Goal: Task Accomplishment & Management: Complete application form

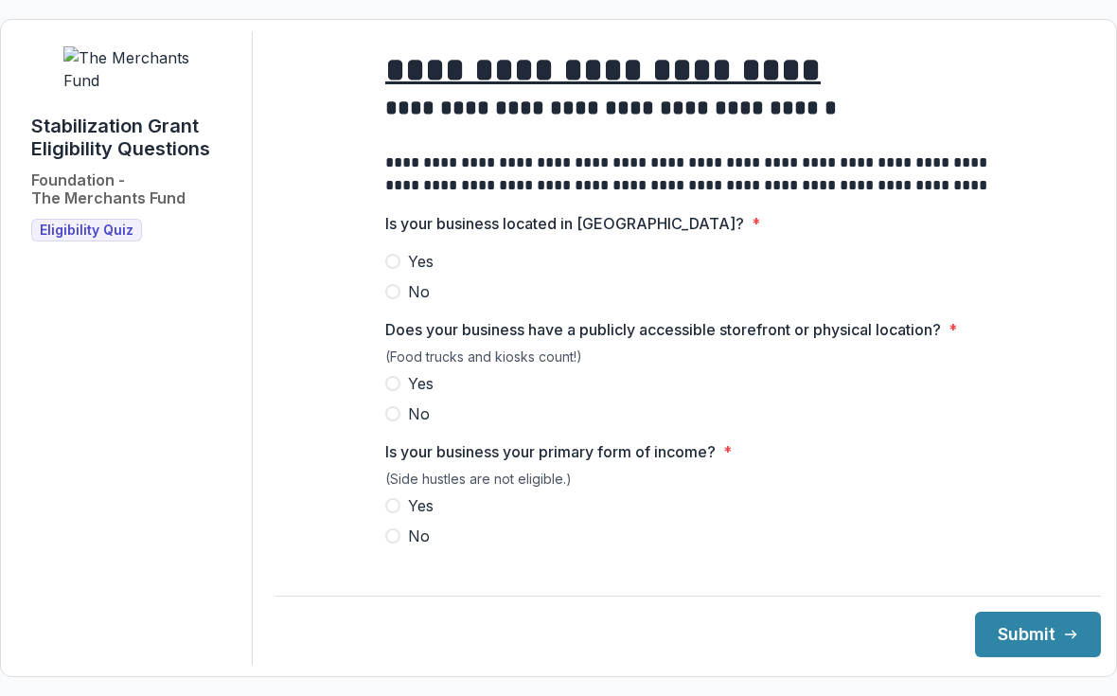
click at [426, 266] on span "Yes" at bounding box center [421, 261] width 26 height 23
click at [428, 425] on span "No" at bounding box center [419, 413] width 22 height 23
click at [427, 425] on span "No" at bounding box center [419, 413] width 22 height 23
click at [425, 395] on span "Yes" at bounding box center [421, 383] width 26 height 23
click at [417, 517] on span "Yes" at bounding box center [421, 505] width 26 height 23
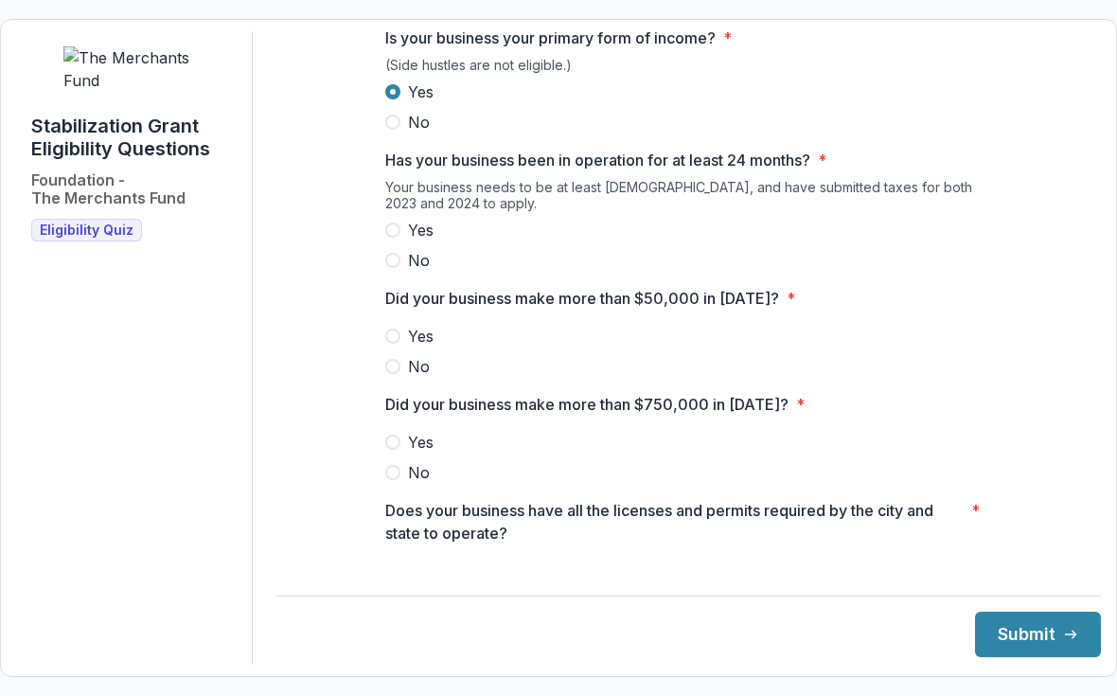
scroll to position [414, 0]
click at [419, 219] on div "Your business needs to be at least [DEMOGRAPHIC_DATA], and have submitted taxes…" at bounding box center [688, 199] width 606 height 40
click at [409, 241] on span "Yes" at bounding box center [421, 230] width 26 height 23
click at [424, 347] on span "Yes" at bounding box center [421, 336] width 26 height 23
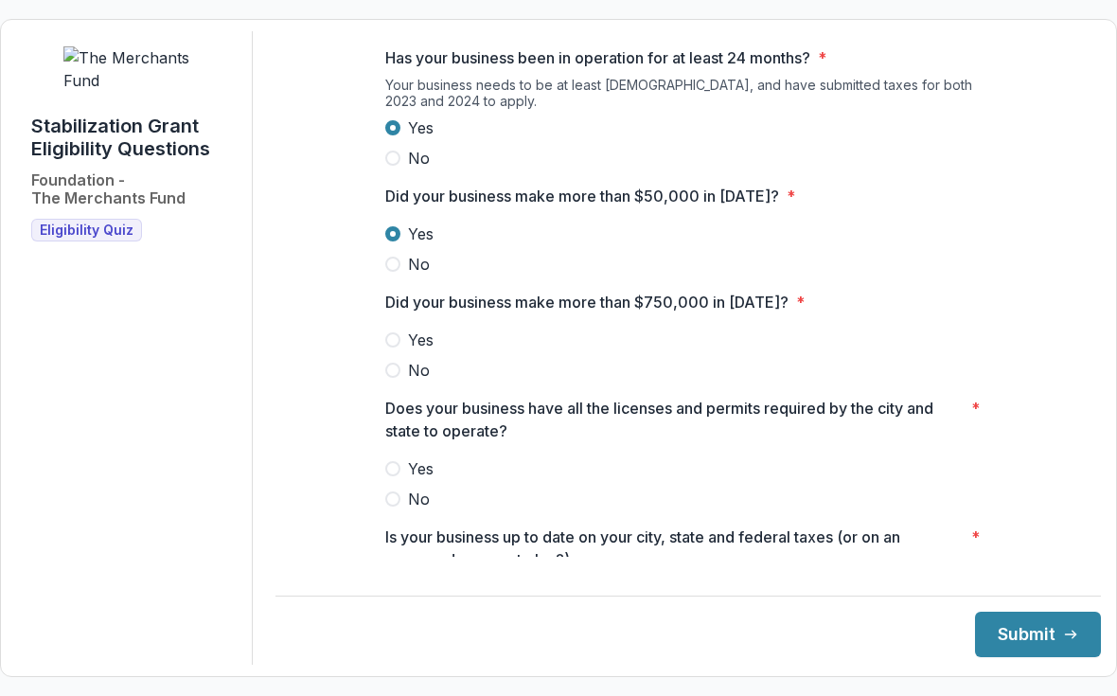
scroll to position [517, 0]
click at [421, 380] on span "No" at bounding box center [419, 369] width 22 height 23
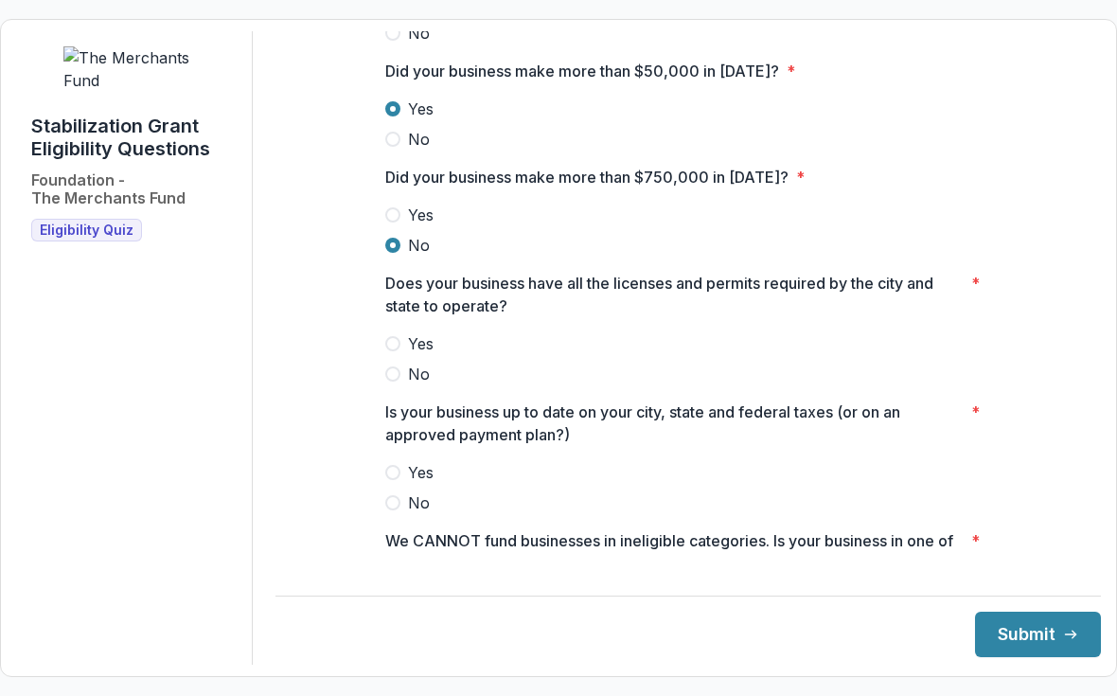
scroll to position [642, 0]
click at [425, 354] on span "Yes" at bounding box center [421, 342] width 26 height 23
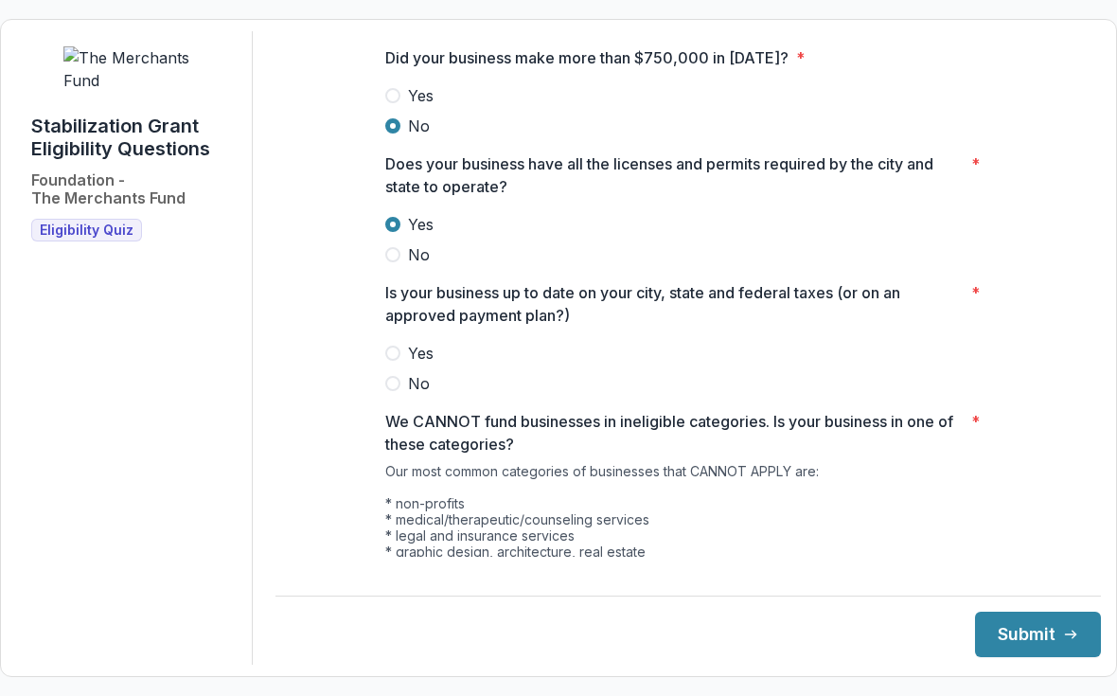
click at [433, 364] on span "Yes" at bounding box center [421, 353] width 26 height 23
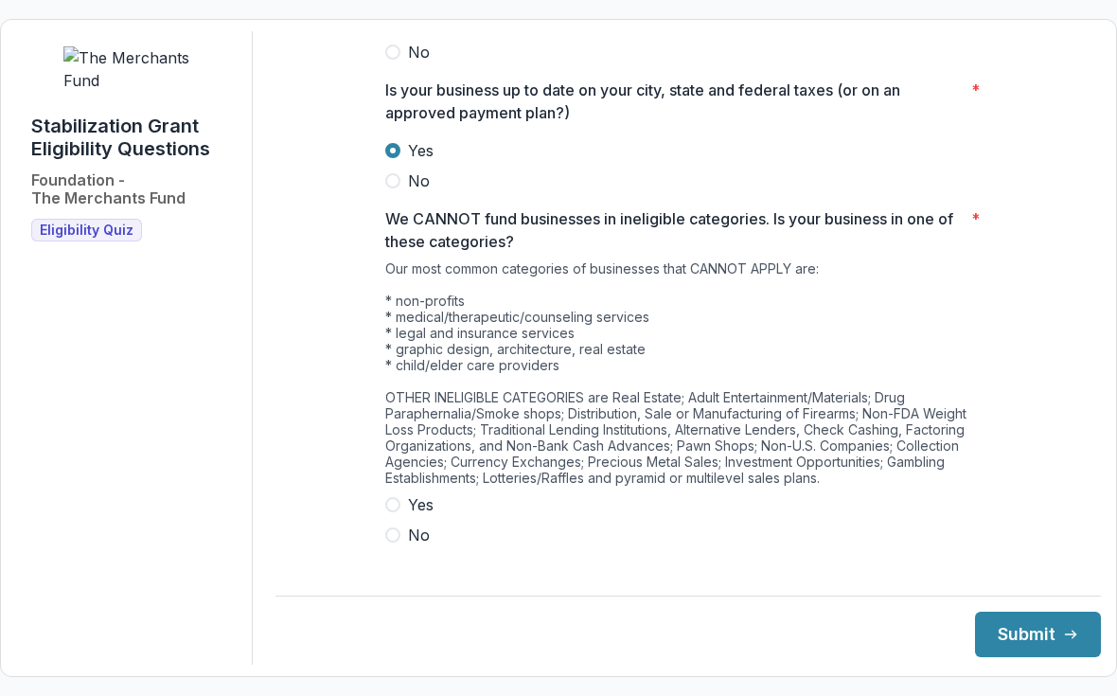
scroll to position [962, 0]
click at [419, 517] on span "Yes" at bounding box center [421, 505] width 26 height 23
click at [410, 517] on span "Yes" at bounding box center [421, 505] width 26 height 23
click at [416, 547] on span "No" at bounding box center [419, 535] width 22 height 23
click at [1029, 654] on button "Submit" at bounding box center [1038, 633] width 126 height 45
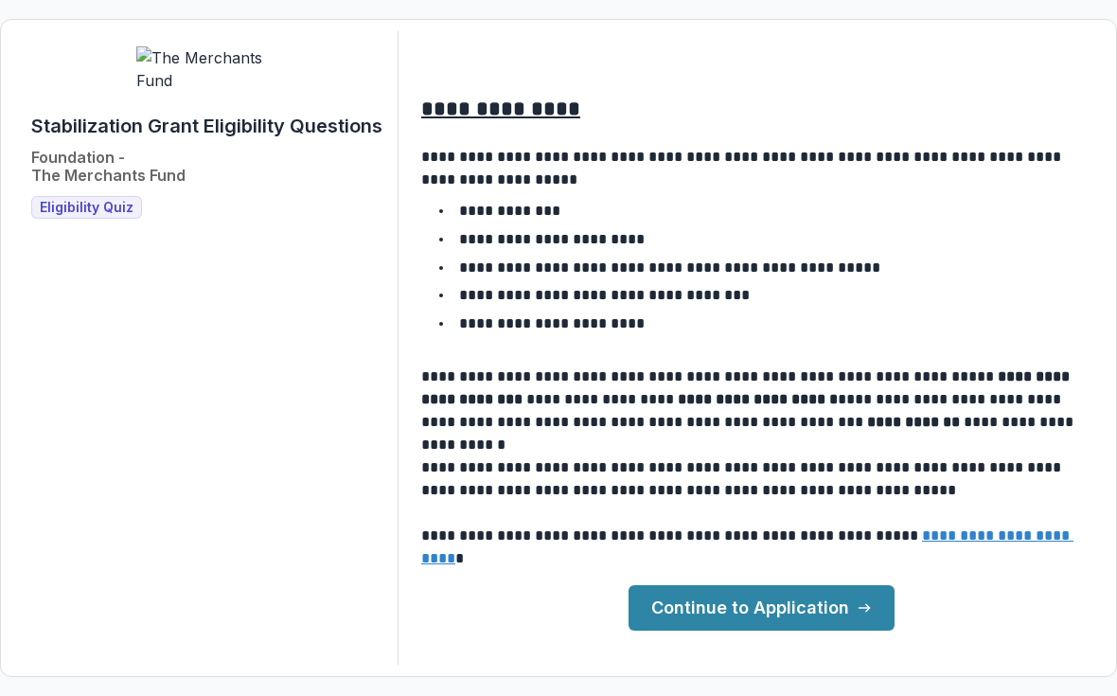
click at [841, 620] on link "Continue to Application" at bounding box center [761, 607] width 266 height 45
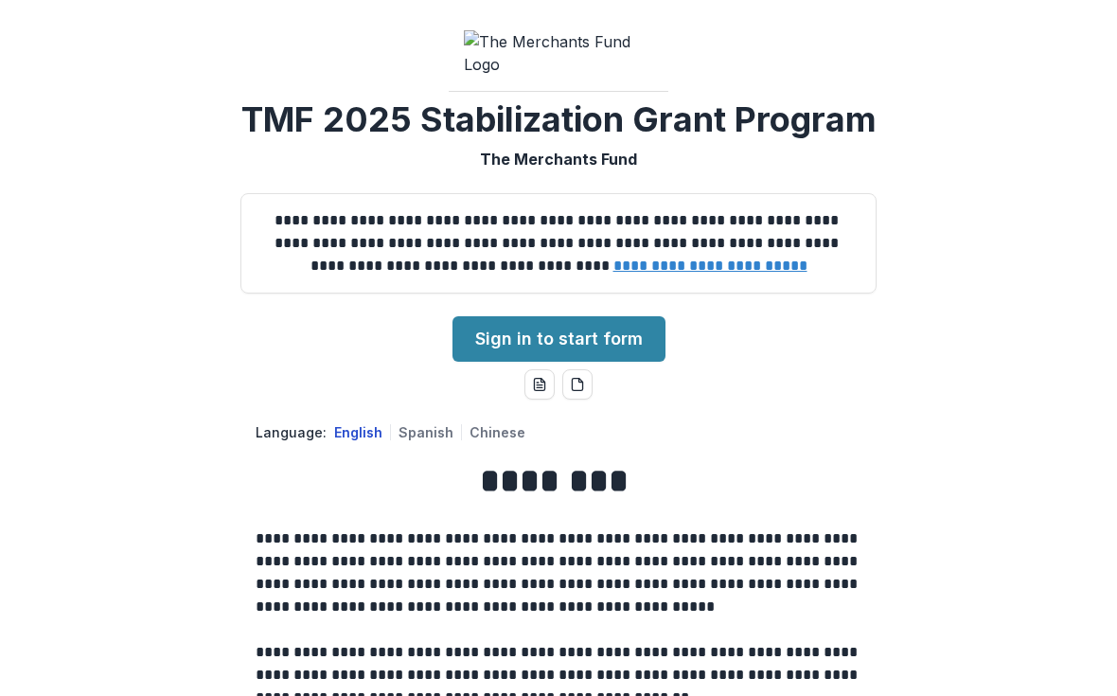
click at [603, 362] on link "Sign in to start form" at bounding box center [558, 338] width 213 height 45
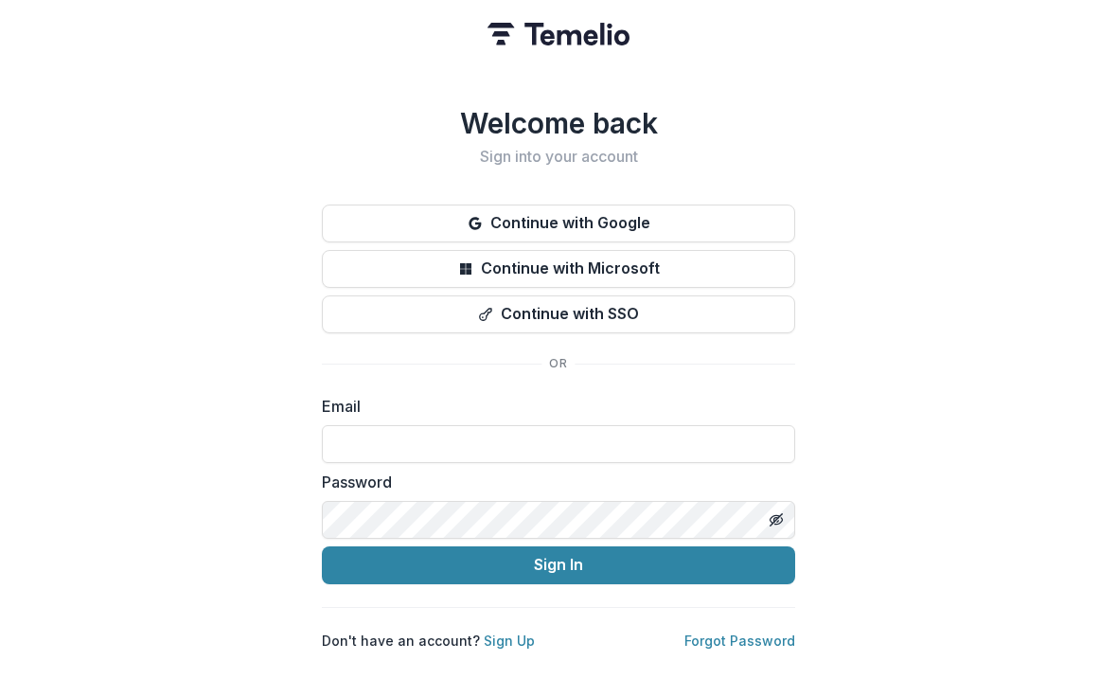
click at [612, 425] on input at bounding box center [558, 444] width 473 height 38
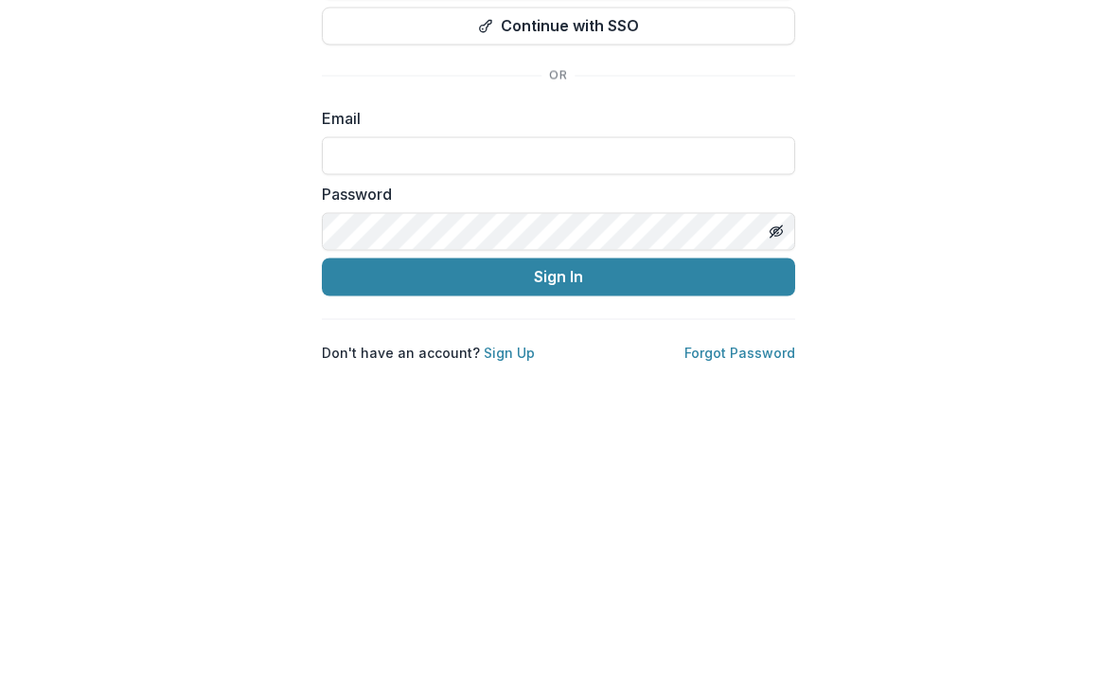
click at [696, 425] on input at bounding box center [558, 444] width 473 height 38
click at [695, 425] on input at bounding box center [558, 444] width 473 height 38
type input "**********"
click at [778, 512] on icon "Toggle password visibility" at bounding box center [775, 519] width 15 height 15
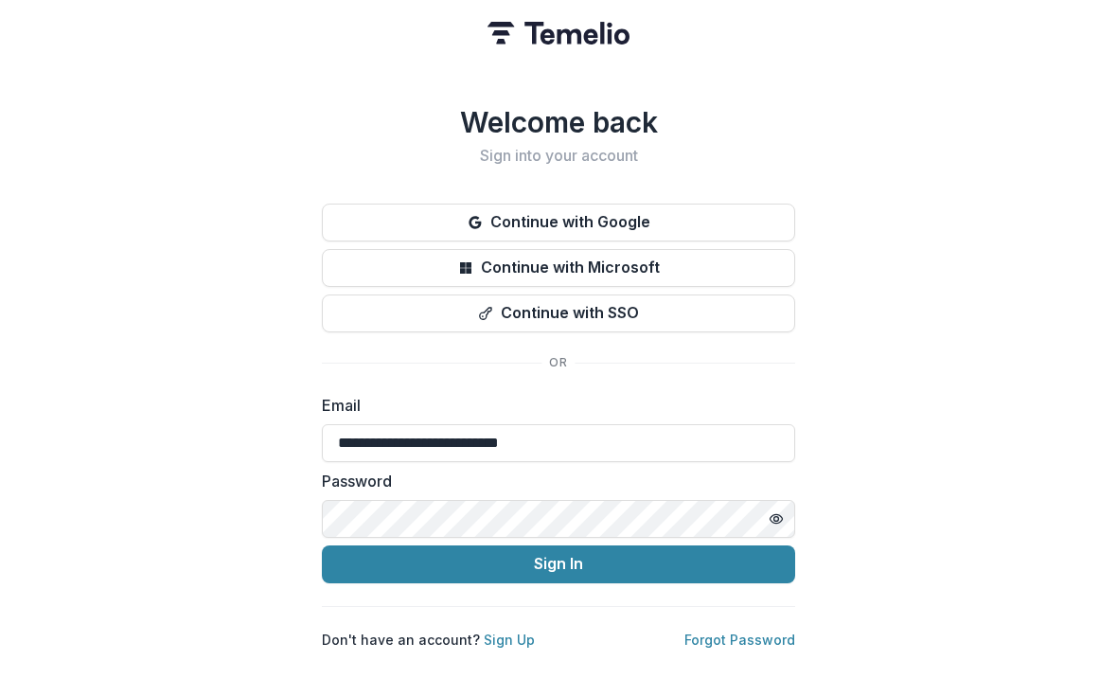
click at [570, 553] on button "Sign In" at bounding box center [558, 565] width 473 height 38
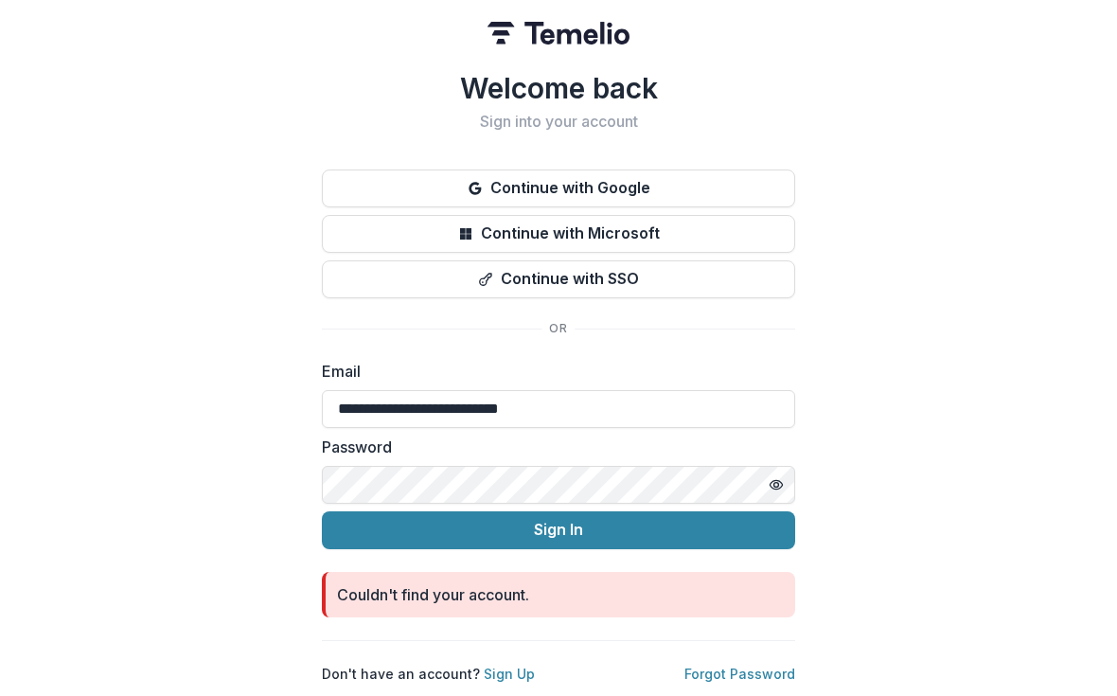
click at [608, 518] on button "Sign In" at bounding box center [558, 531] width 473 height 38
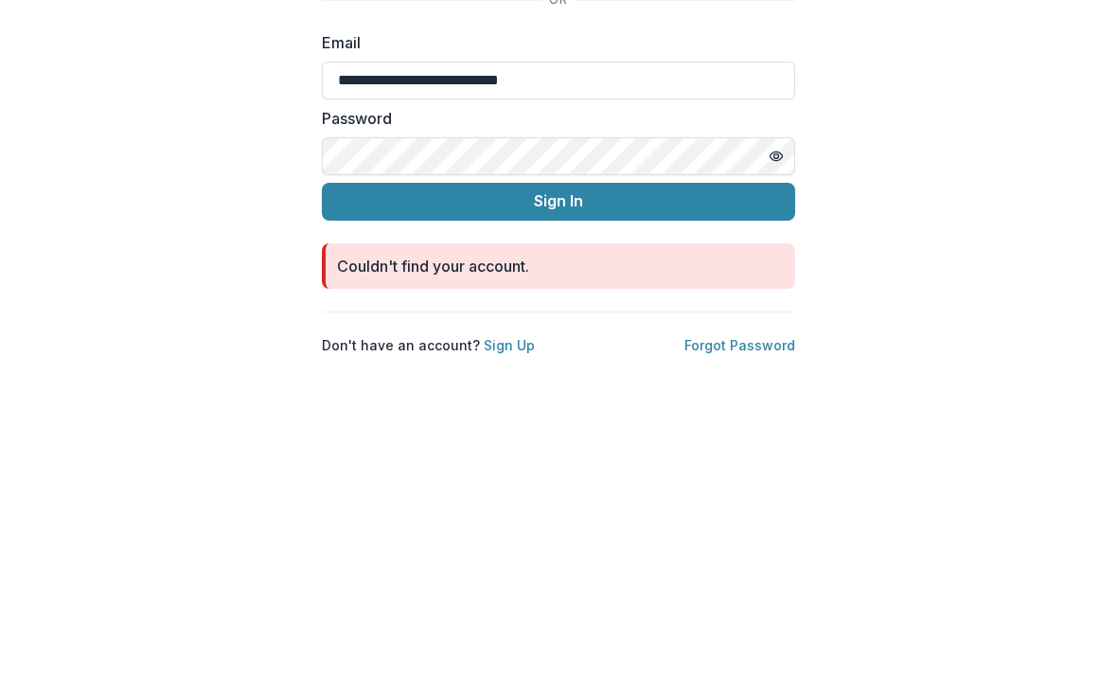
click at [402, 361] on form "**********" at bounding box center [558, 489] width 473 height 257
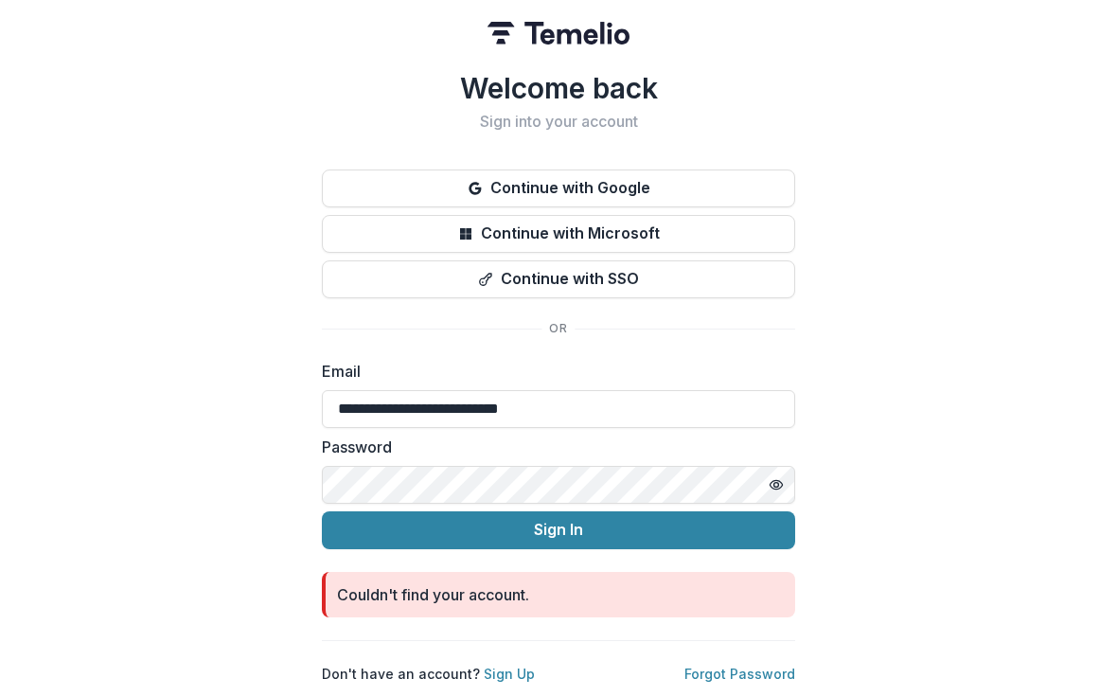
click at [425, 526] on button "Sign In" at bounding box center [558, 531] width 473 height 38
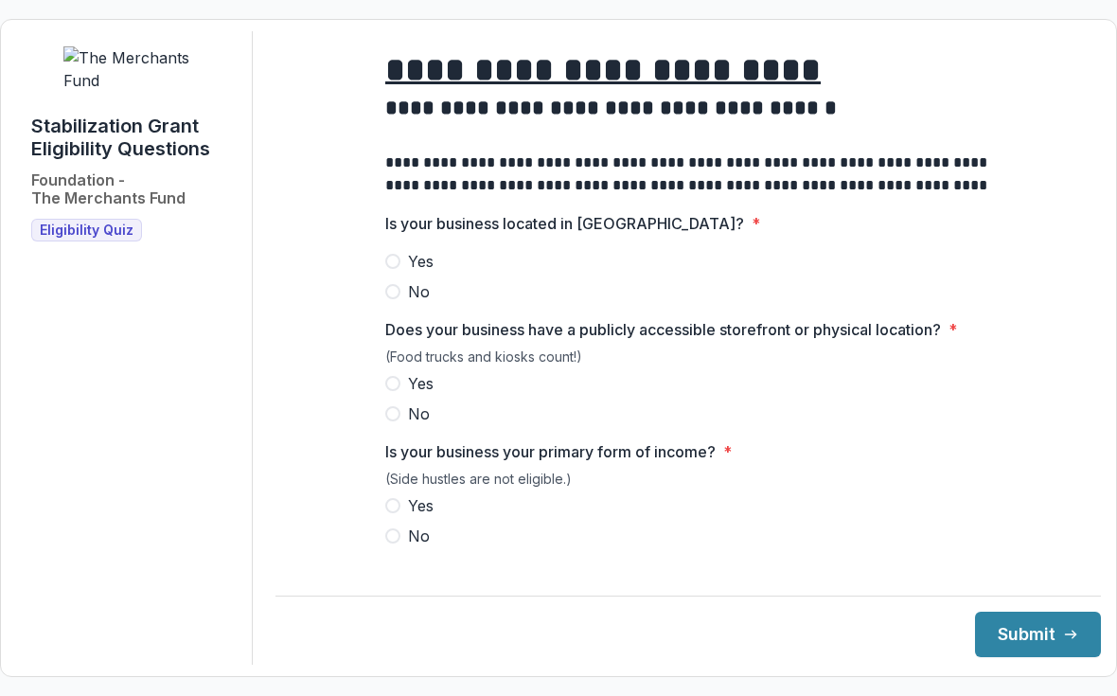
click at [427, 273] on span "Yes" at bounding box center [421, 261] width 26 height 23
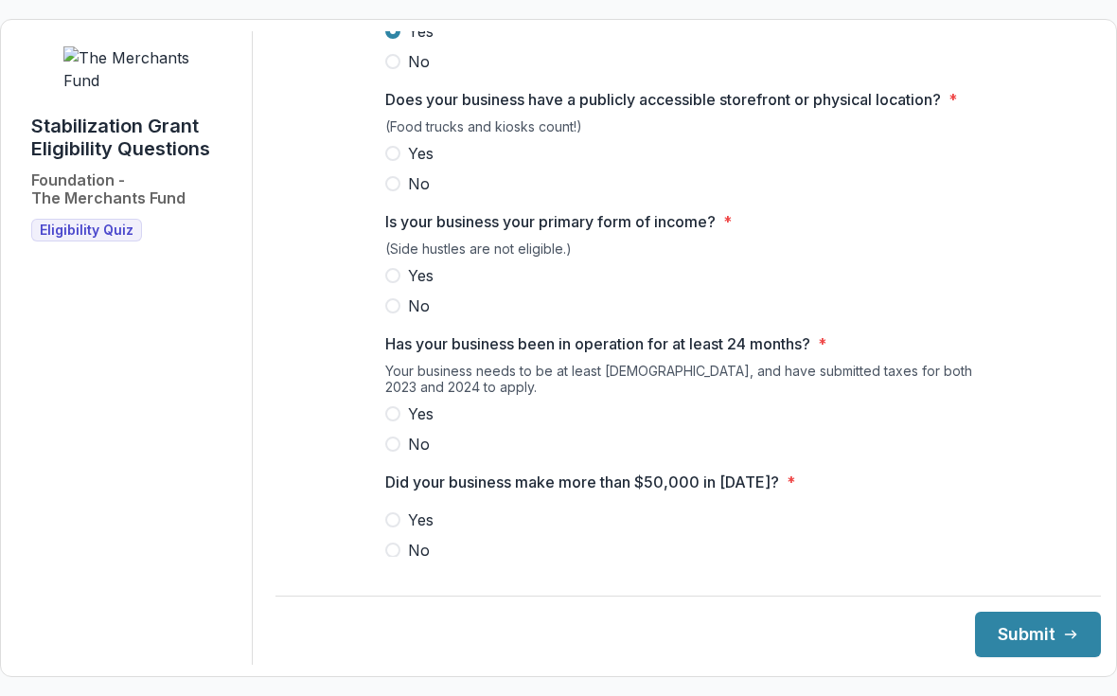
click at [425, 286] on span "Yes" at bounding box center [421, 275] width 26 height 23
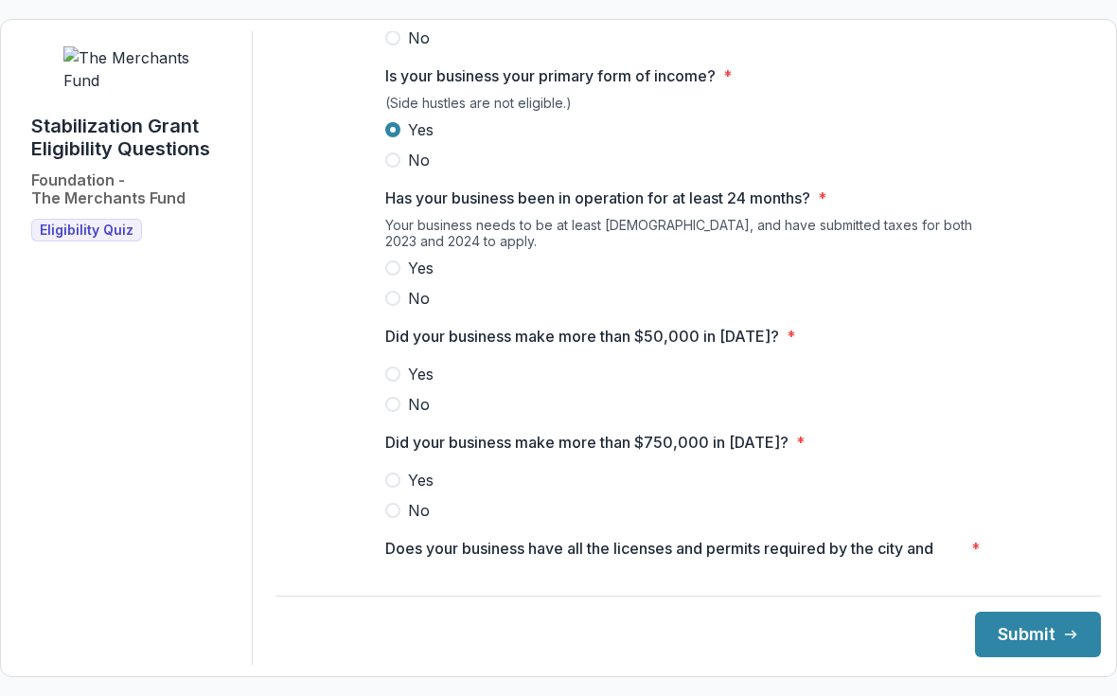
scroll to position [409, 0]
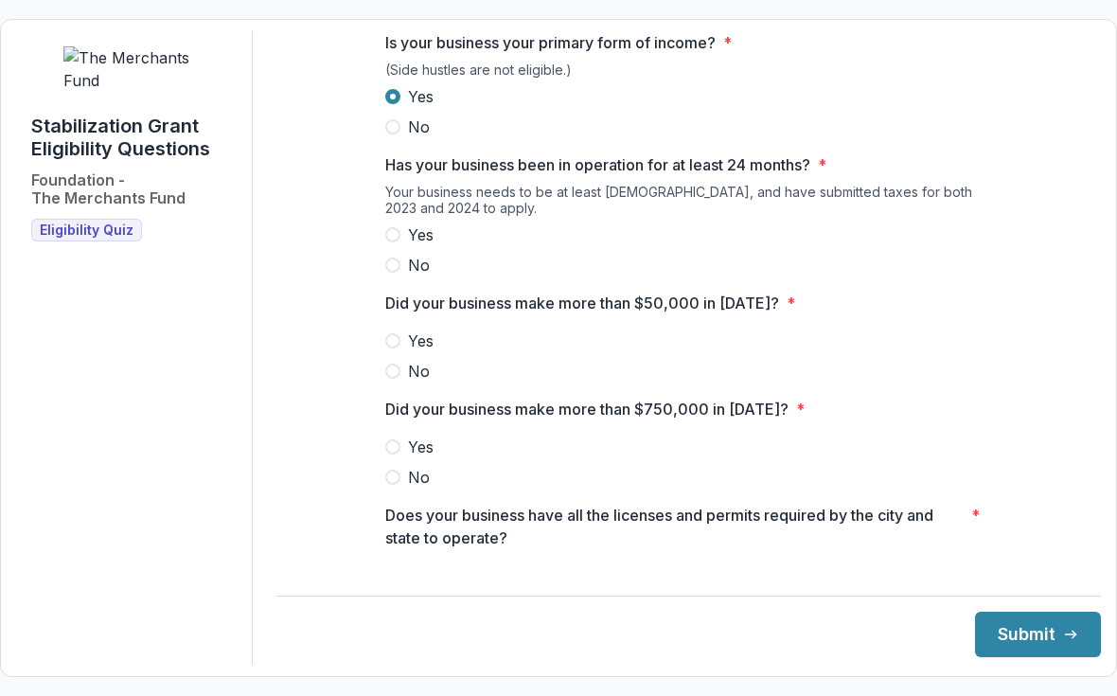
click at [412, 246] on span "Yes" at bounding box center [421, 234] width 26 height 23
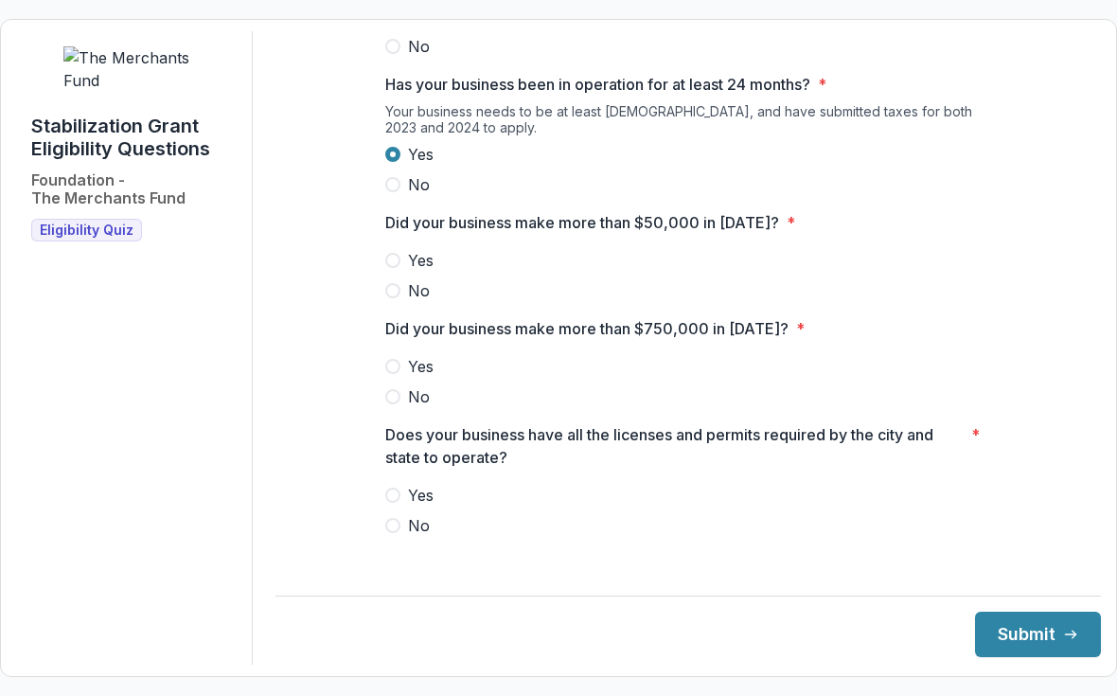
scroll to position [490, 0]
click at [426, 268] on span "Yes" at bounding box center [421, 259] width 26 height 23
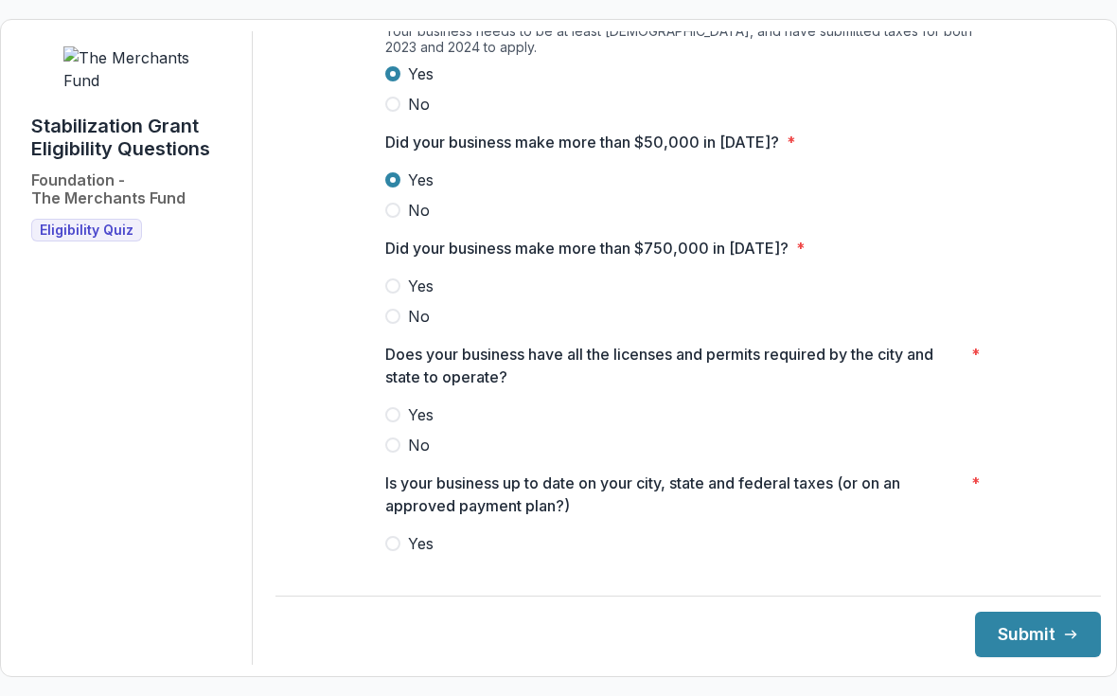
scroll to position [575, 0]
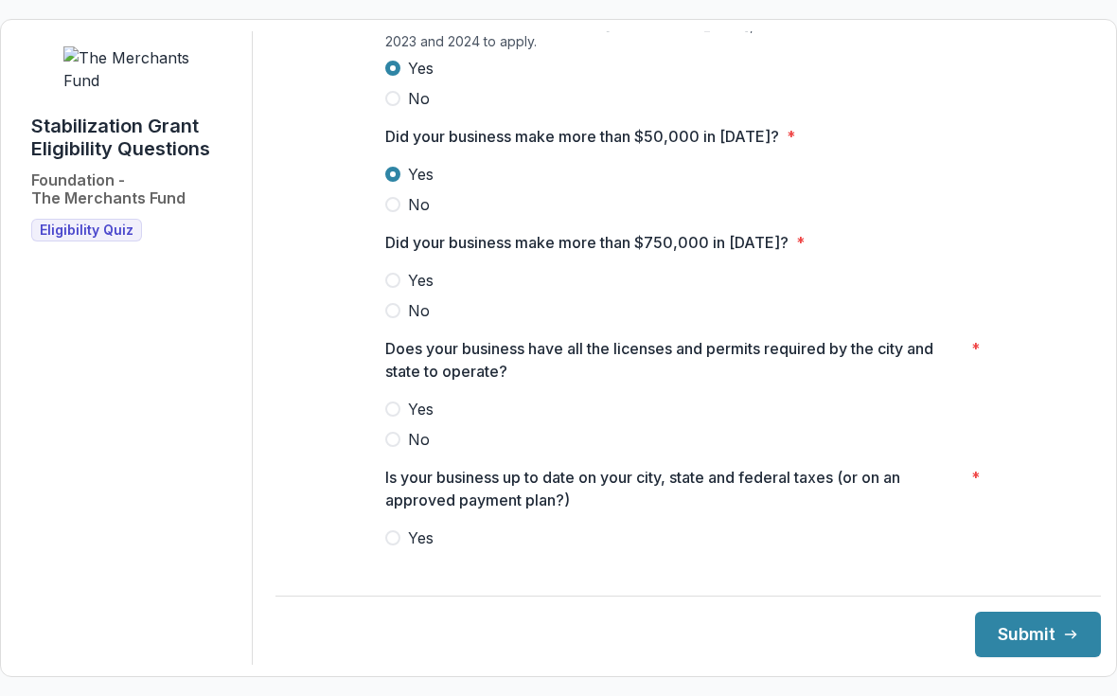
click at [434, 322] on label "No" at bounding box center [688, 310] width 606 height 23
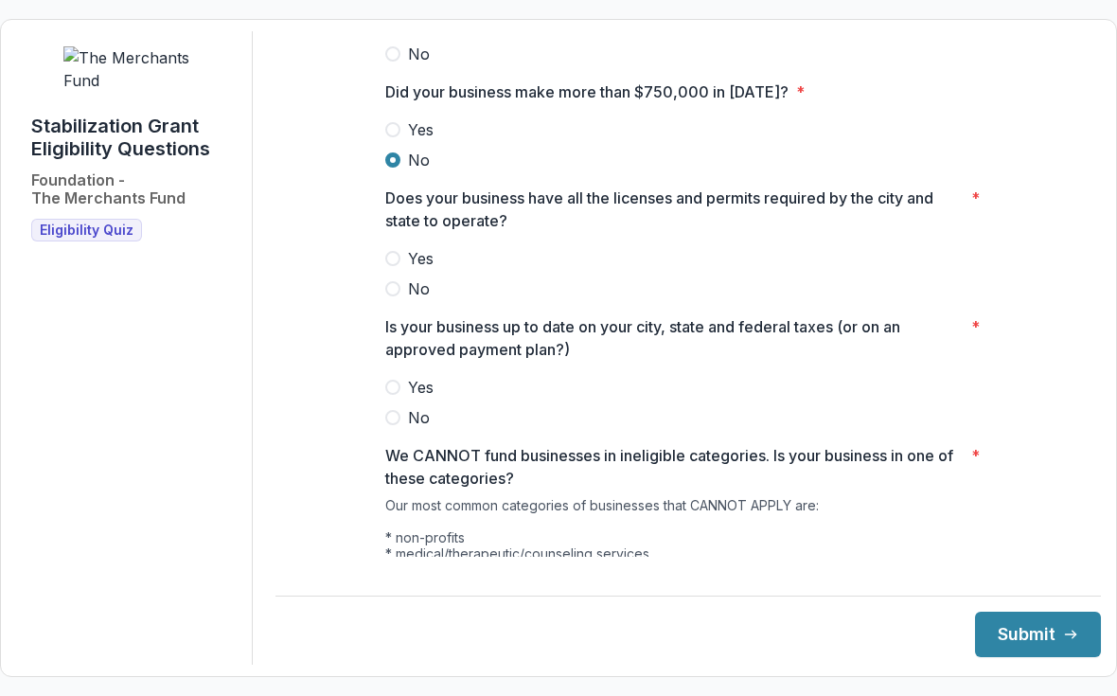
scroll to position [748, 0]
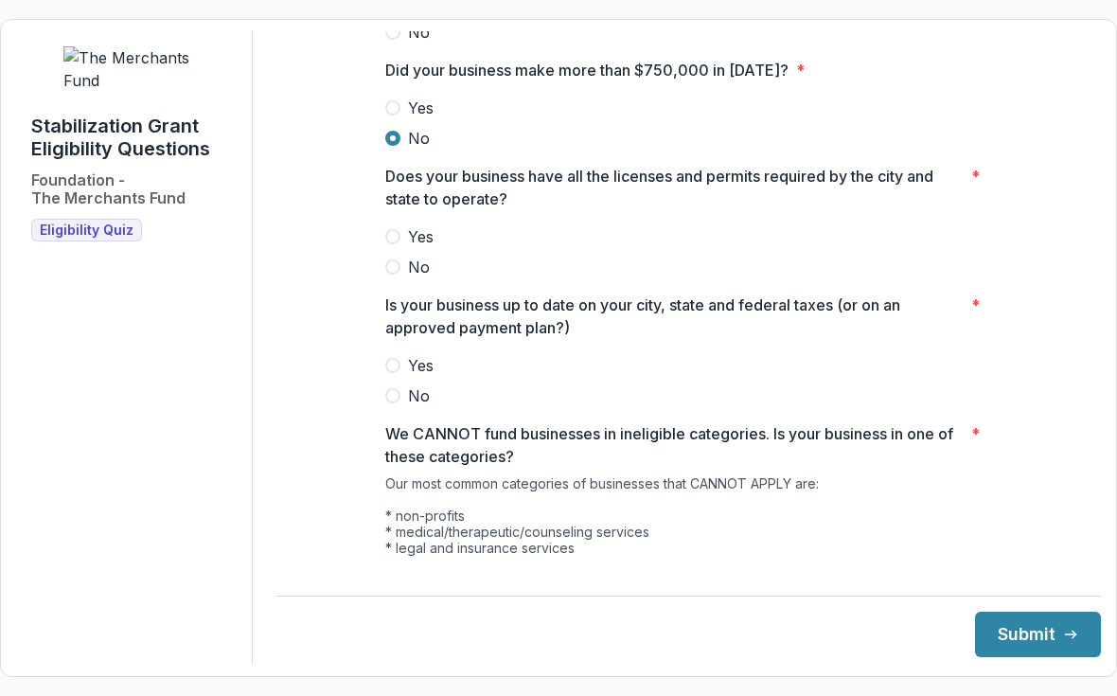
click at [408, 248] on span "Yes" at bounding box center [421, 236] width 26 height 23
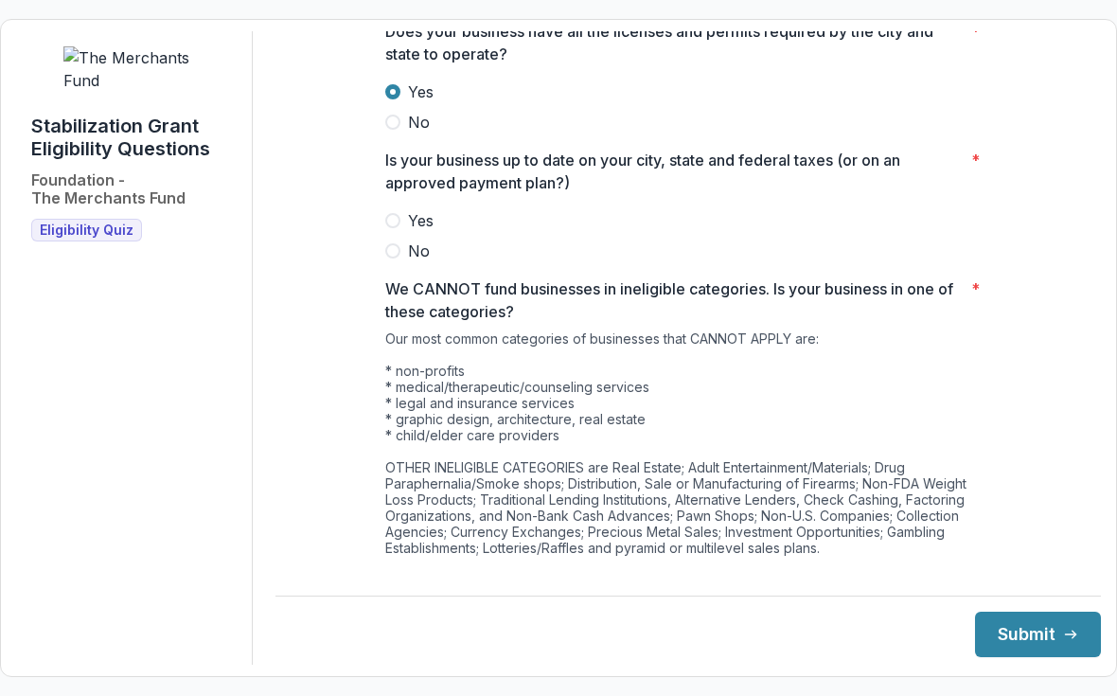
click at [429, 232] on span "Yes" at bounding box center [421, 220] width 26 height 23
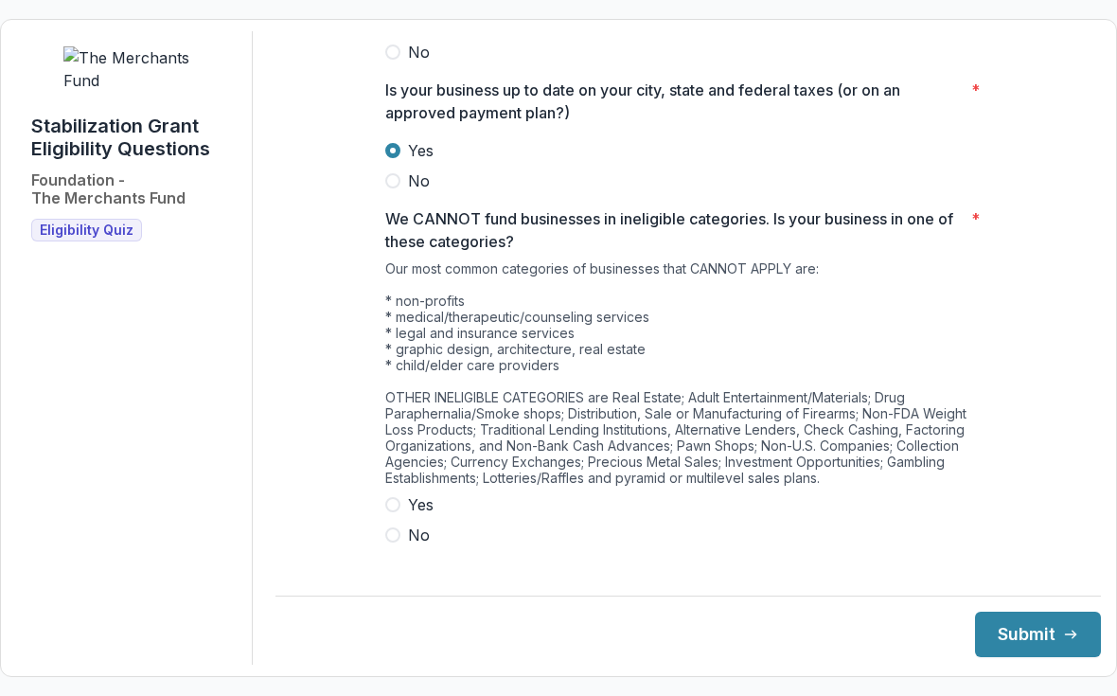
scroll to position [962, 0]
click at [420, 547] on span "No" at bounding box center [419, 535] width 22 height 23
click at [1023, 657] on button "Submit" at bounding box center [1038, 633] width 126 height 45
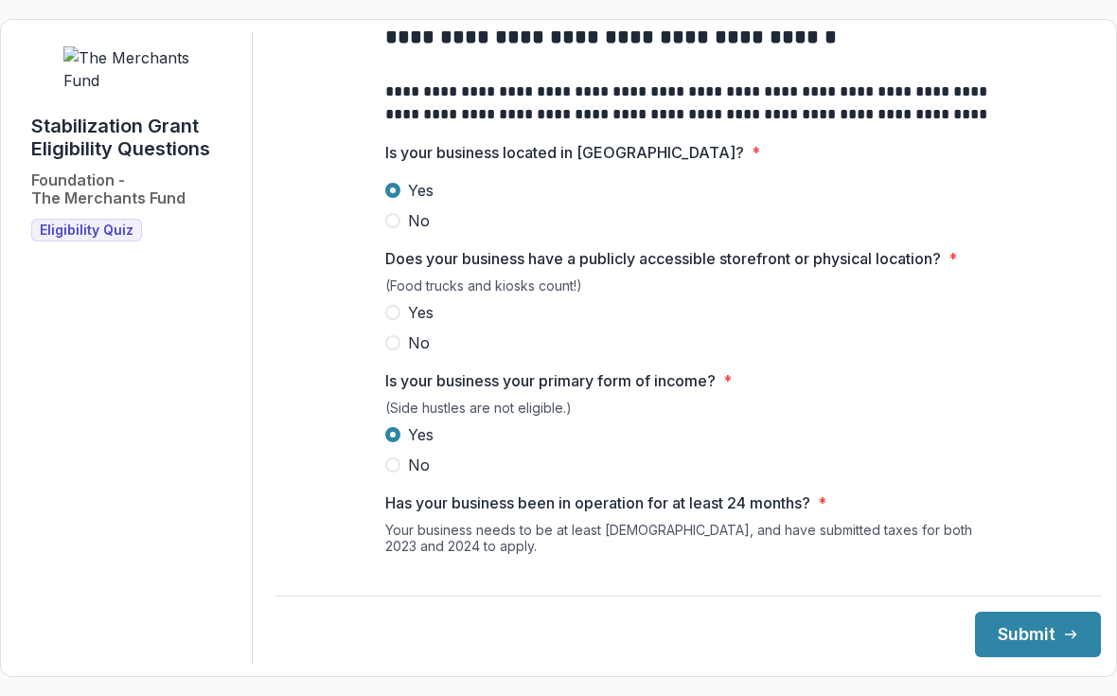
click at [1010, 657] on button "Submit" at bounding box center [1038, 633] width 126 height 45
click at [1039, 657] on button "Submit" at bounding box center [1038, 633] width 126 height 45
click at [418, 324] on span "Yes" at bounding box center [421, 312] width 26 height 23
click at [1063, 642] on icon "submit" at bounding box center [1070, 634] width 15 height 15
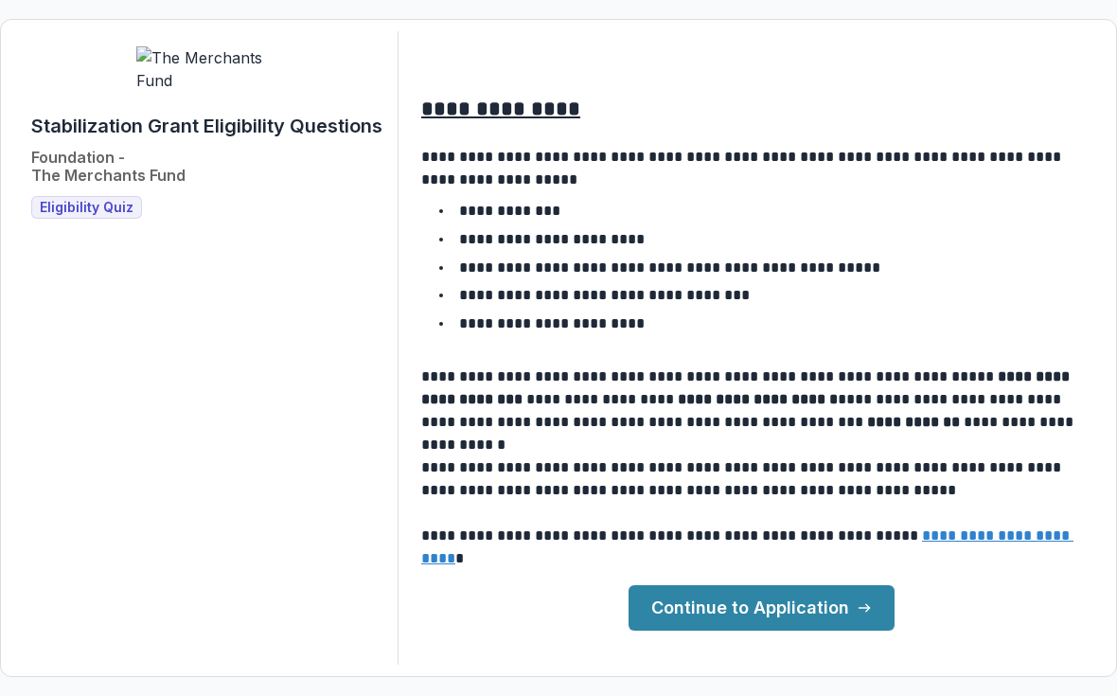
click at [779, 630] on link "Continue to Application" at bounding box center [761, 607] width 266 height 45
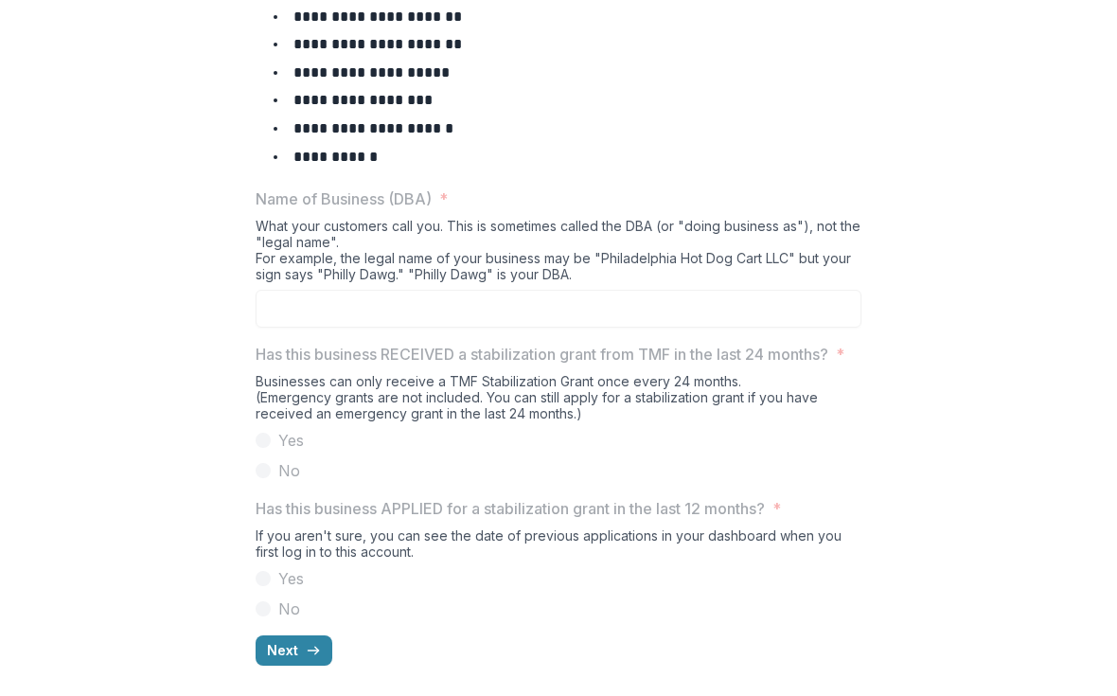
scroll to position [973, 0]
click at [294, 344] on p "Has this business RECEIVED a stabilization grant from TMF in the last 24 months?" at bounding box center [542, 354] width 573 height 23
click at [306, 653] on icon "button" at bounding box center [313, 650] width 15 height 15
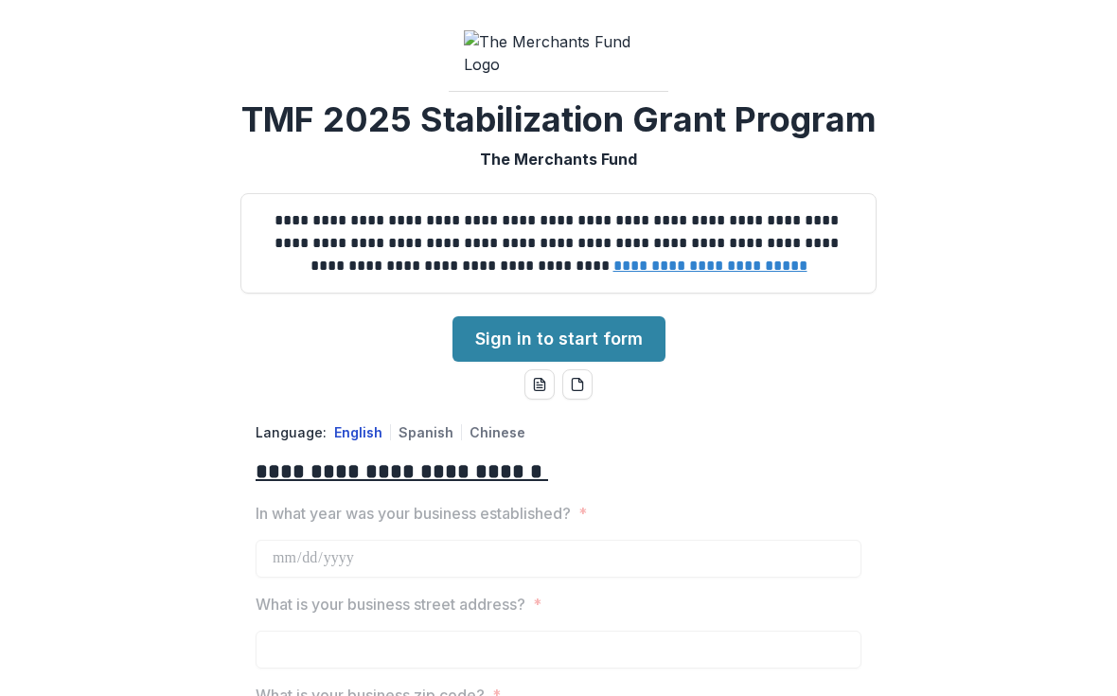
scroll to position [0, 0]
click at [500, 362] on link "Sign in to start form" at bounding box center [558, 338] width 213 height 45
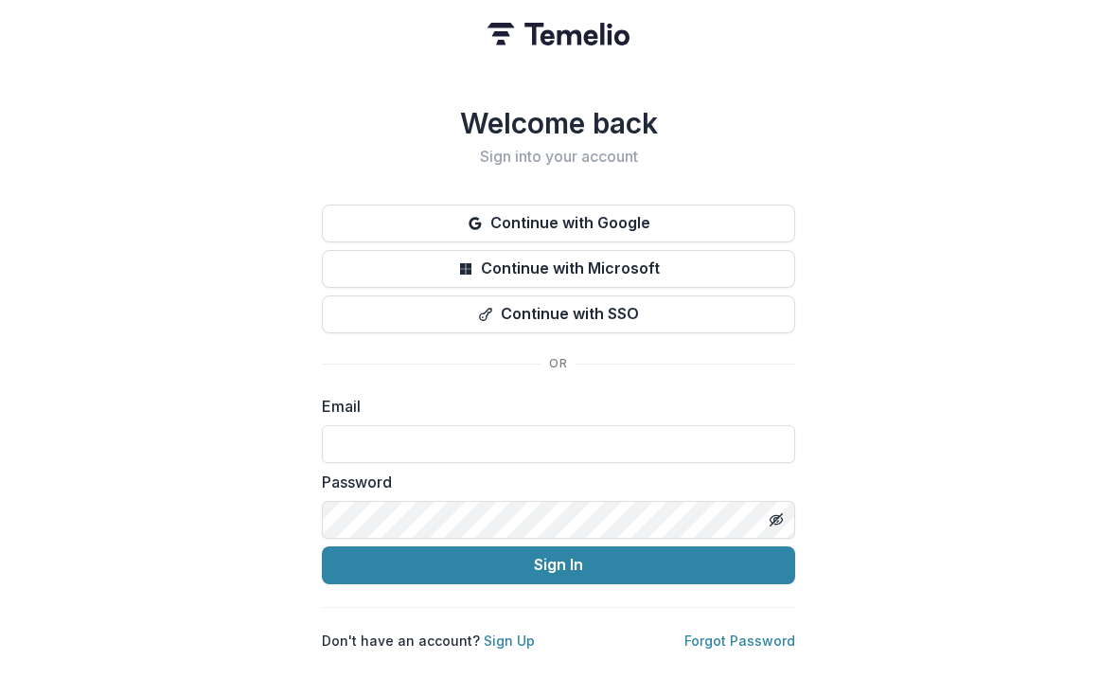
click at [496, 632] on link "Sign Up" at bounding box center [509, 640] width 51 height 16
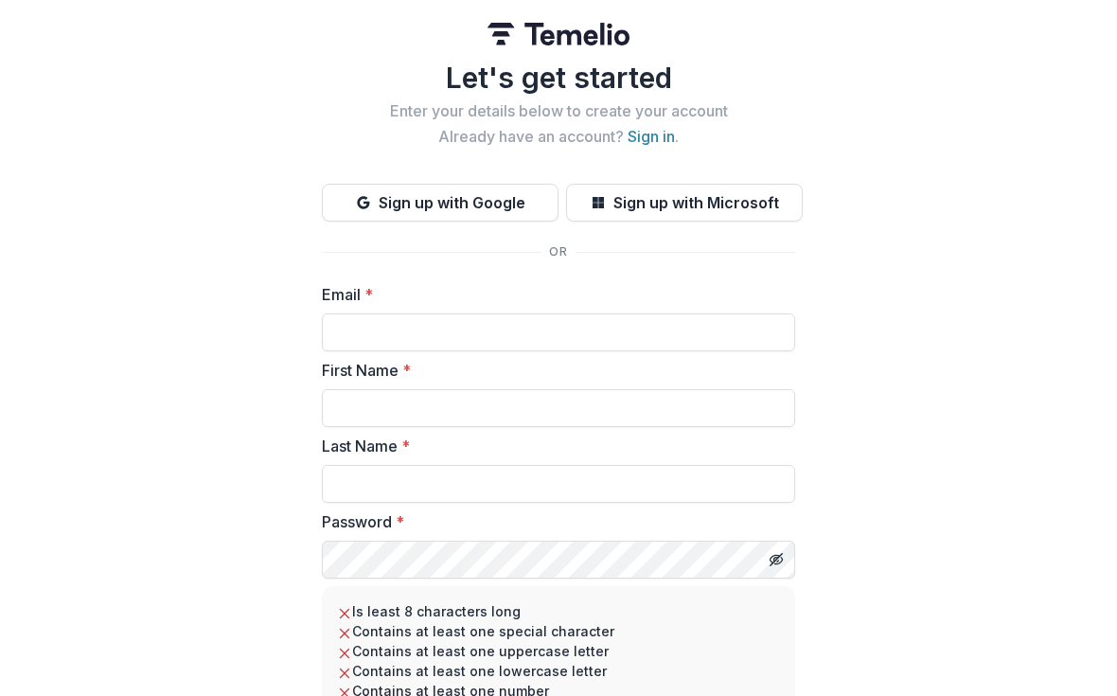
click at [588, 339] on input "Email *" at bounding box center [558, 332] width 473 height 38
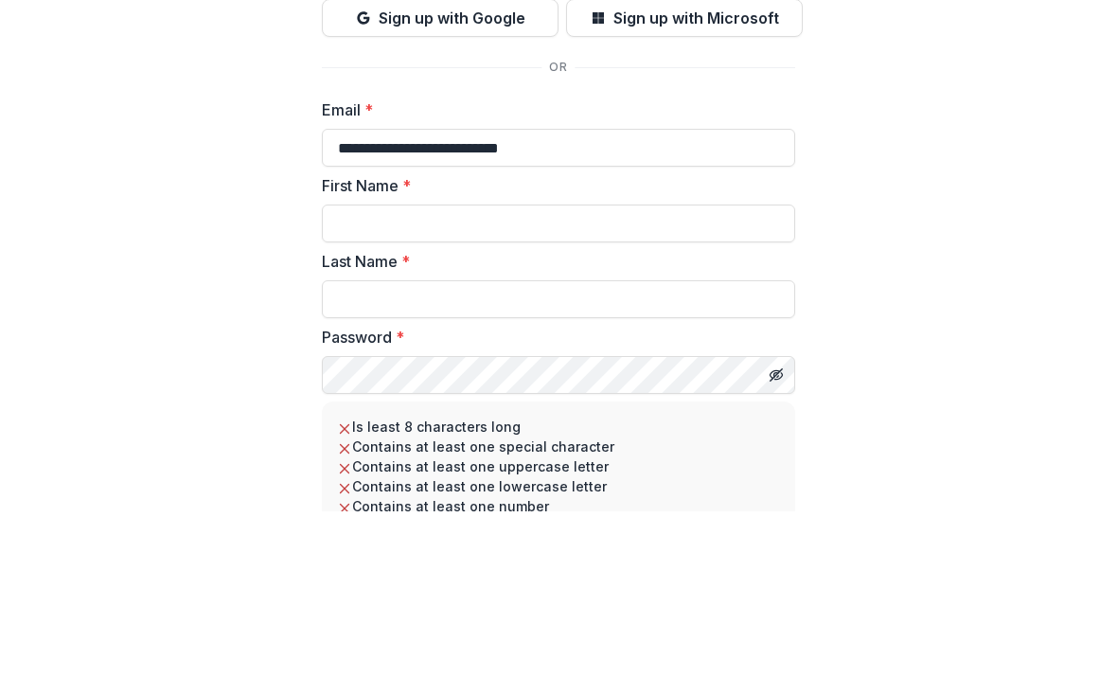
type input "**********"
click at [644, 389] on input "First Name *" at bounding box center [558, 408] width 473 height 38
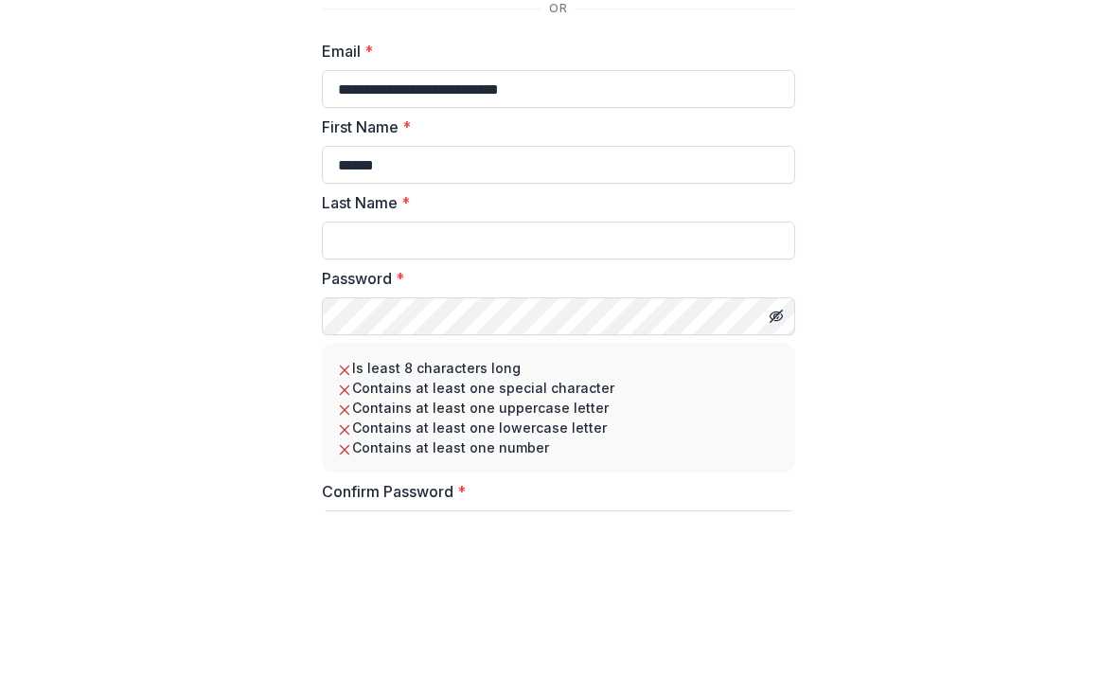
scroll to position [79, 0]
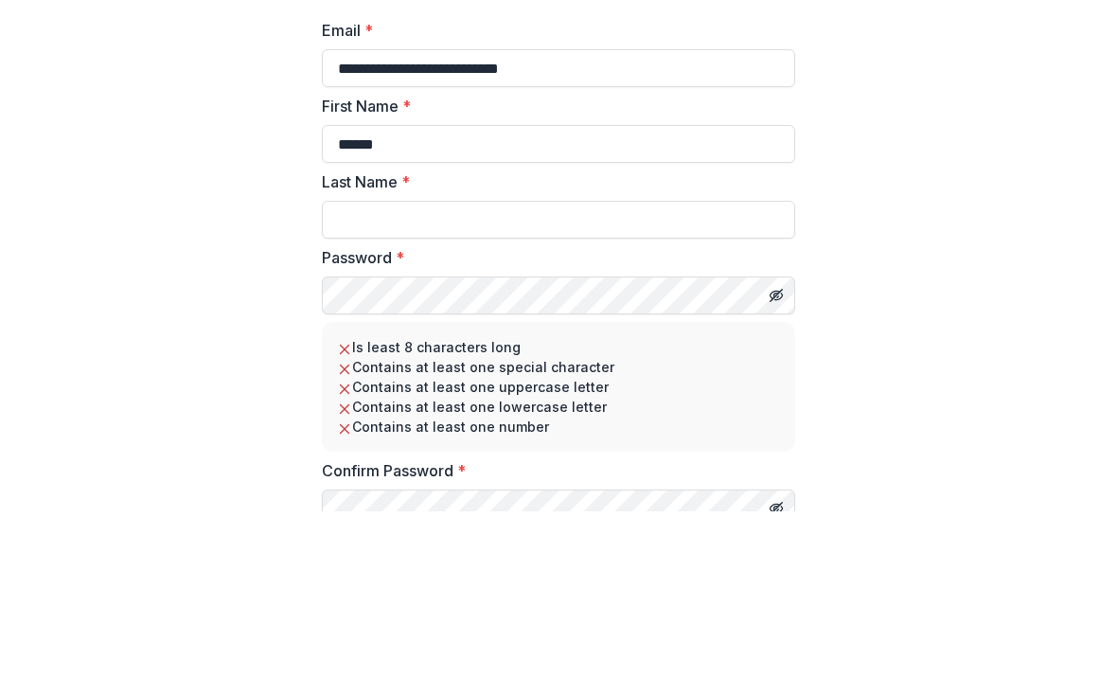
type input "******"
click at [599, 385] on input "Last Name *" at bounding box center [558, 404] width 473 height 38
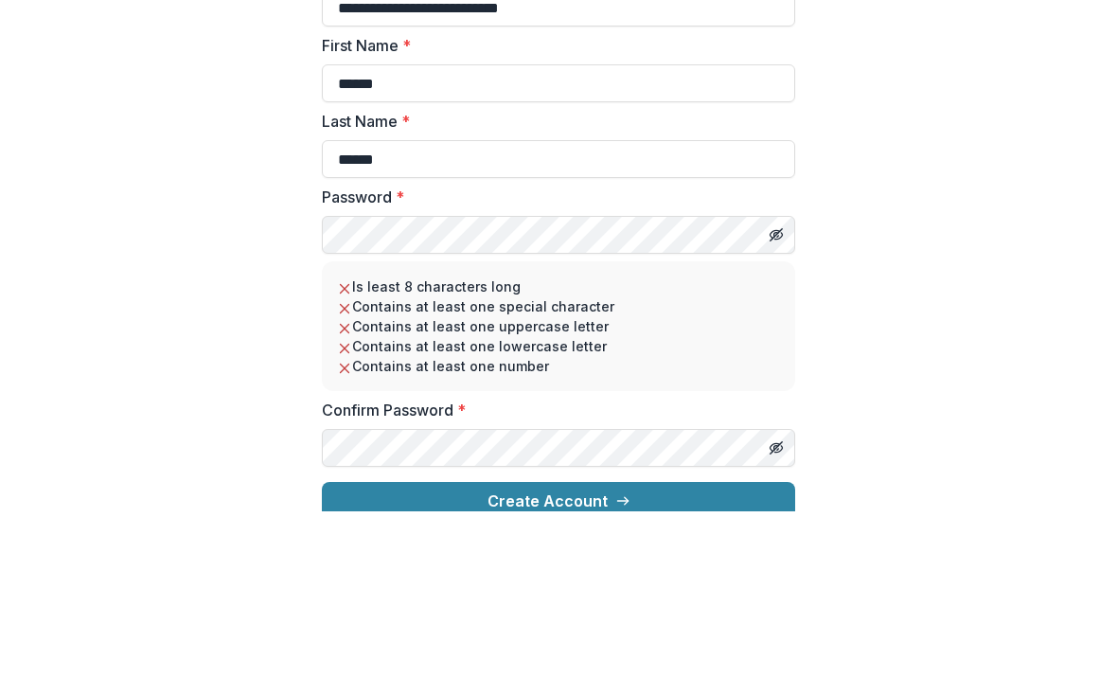
scroll to position [147, 0]
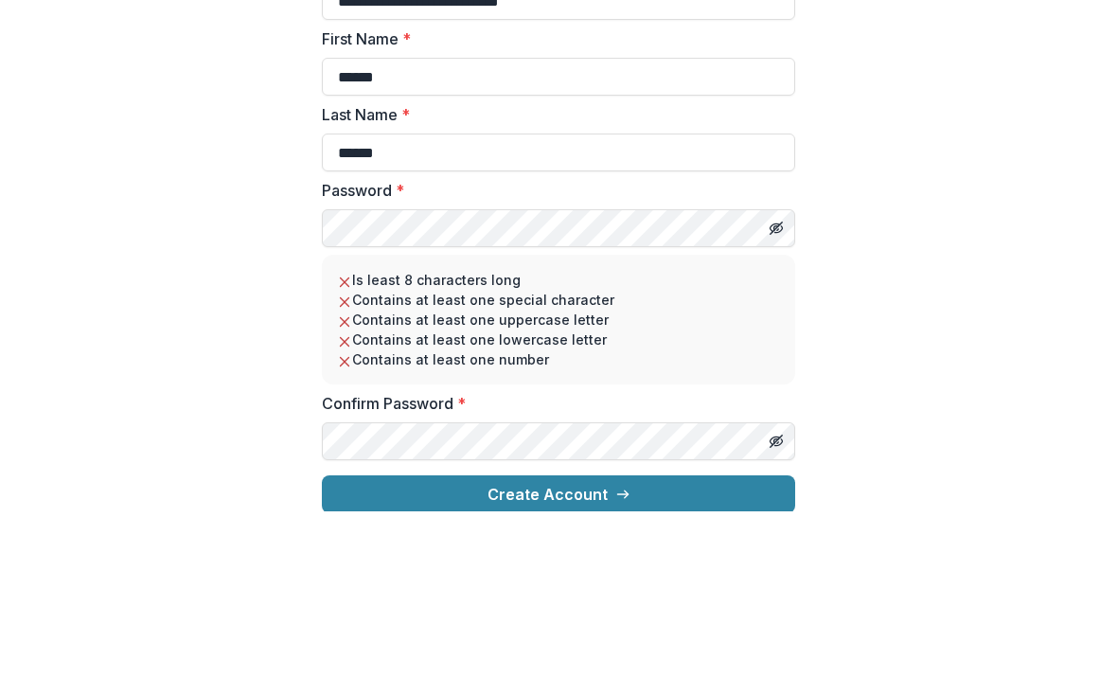
type input "******"
click at [781, 397] on button "Toggle password visibility" at bounding box center [776, 412] width 30 height 30
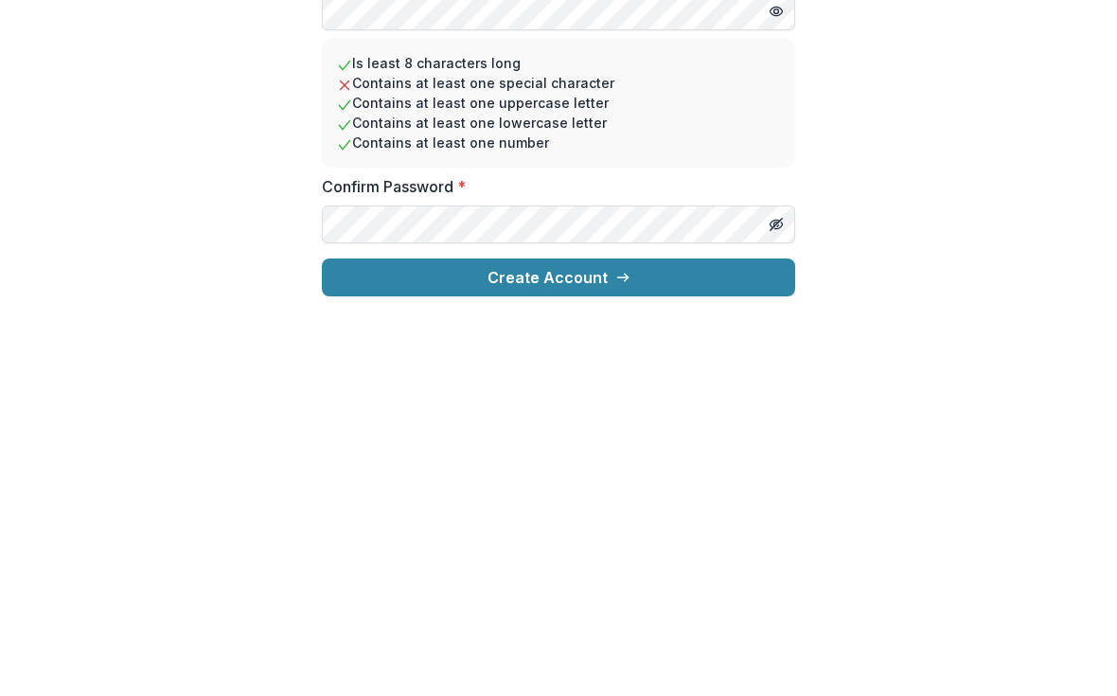
scroll to position [0, 0]
click at [784, 609] on button "Toggle password visibility" at bounding box center [776, 624] width 30 height 30
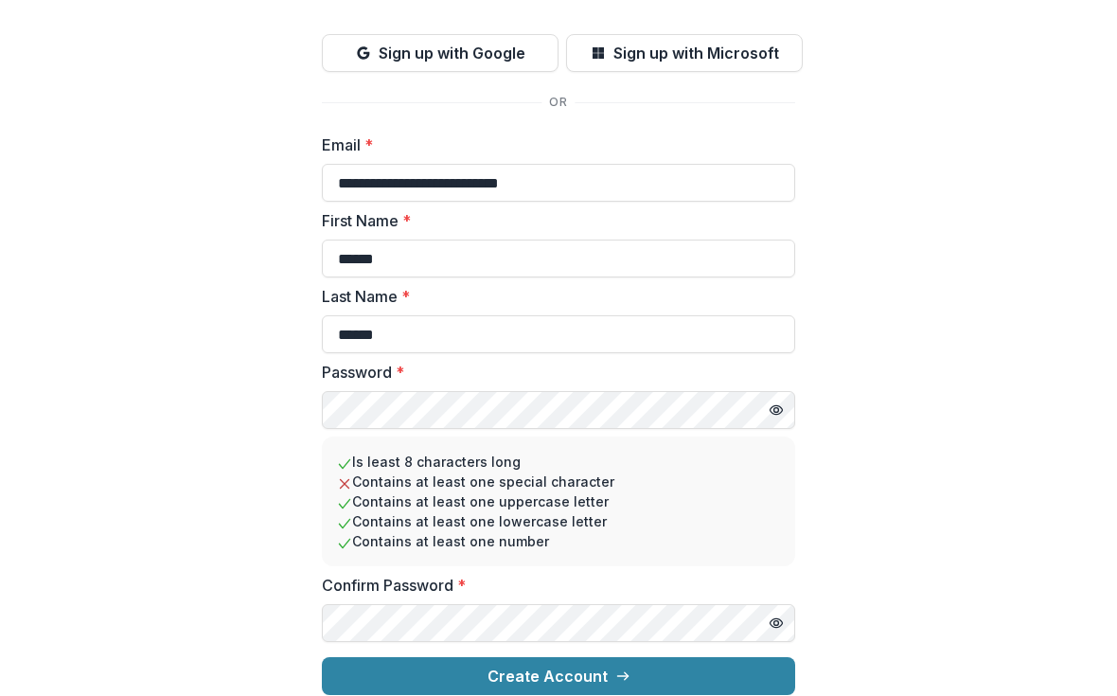
click at [604, 364] on label "Password *" at bounding box center [553, 373] width 462 height 23
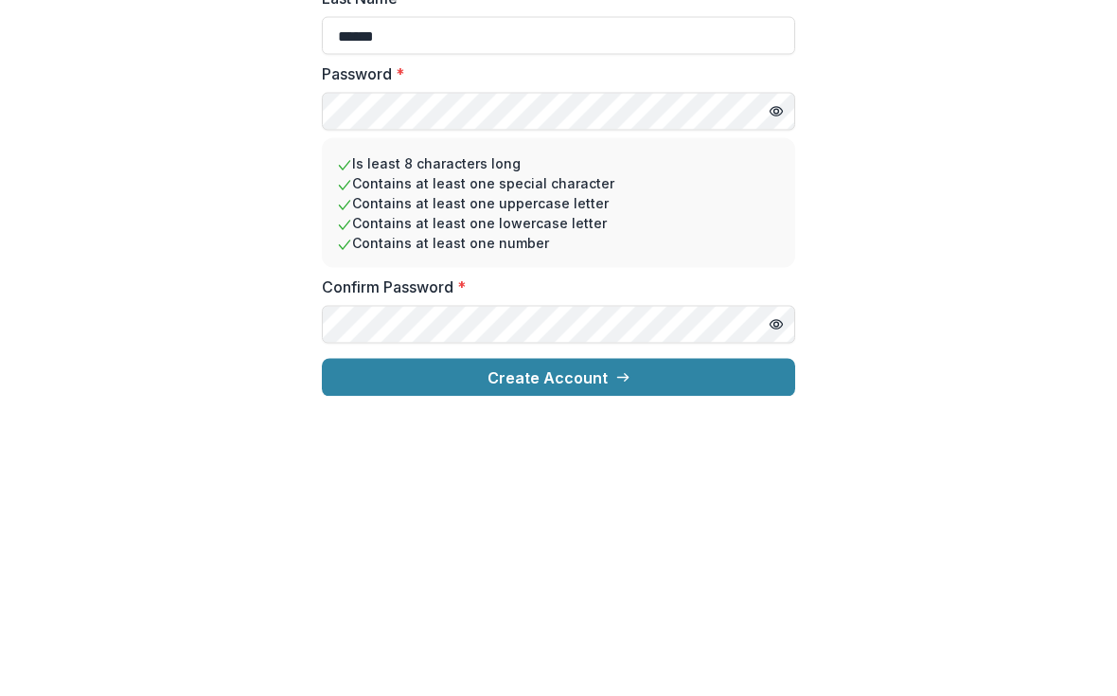
click at [928, 171] on div "**********" at bounding box center [558, 273] width 1117 height 844
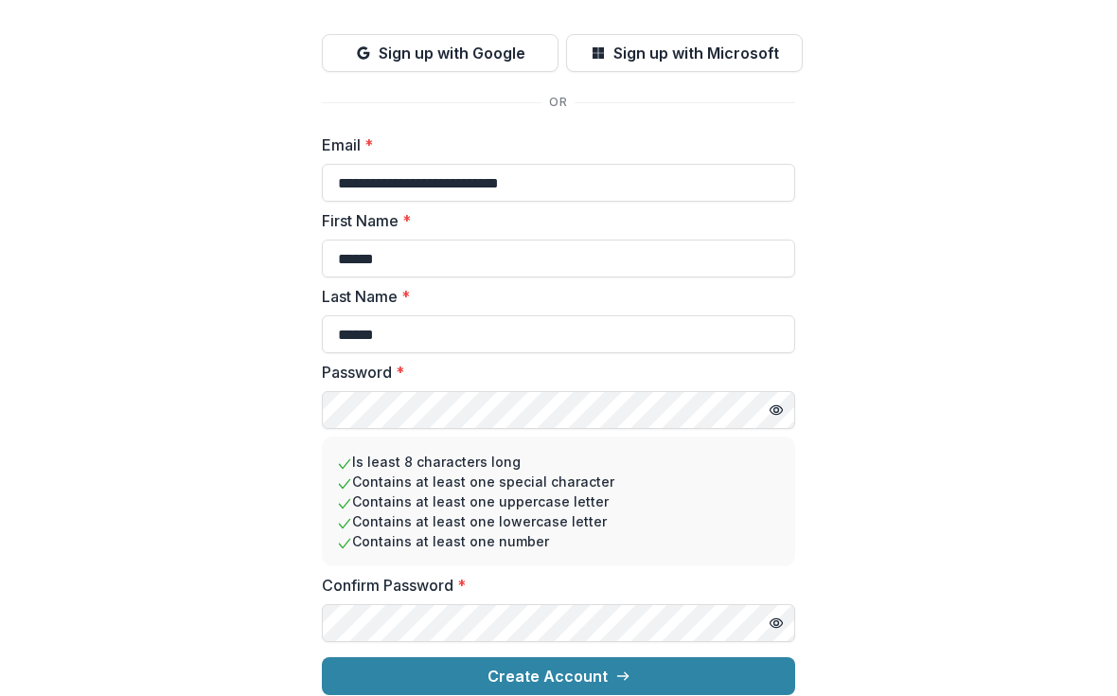
click at [640, 658] on button "Create Account" at bounding box center [558, 677] width 473 height 38
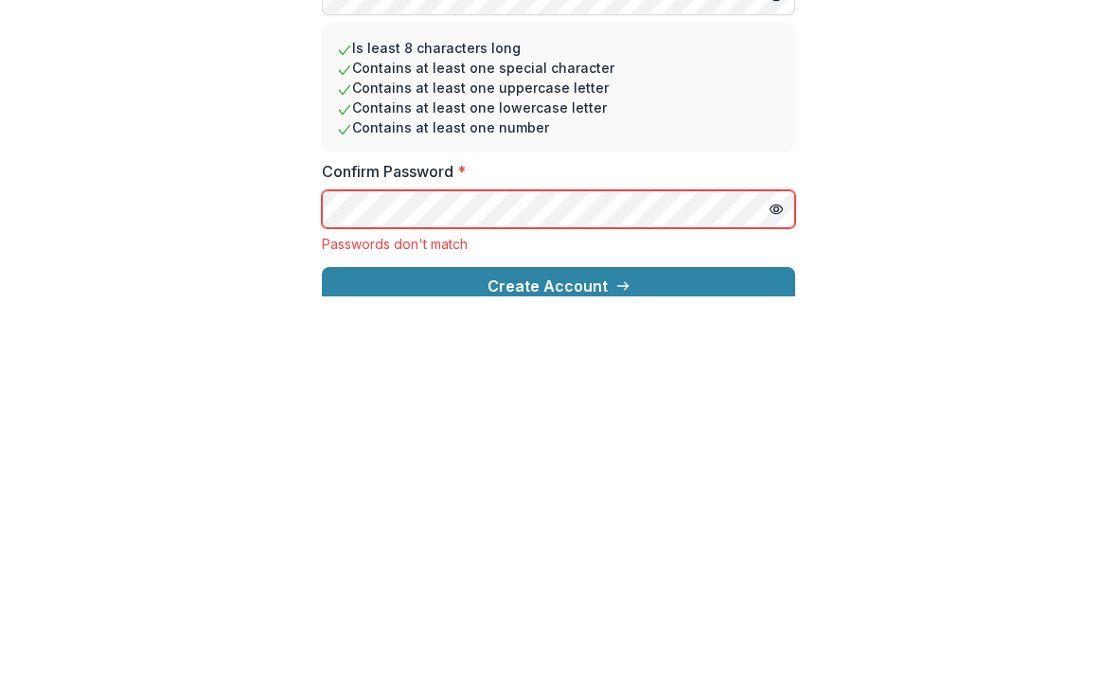
click at [680, 666] on button "Create Account" at bounding box center [558, 685] width 473 height 38
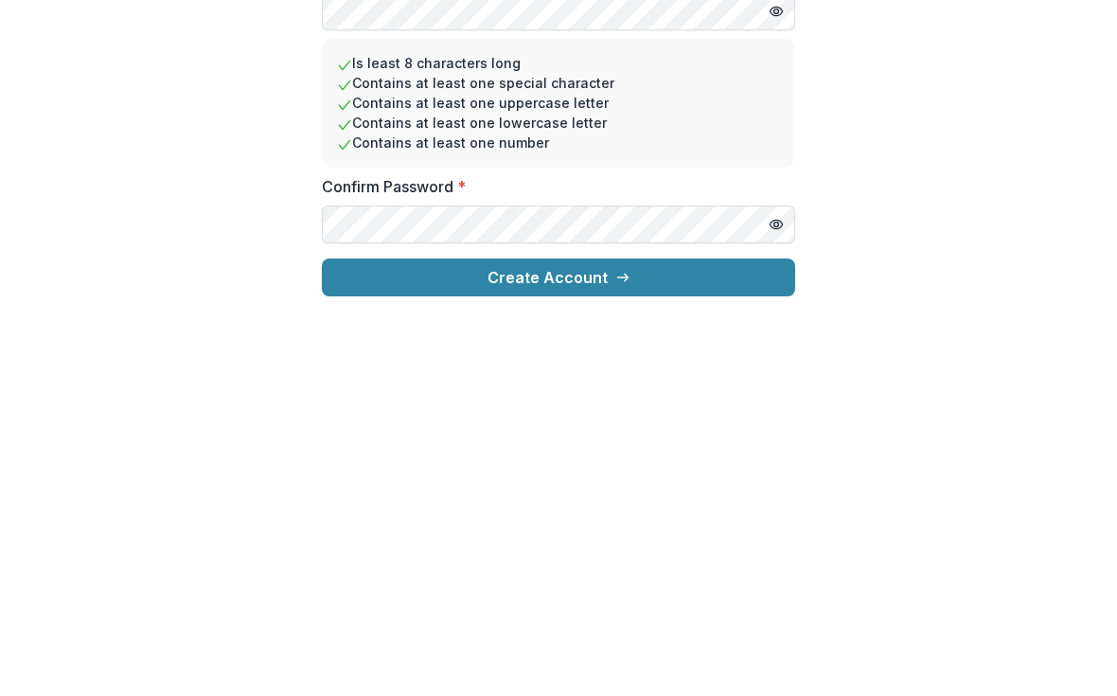
click at [945, 162] on div "**********" at bounding box center [558, 273] width 1117 height 844
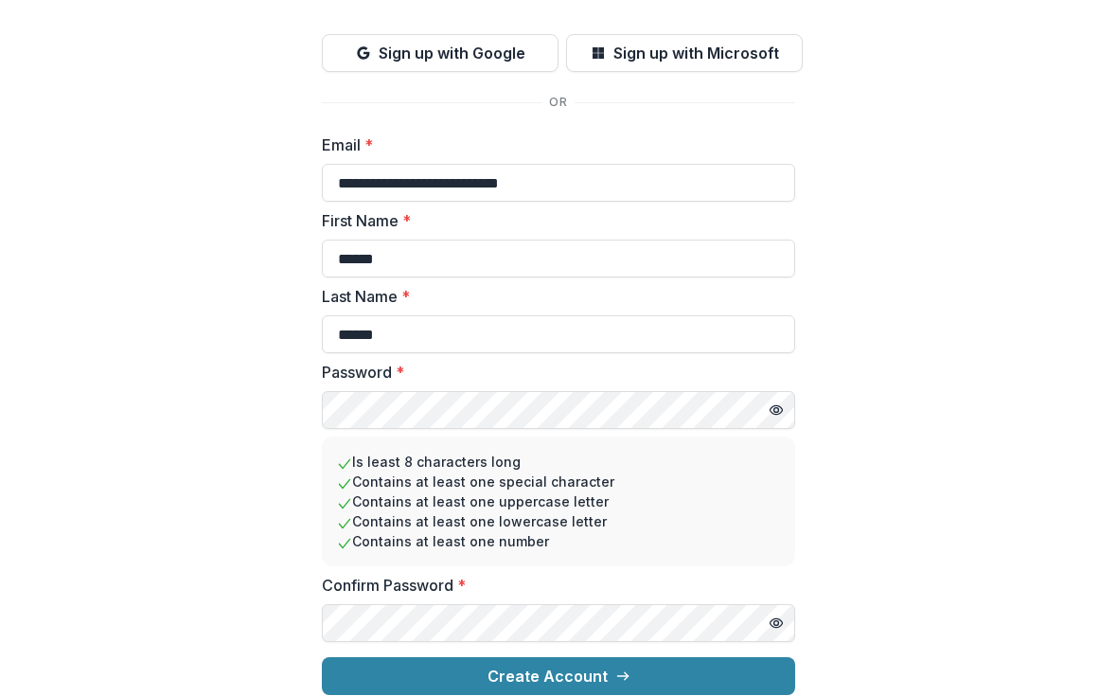
click at [609, 658] on button "Create Account" at bounding box center [558, 677] width 473 height 38
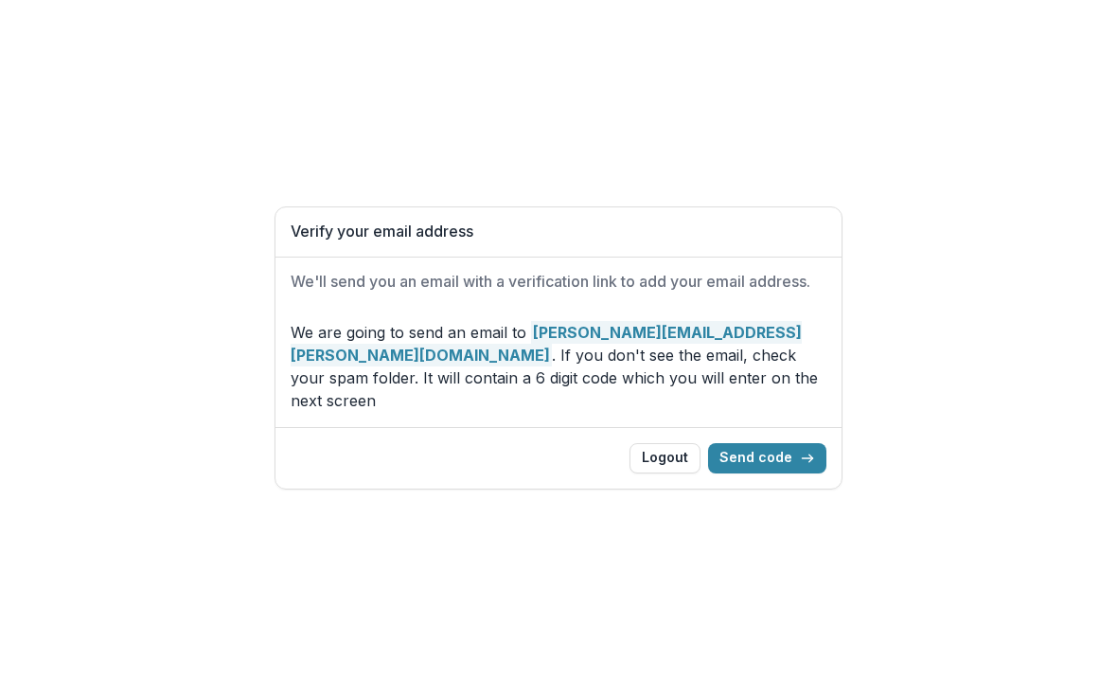
click at [787, 445] on button "Send code" at bounding box center [767, 458] width 118 height 30
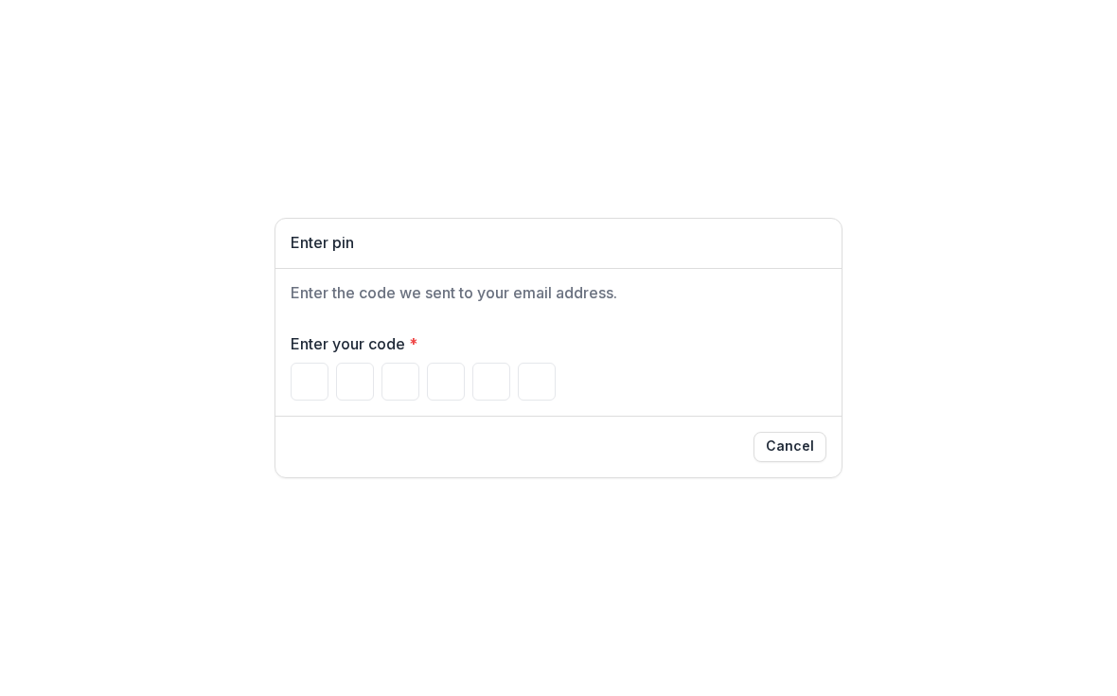
click at [301, 371] on input "Please enter your pin code" at bounding box center [310, 381] width 38 height 38
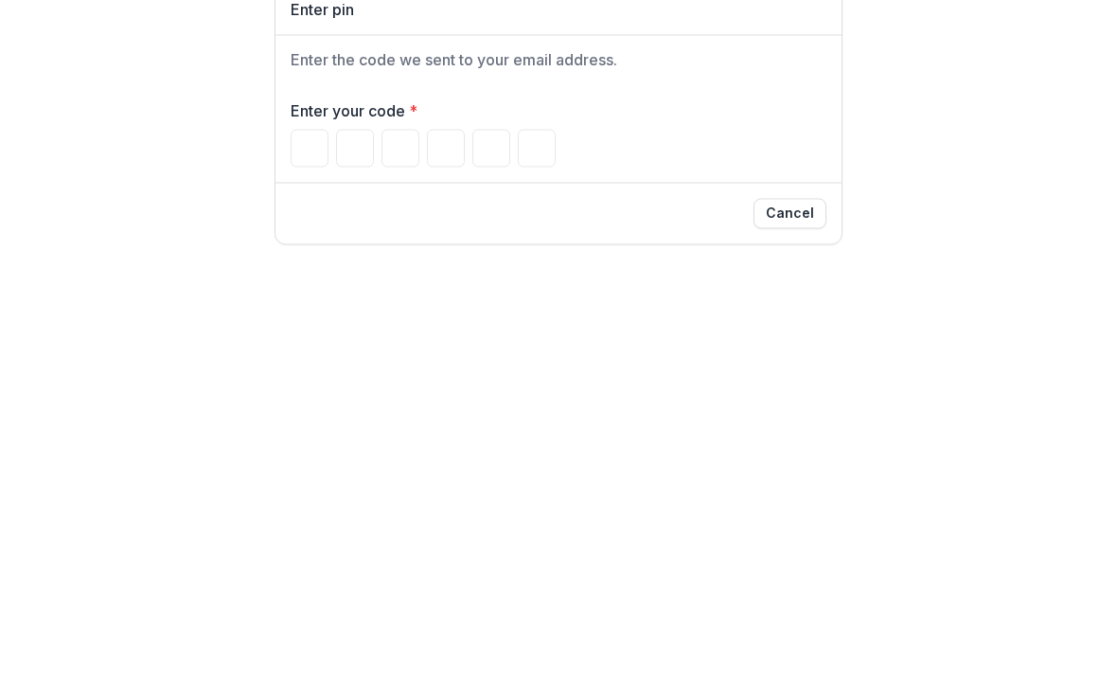
click at [310, 362] on input "Please enter your pin code" at bounding box center [310, 381] width 38 height 38
type input "*"
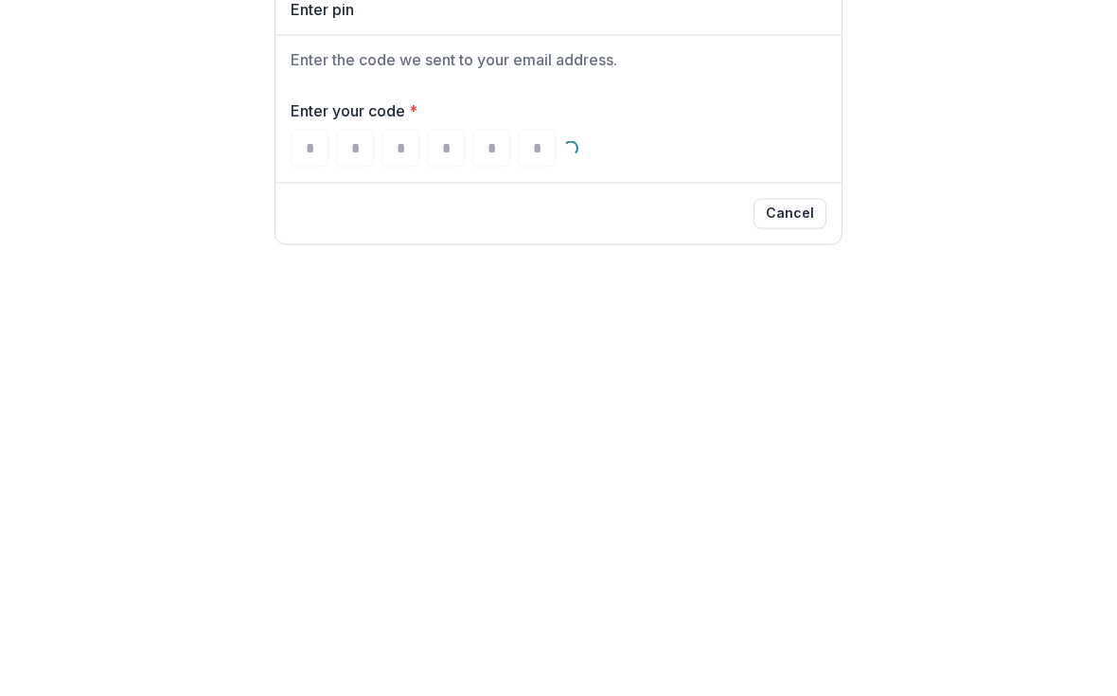
type input "*"
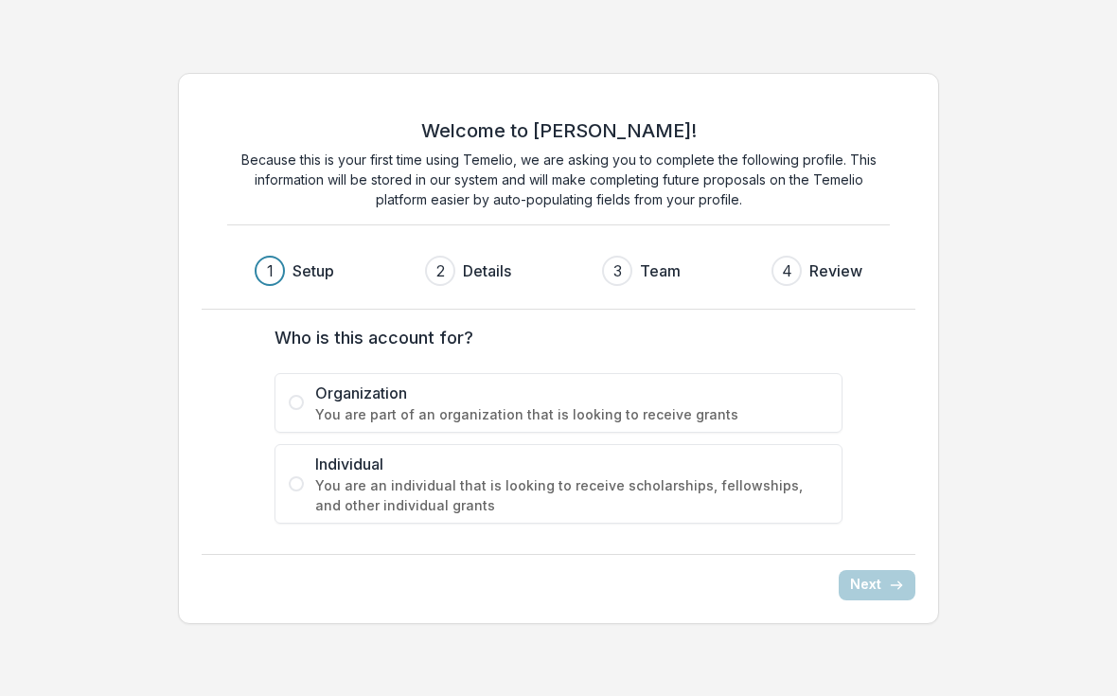
click at [662, 485] on span "You are an individual that is looking to receive scholarships, fellowships, and…" at bounding box center [571, 495] width 513 height 40
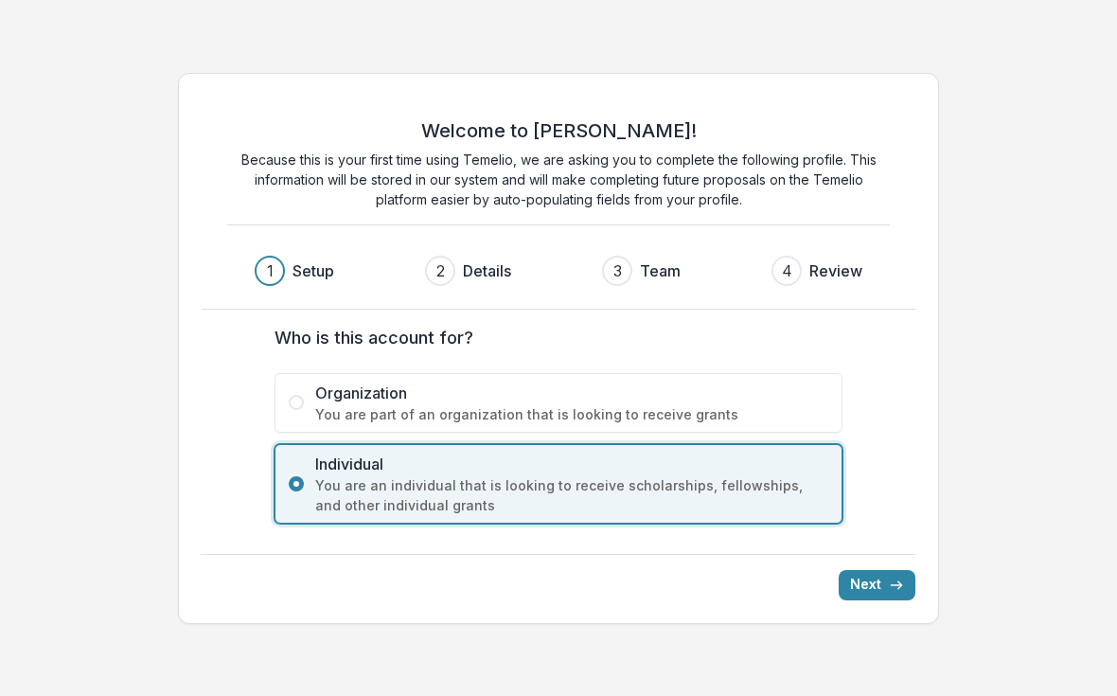
click at [887, 580] on button "Next" at bounding box center [877, 585] width 77 height 30
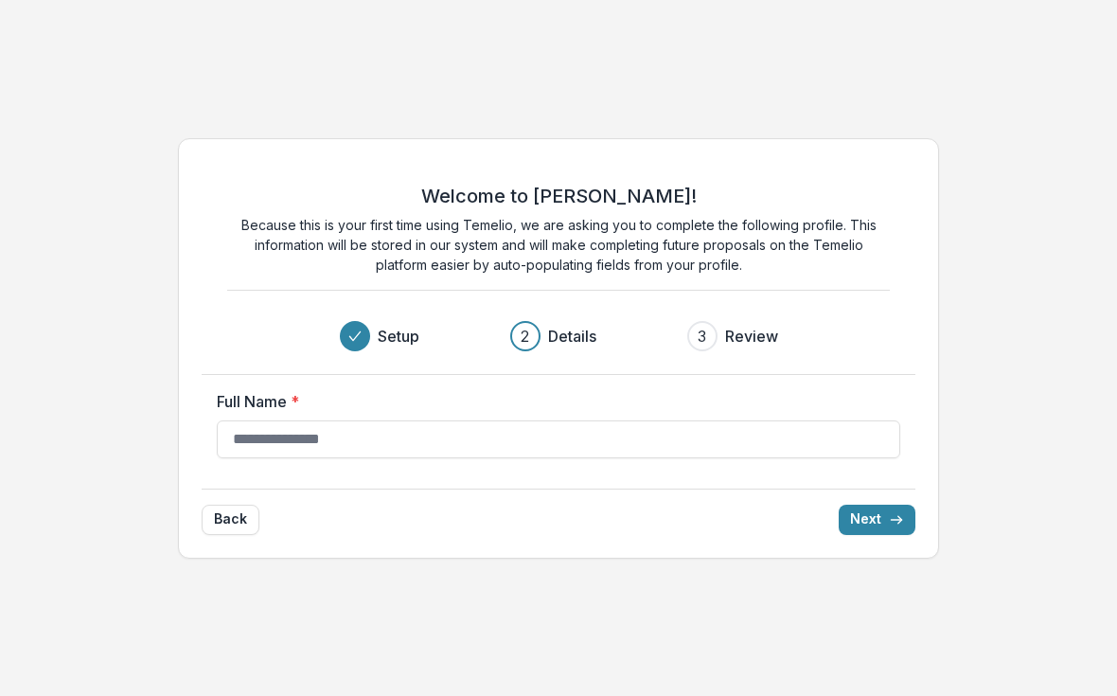
click at [714, 423] on input "Full Name *" at bounding box center [558, 439] width 683 height 38
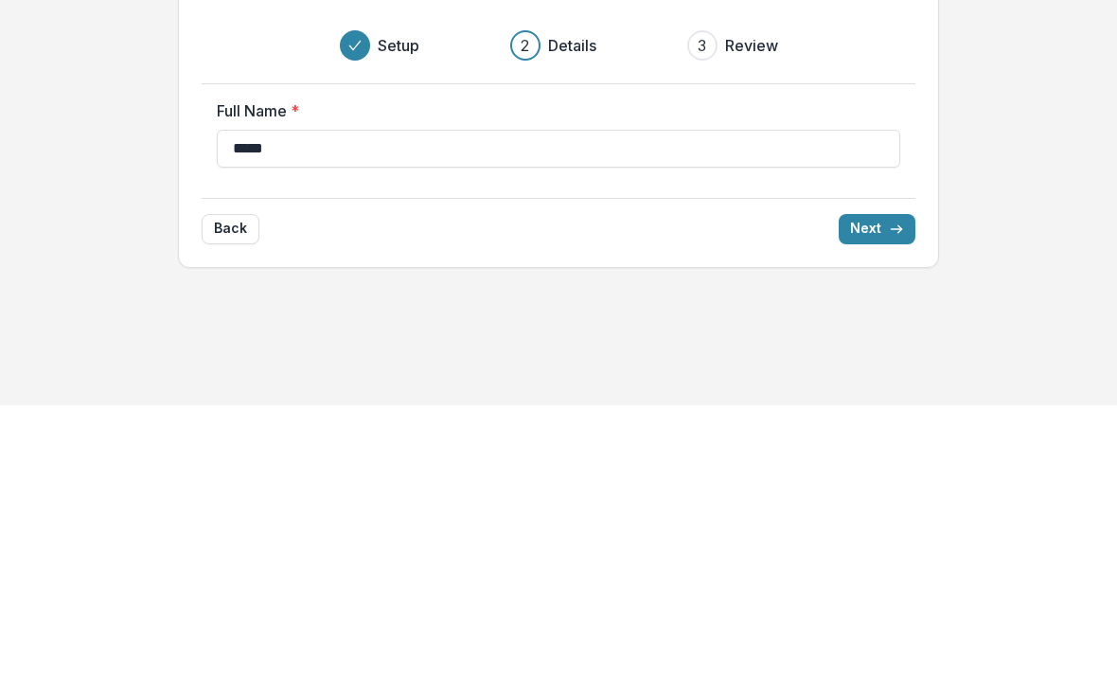
type input "******"
click at [889, 504] on button "Next" at bounding box center [877, 519] width 77 height 30
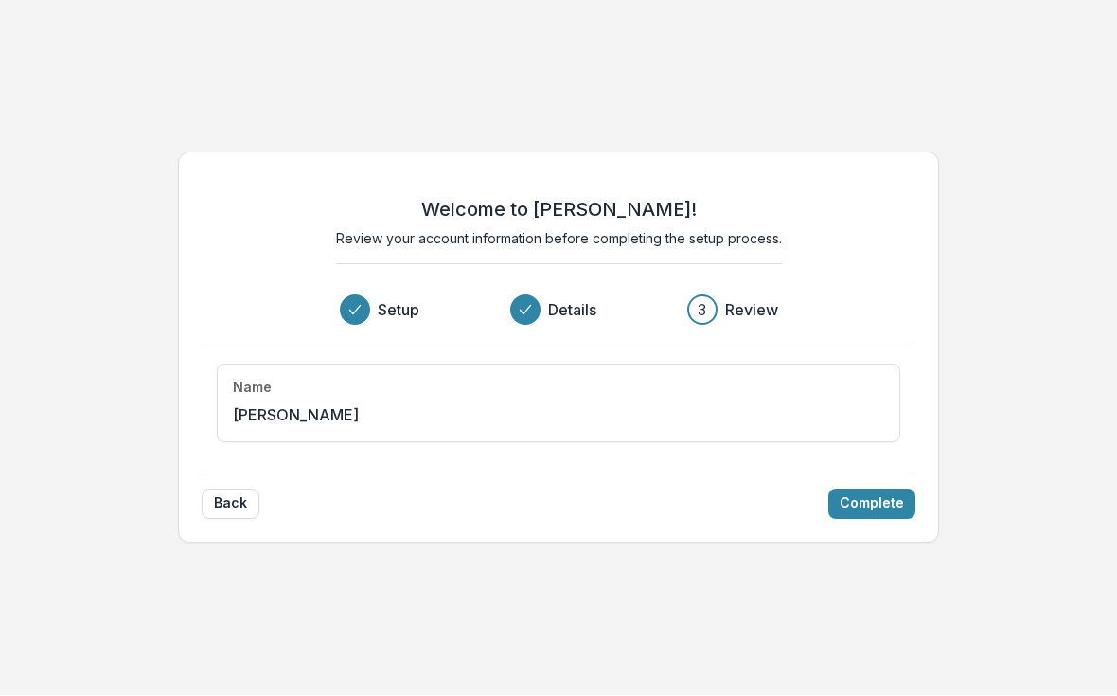
click at [611, 397] on div "Name [PERSON_NAME]" at bounding box center [558, 403] width 683 height 79
click at [519, 401] on div "Name [PERSON_NAME]" at bounding box center [558, 403] width 683 height 79
click at [246, 499] on button "Back" at bounding box center [231, 504] width 58 height 30
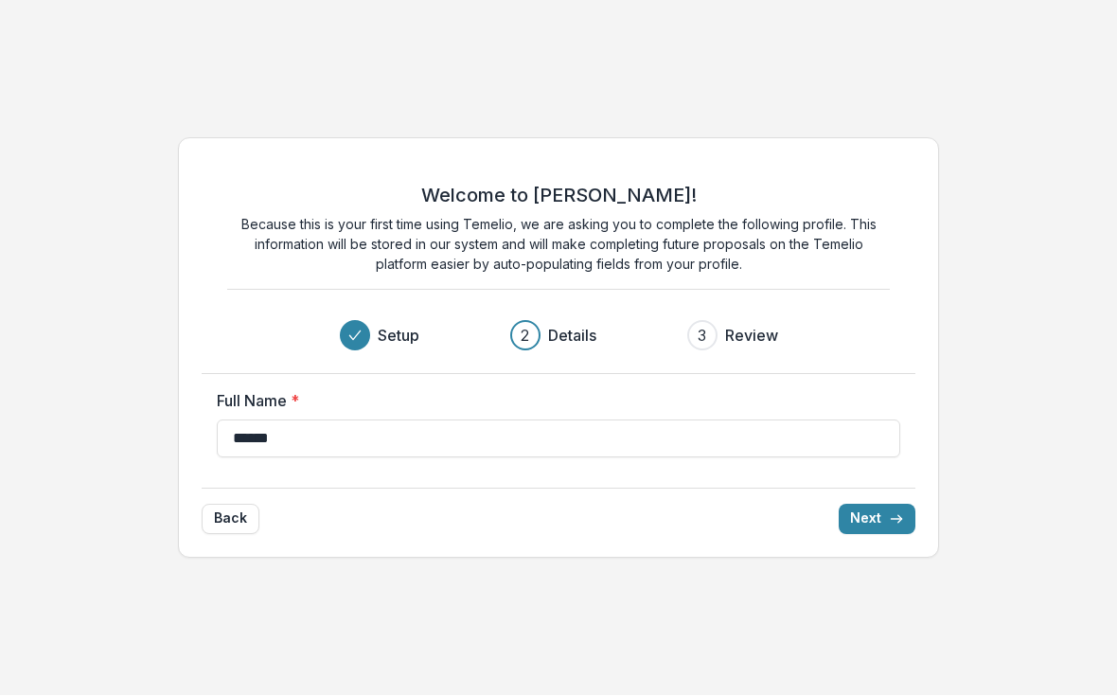
click at [422, 430] on input "******" at bounding box center [558, 439] width 683 height 38
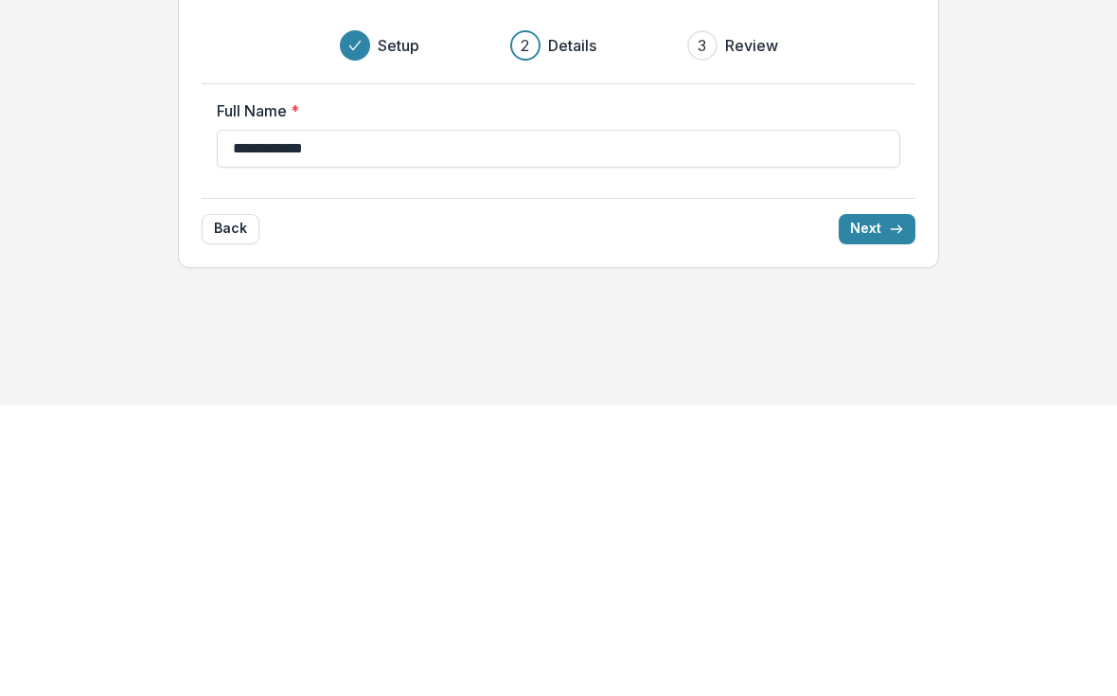
type input "**********"
click at [905, 504] on button "Next" at bounding box center [877, 519] width 77 height 30
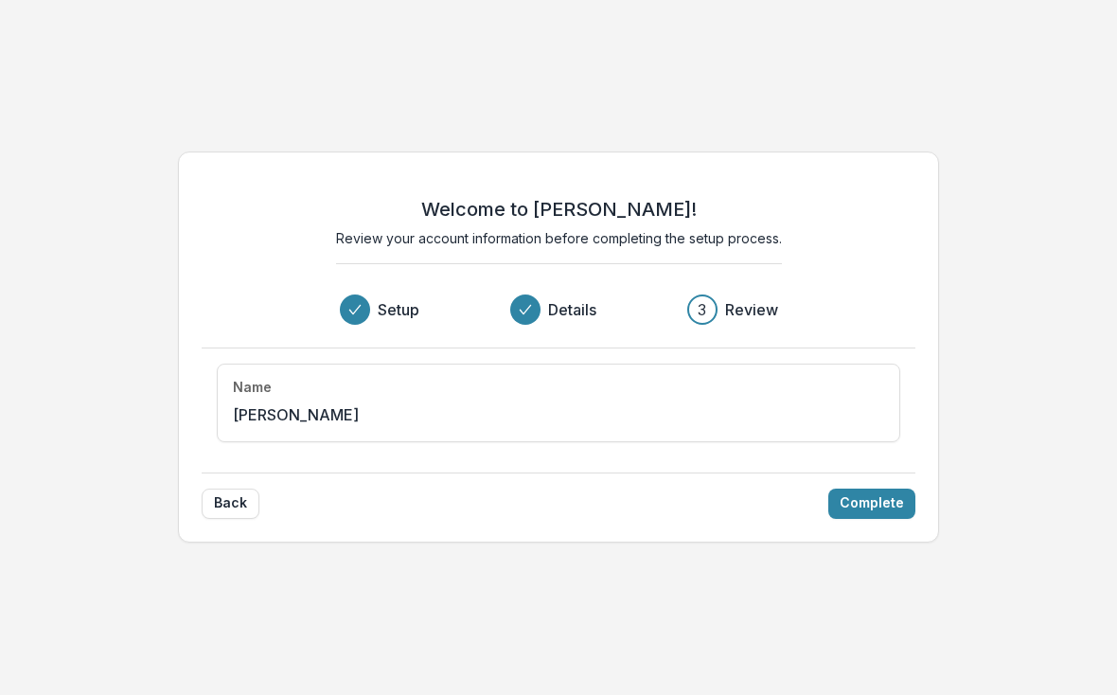
click at [866, 503] on button "Complete" at bounding box center [871, 504] width 87 height 30
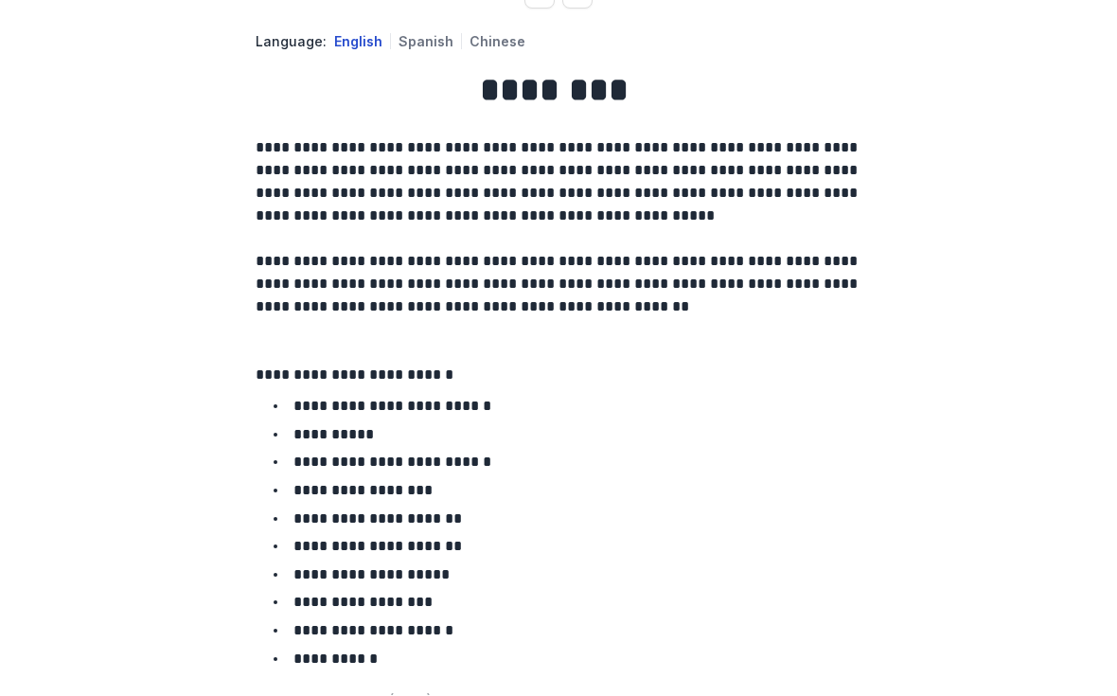
scroll to position [326, 0]
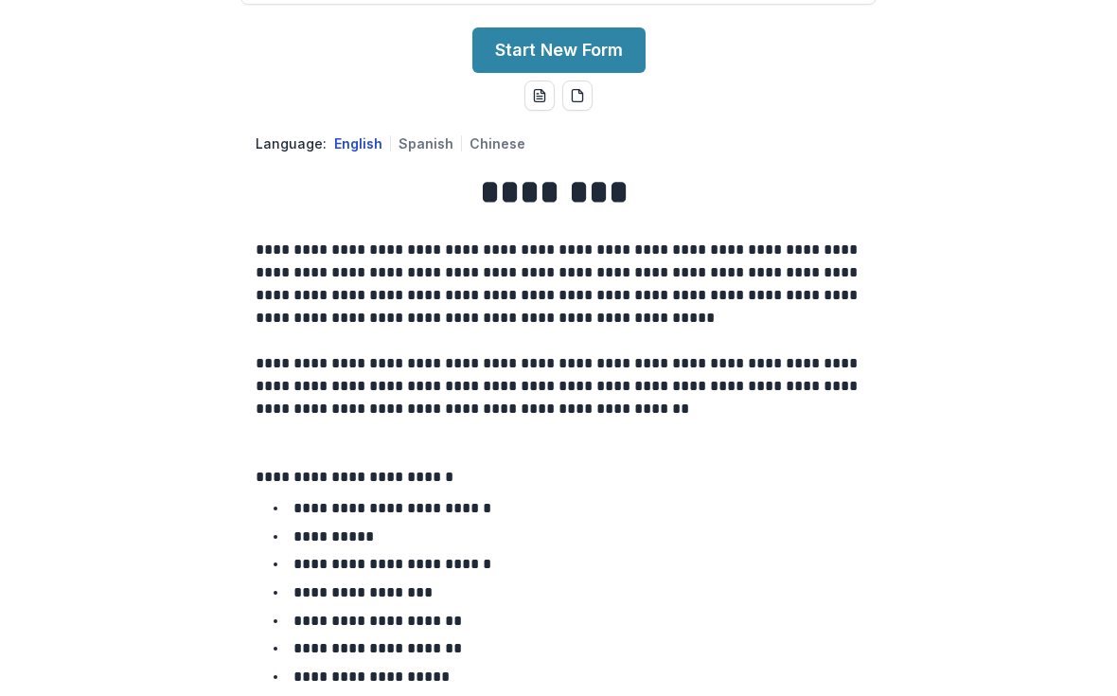
click at [588, 74] on button "Start New Form" at bounding box center [558, 50] width 173 height 45
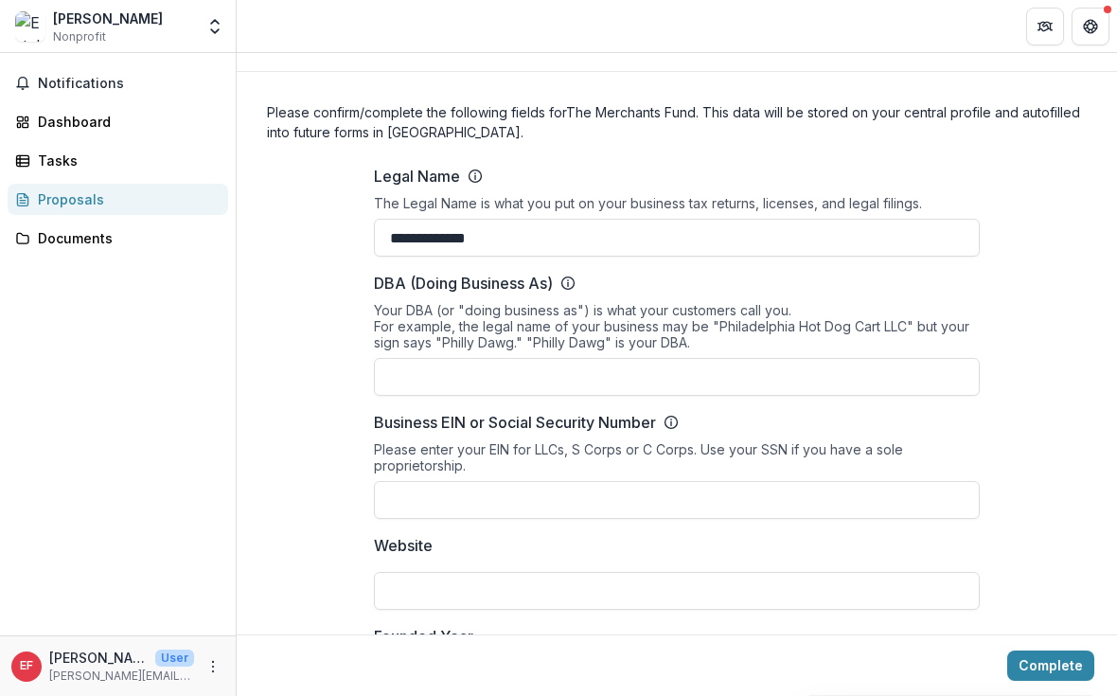
scroll to position [62, 0]
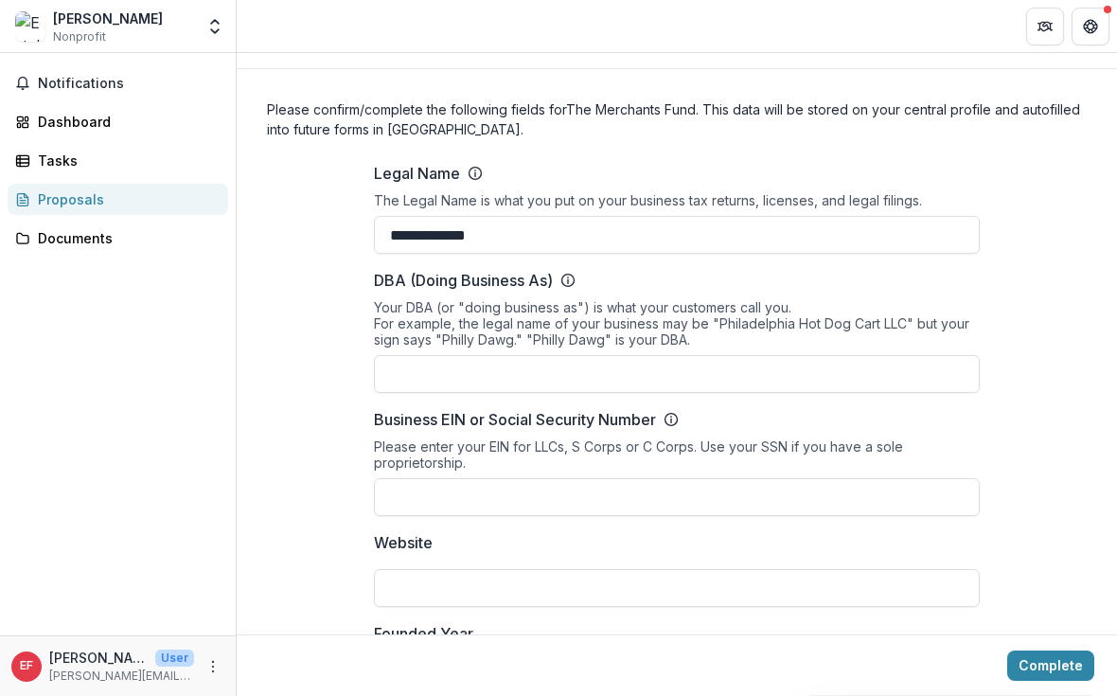
click at [905, 367] on input "DBA (Doing Business As)" at bounding box center [677, 374] width 606 height 38
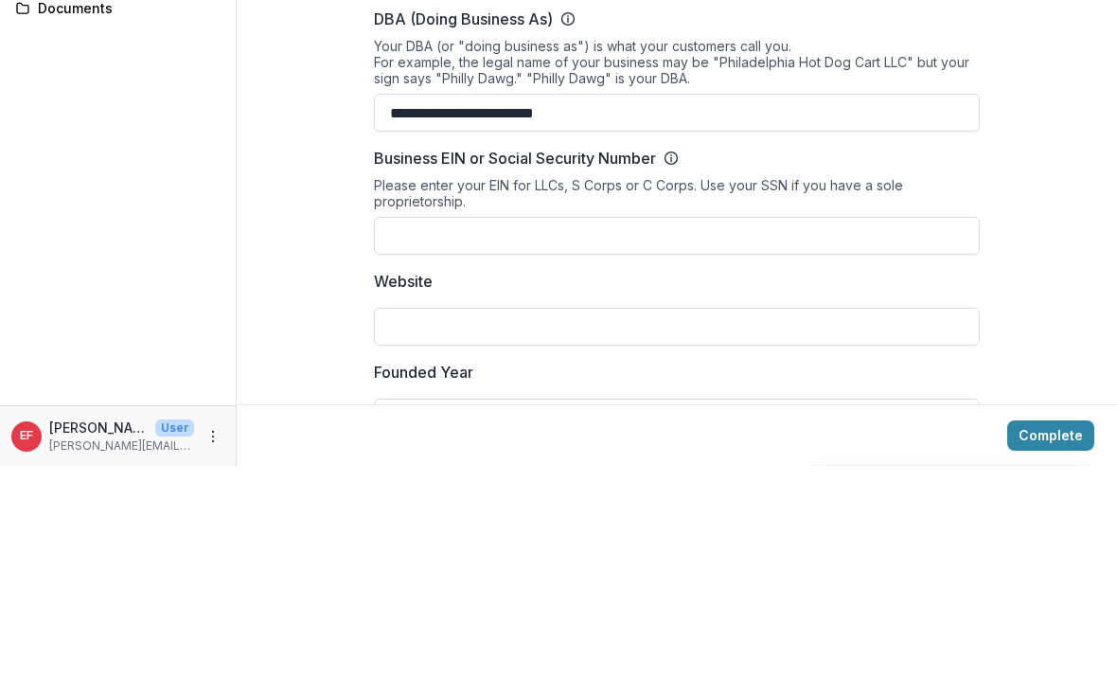
scroll to position [115, 0]
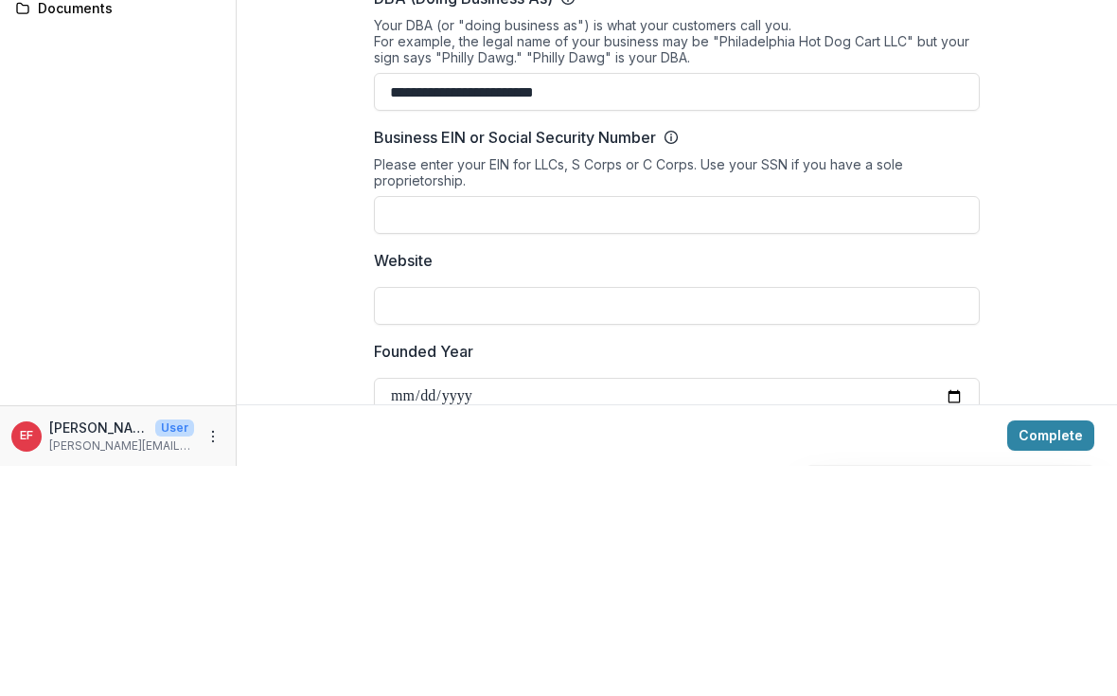
type input "**********"
click at [729, 426] on input "Business EIN or Social Security Number" at bounding box center [677, 445] width 606 height 38
click at [378, 426] on input "****" at bounding box center [677, 445] width 606 height 38
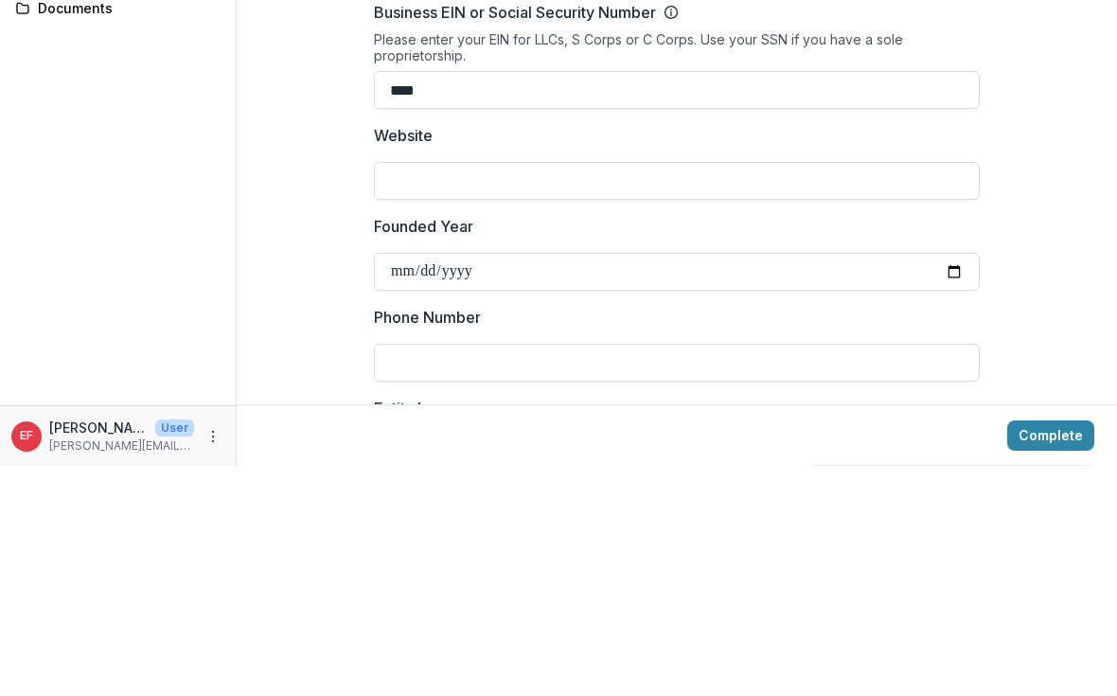
scroll to position [252, 0]
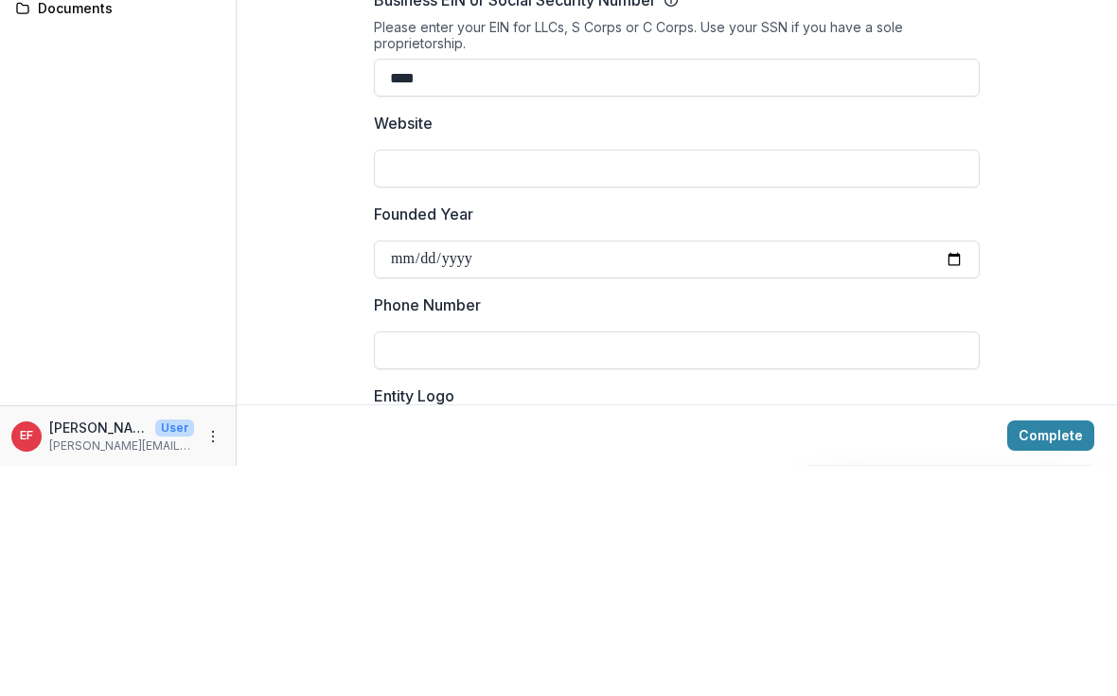
type input "****"
click at [615, 380] on input "Website" at bounding box center [677, 399] width 606 height 38
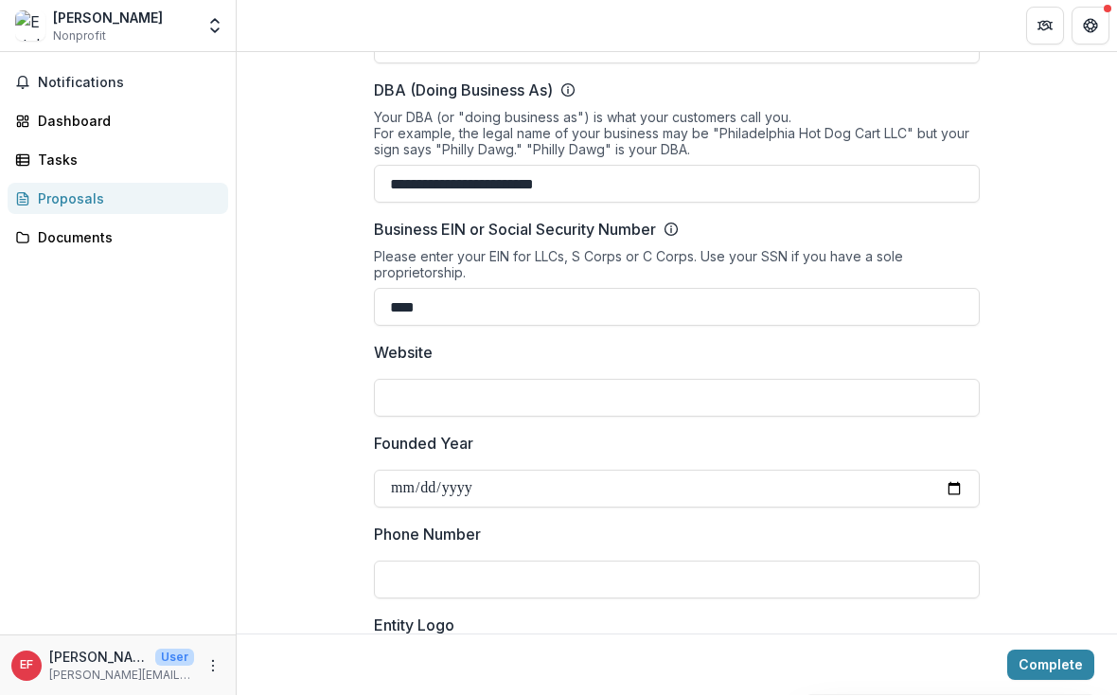
click at [524, 409] on input "Website" at bounding box center [677, 399] width 606 height 38
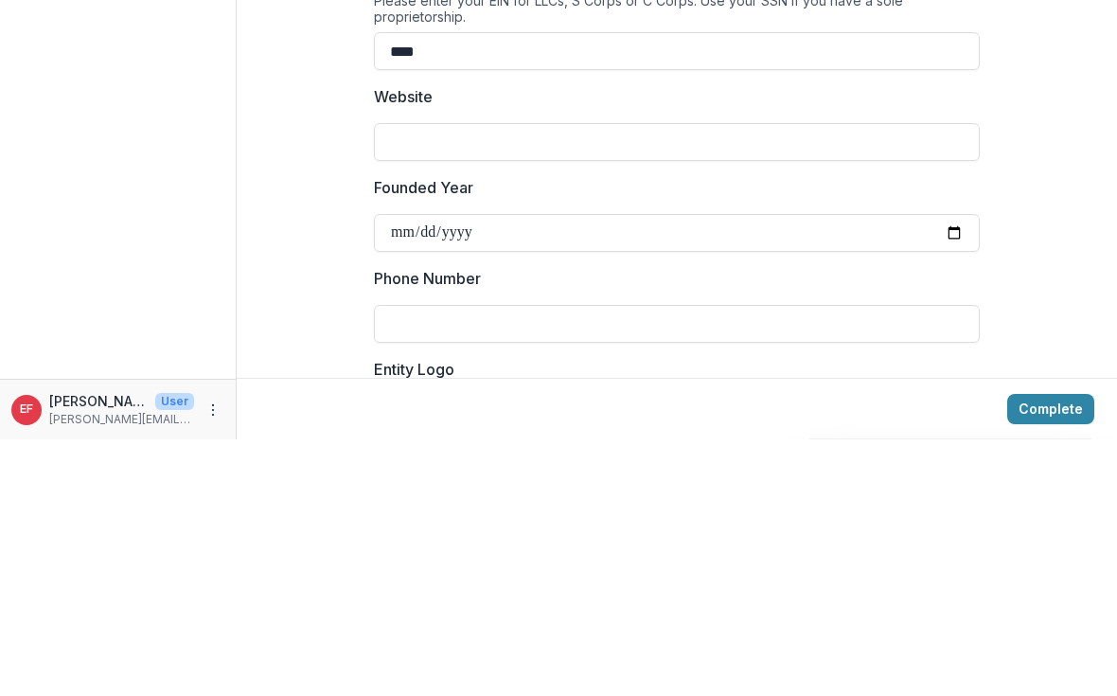
click at [556, 380] on input "Website" at bounding box center [677, 399] width 606 height 38
paste input "**********"
type input "**********"
click at [549, 470] on input "Founded Year" at bounding box center [677, 489] width 606 height 38
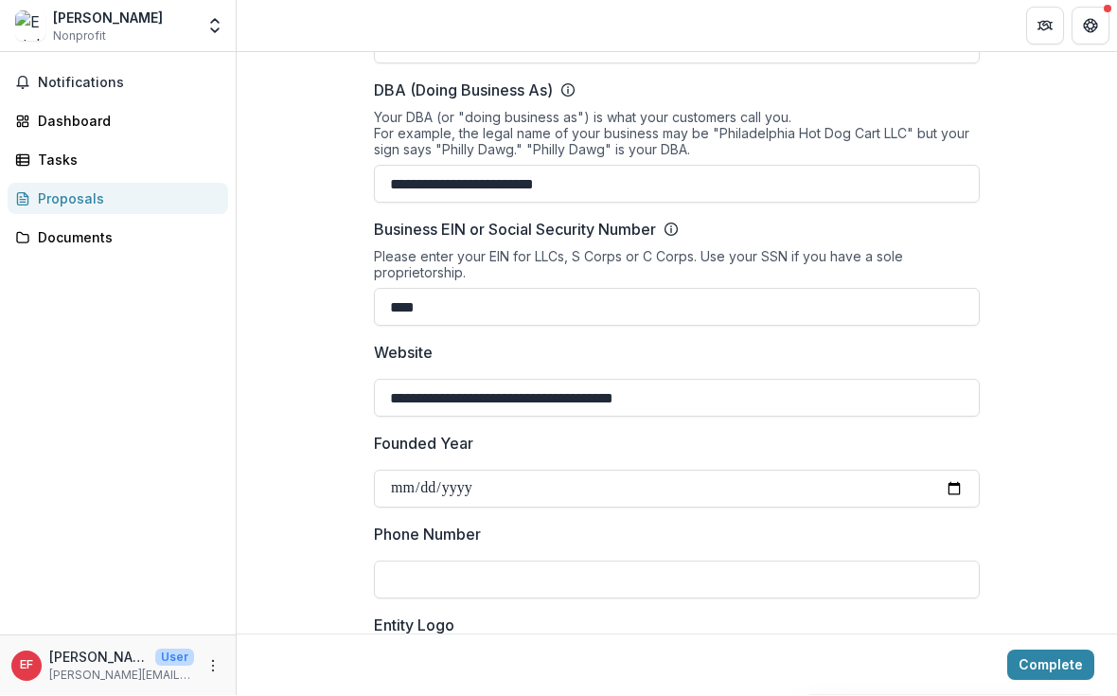
click at [529, 488] on input "**********" at bounding box center [677, 489] width 606 height 38
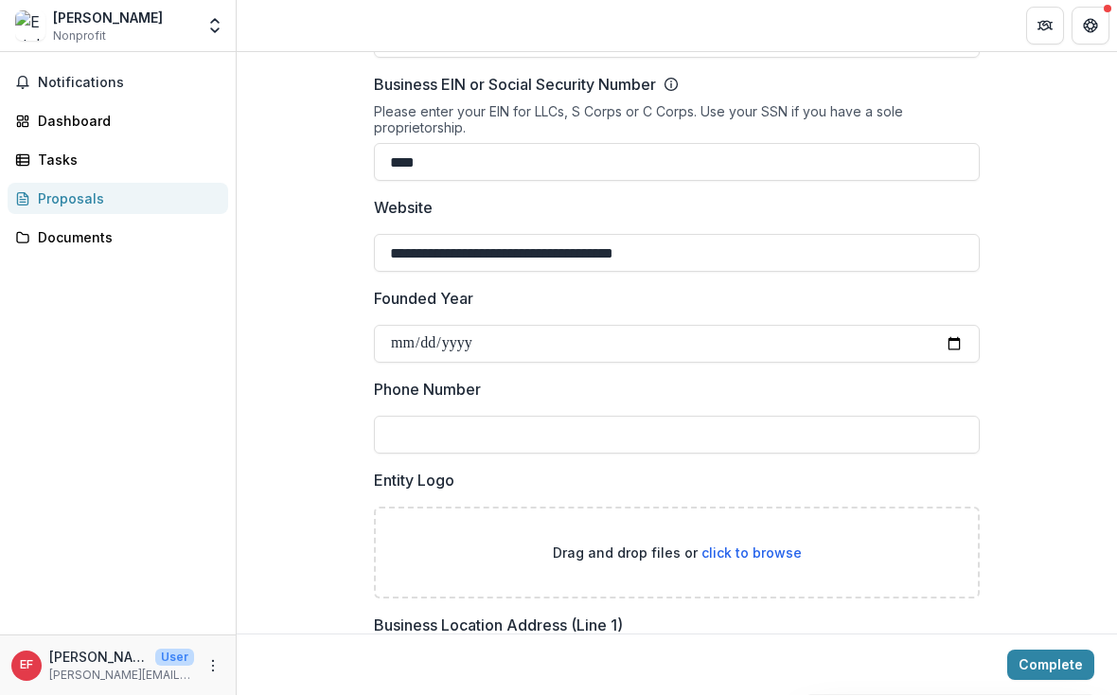
scroll to position [429, 0]
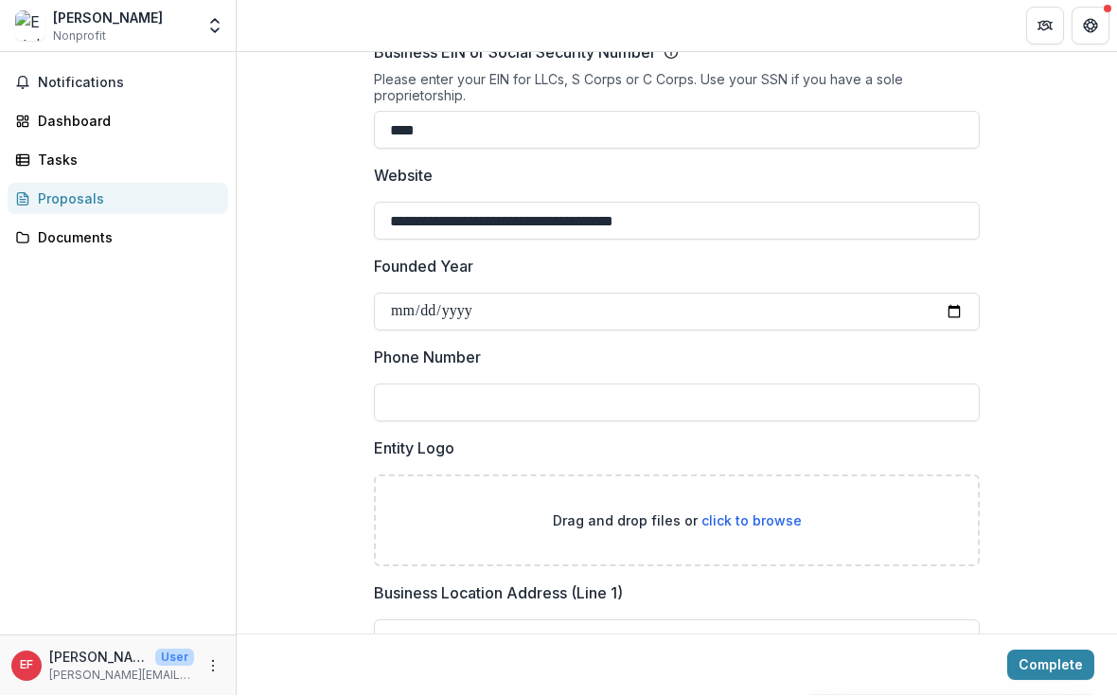
click at [556, 422] on input "Phone Number" at bounding box center [677, 403] width 606 height 38
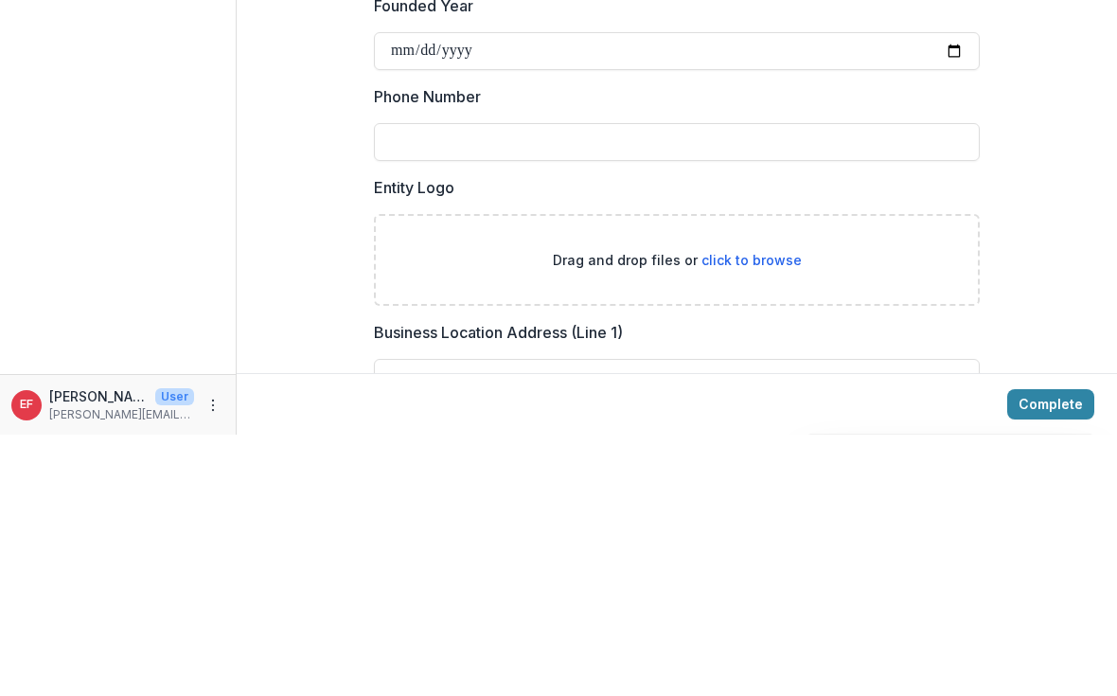
click at [780, 293] on input "**********" at bounding box center [677, 312] width 606 height 38
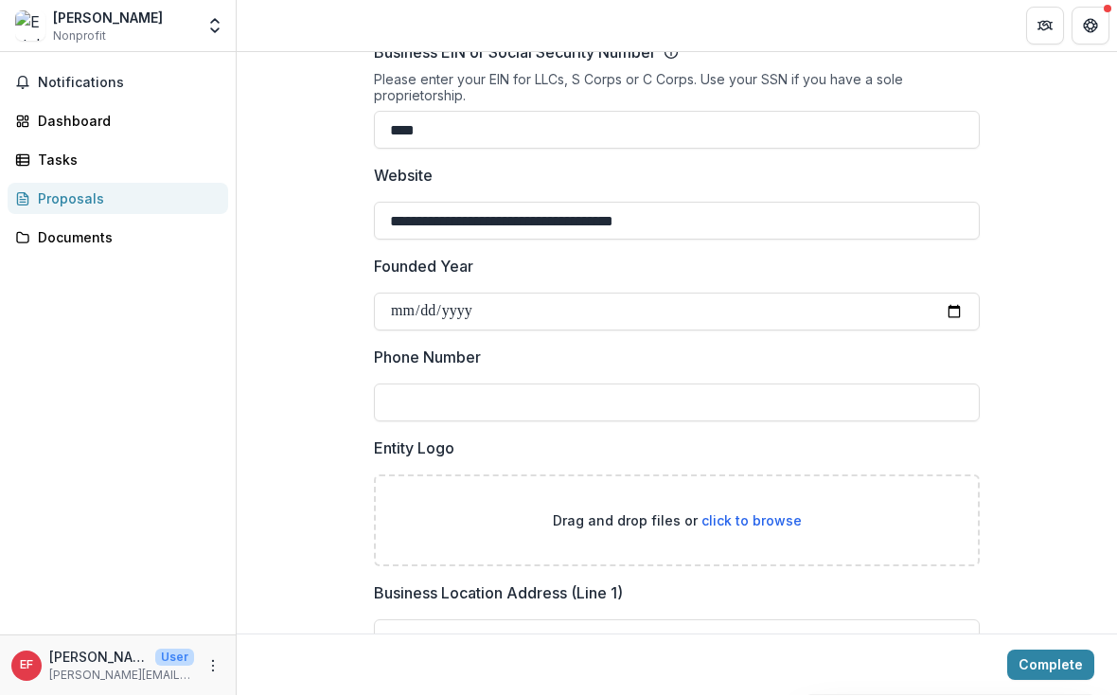
click at [654, 312] on input "**********" at bounding box center [677, 312] width 606 height 38
click at [658, 304] on input "**********" at bounding box center [677, 312] width 606 height 38
click at [662, 322] on input "**********" at bounding box center [677, 312] width 606 height 38
type input "**********"
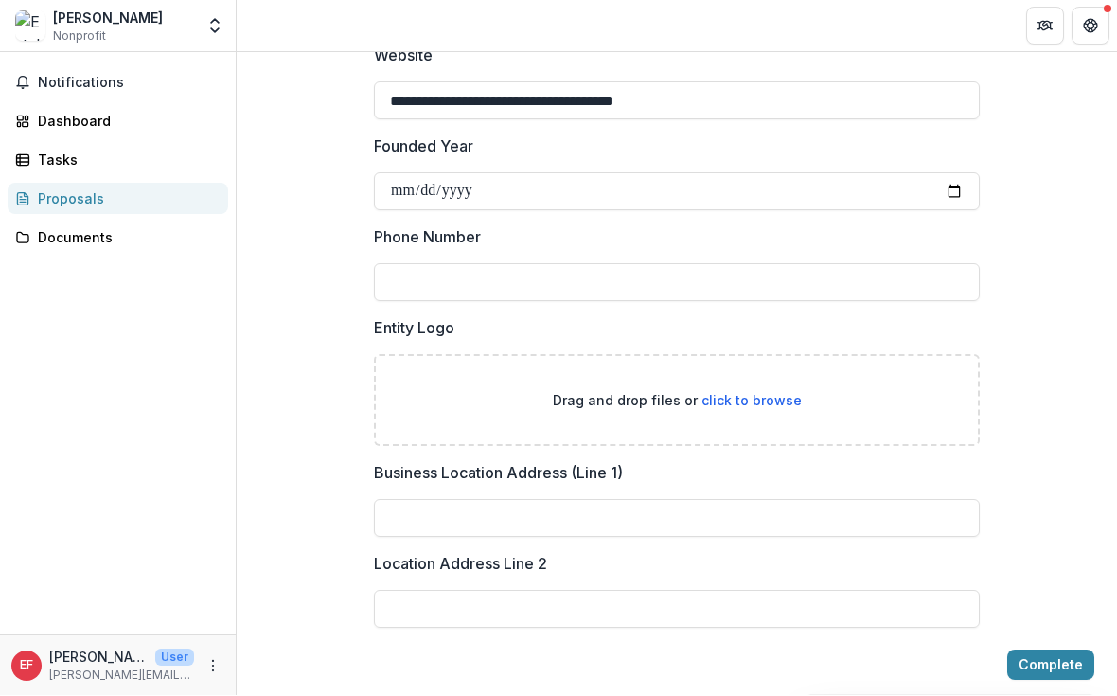
scroll to position [611, 0]
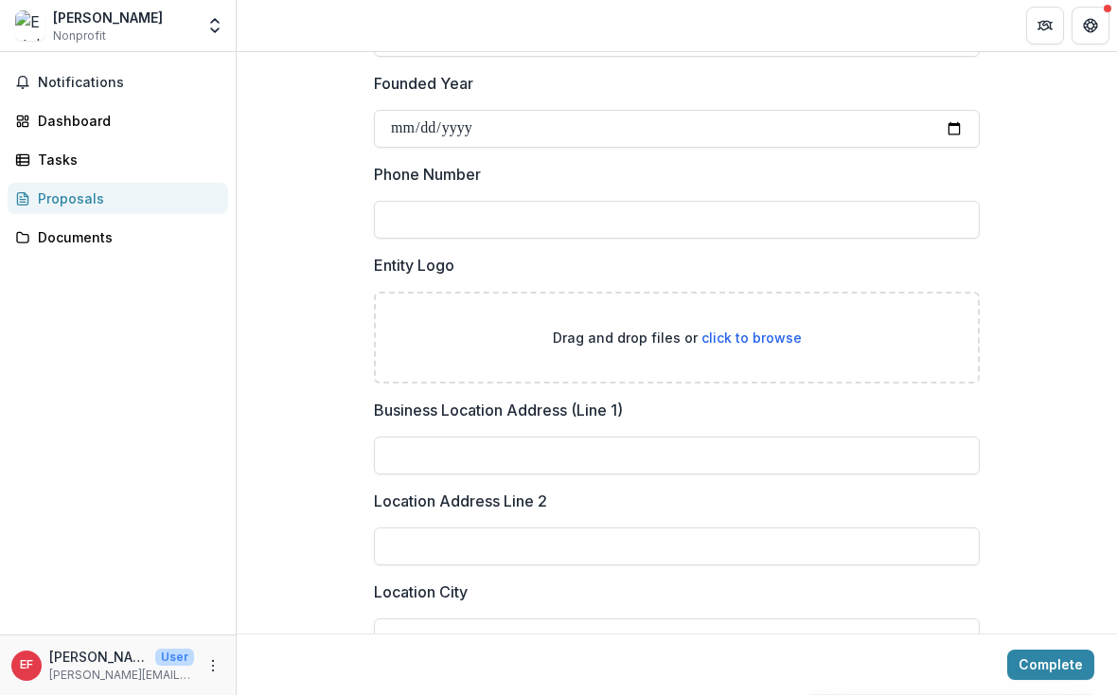
click at [708, 227] on input "Phone Number" at bounding box center [677, 221] width 606 height 38
type input "**********"
click at [304, 259] on div "**********" at bounding box center [677, 415] width 880 height 1634
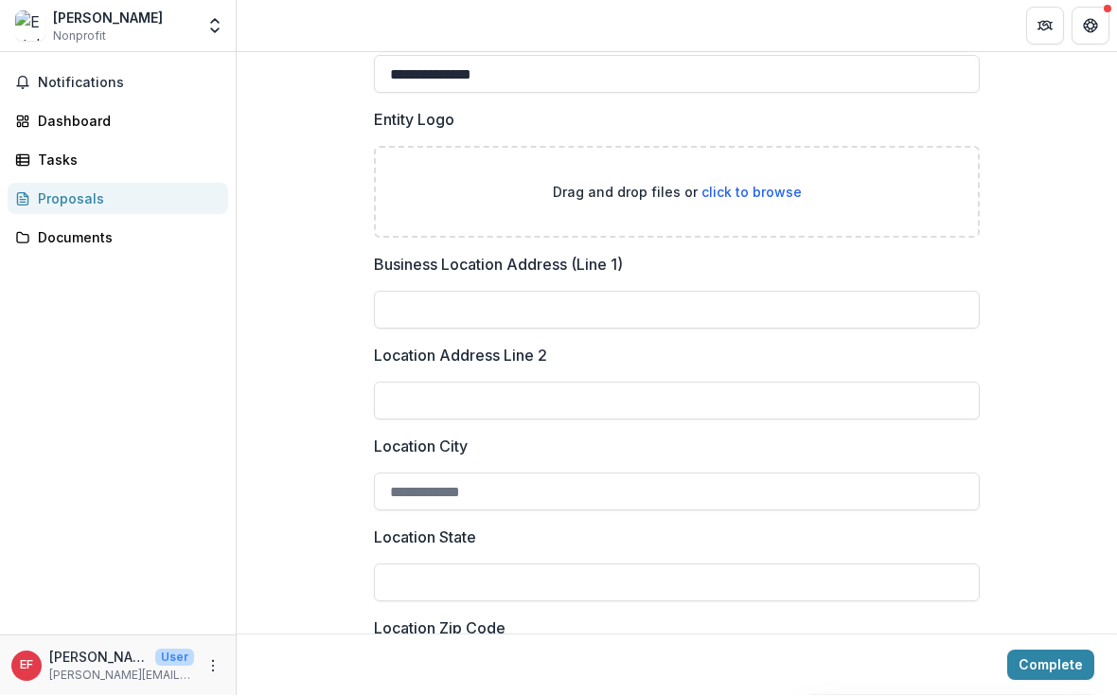
scroll to position [765, 0]
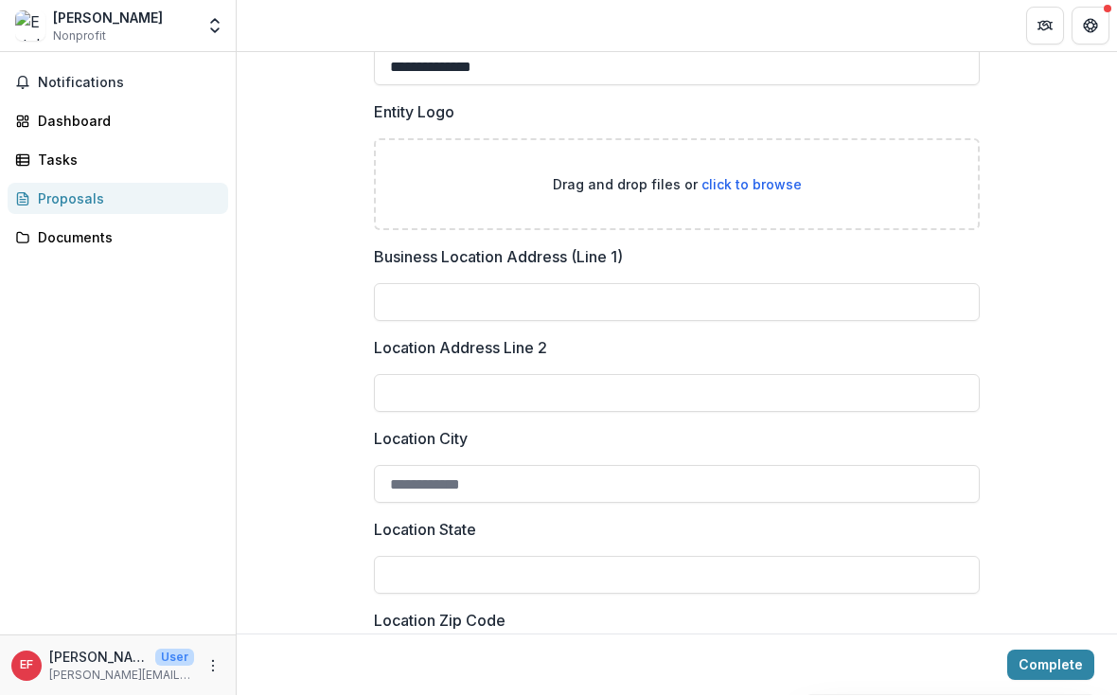
click at [696, 313] on input "Business Location Address (Line 1)" at bounding box center [677, 303] width 606 height 38
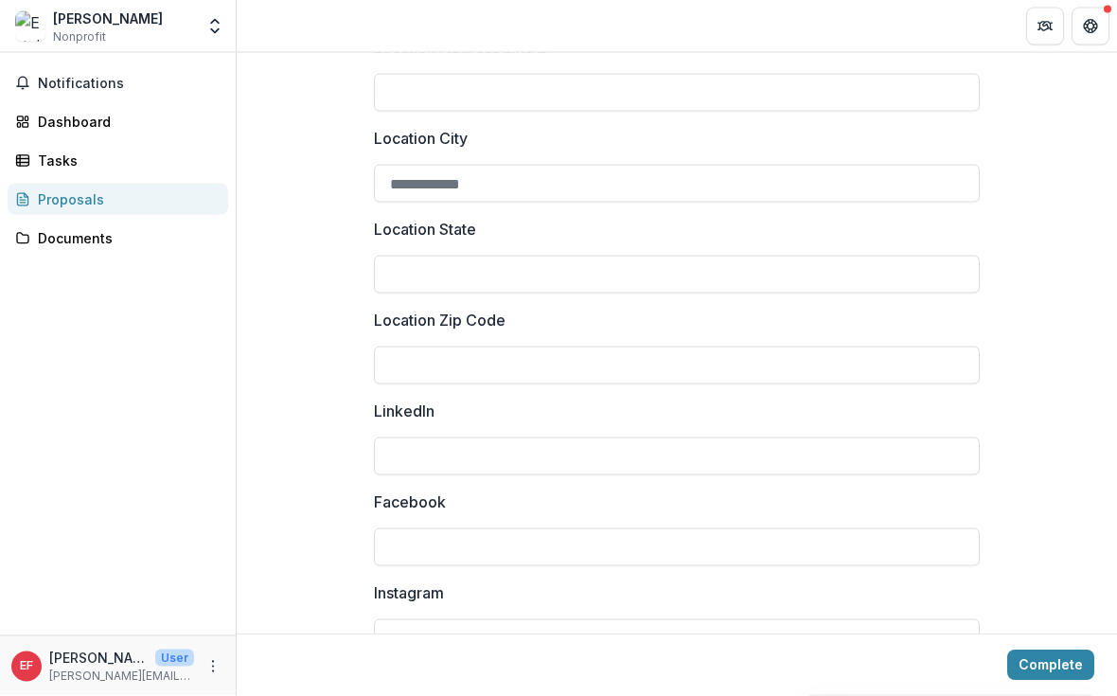
scroll to position [1070, 0]
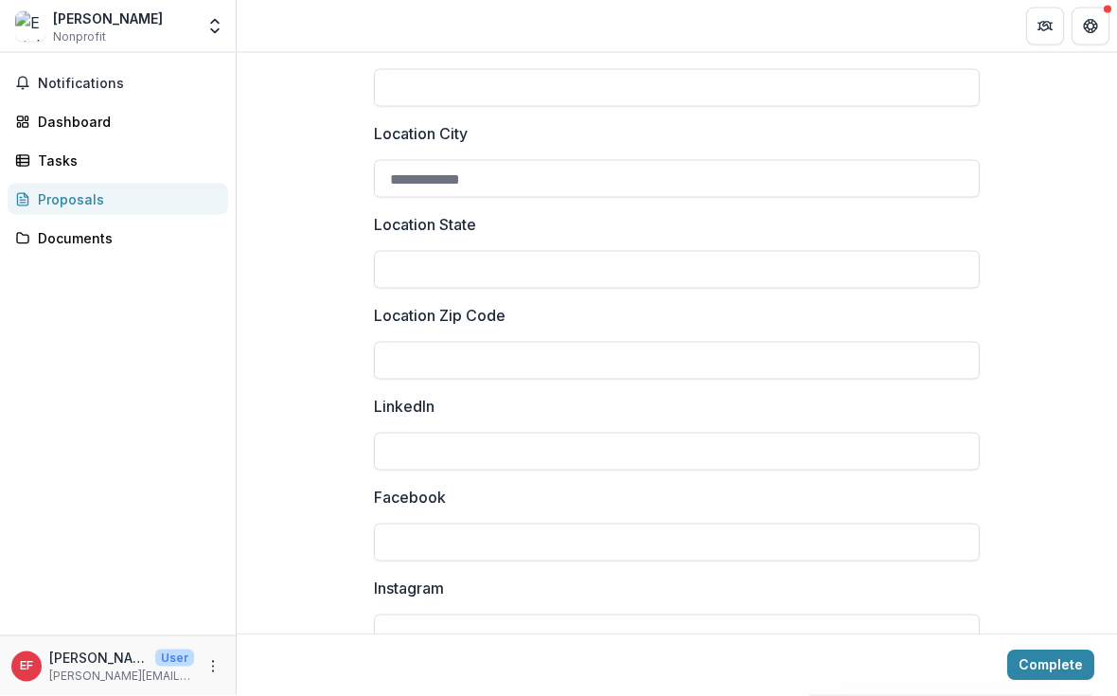
type input "**********"
click at [583, 277] on input "Location State" at bounding box center [677, 270] width 606 height 38
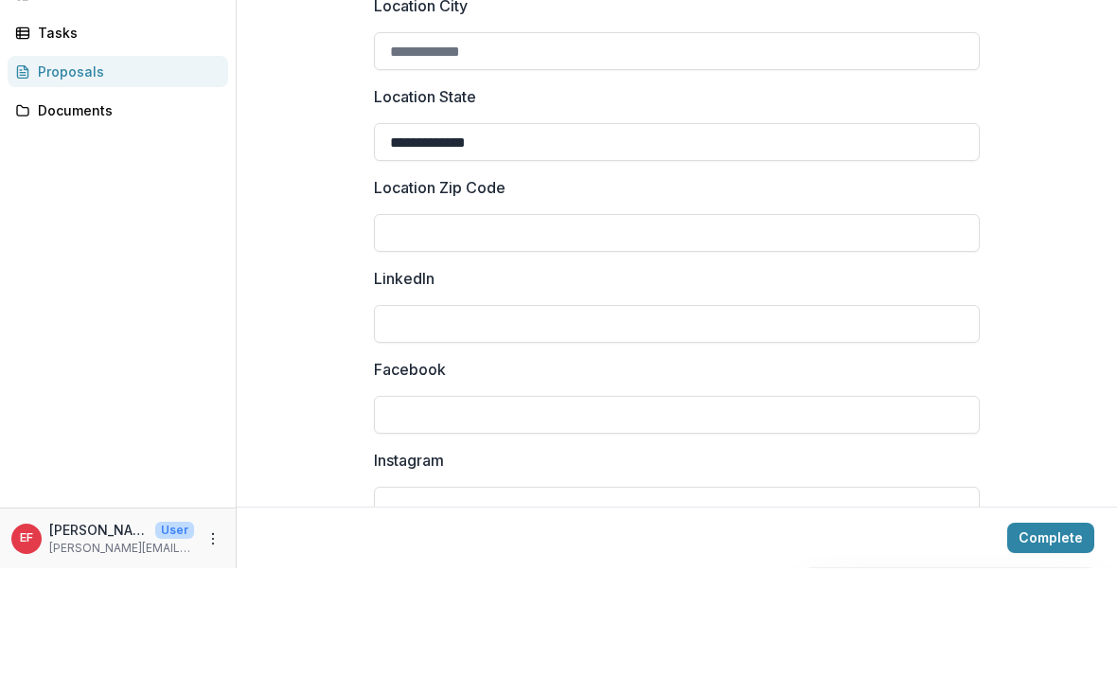
type input "**********"
click at [627, 342] on input "Location Zip Code" at bounding box center [677, 361] width 606 height 38
type input "*****"
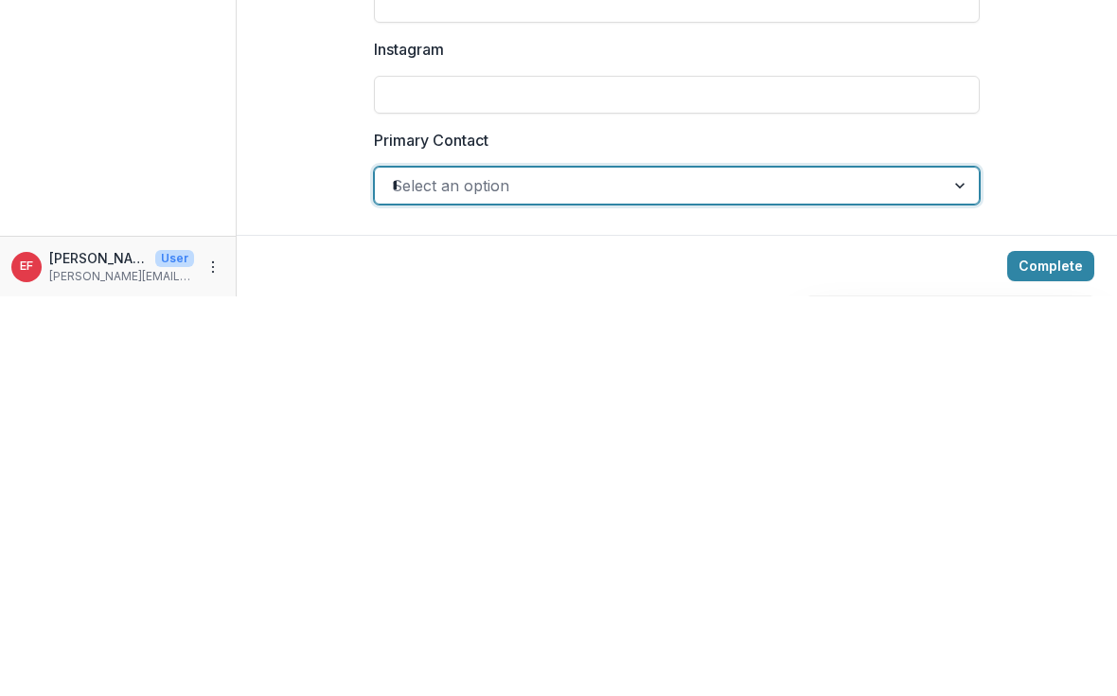
scroll to position [0, 0]
type input "**********"
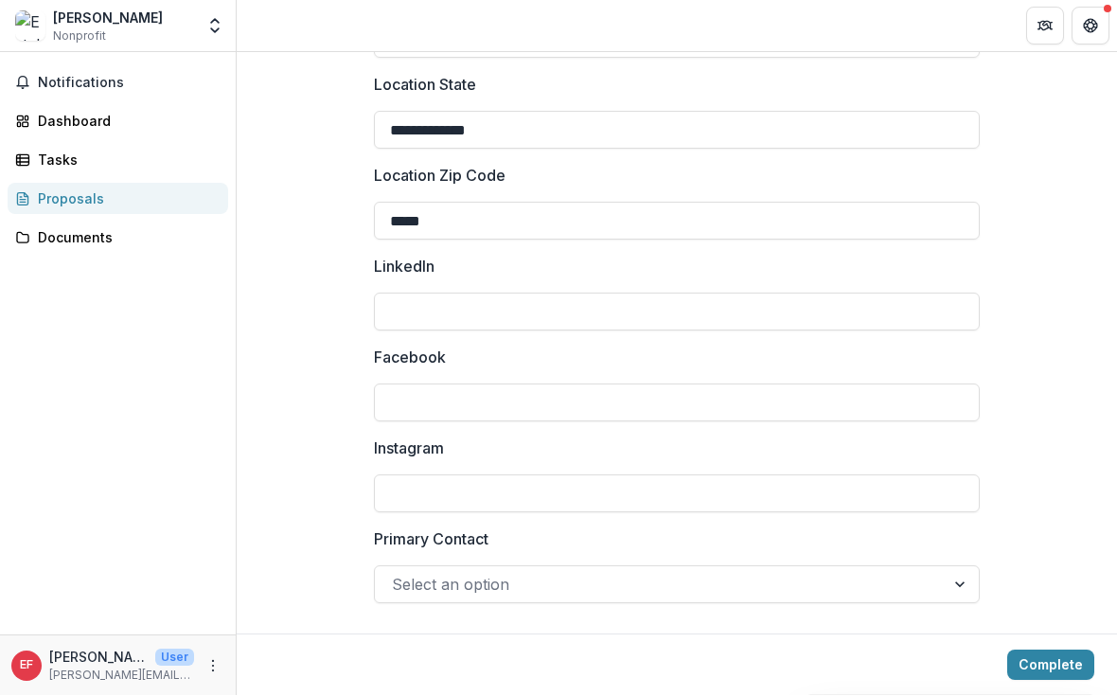
scroll to position [1212, 0]
click at [1066, 639] on div "Complete" at bounding box center [677, 665] width 880 height 62
click at [958, 548] on label "Primary Contact" at bounding box center [671, 539] width 594 height 23
click at [397, 574] on input "Primary Contact" at bounding box center [394, 585] width 5 height 23
click at [957, 548] on html "**********" at bounding box center [558, 348] width 1117 height 696
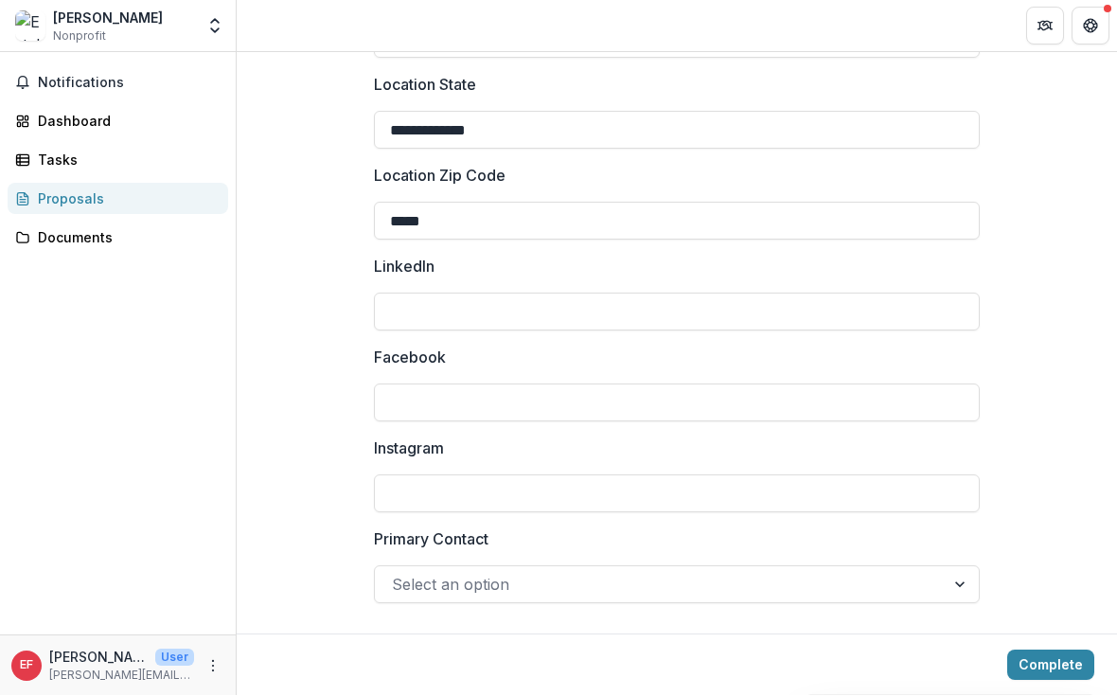
scroll to position [1, 0]
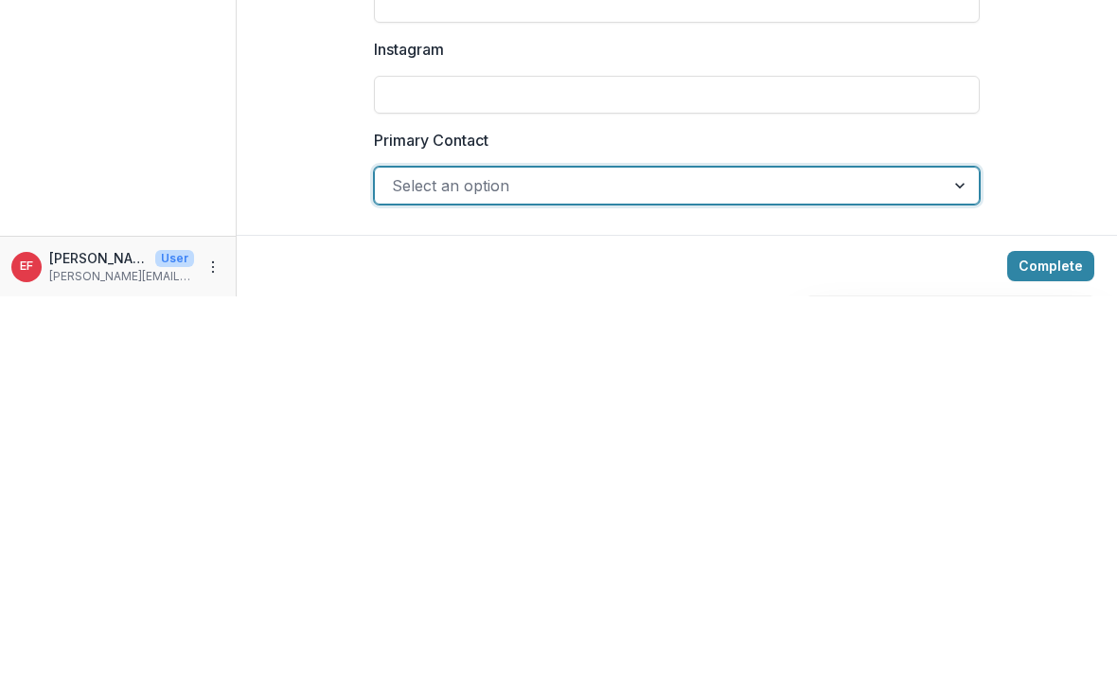
type input "*"
click at [1048, 650] on button "Complete" at bounding box center [1050, 665] width 87 height 30
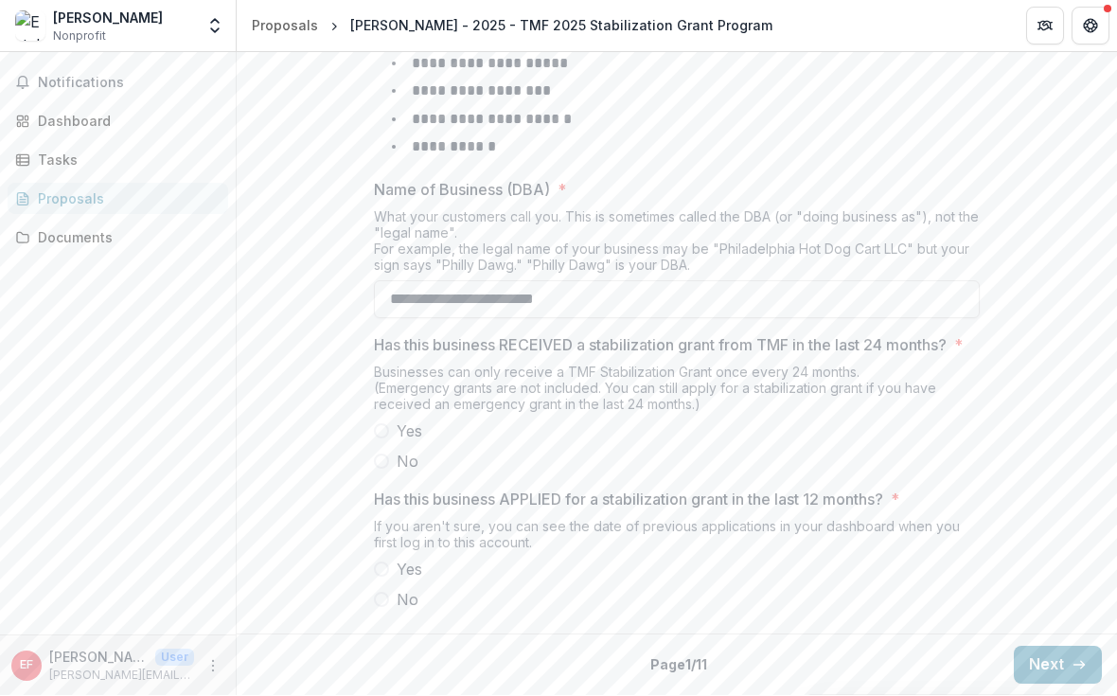
scroll to position [998, 0]
click at [397, 488] on p "Has this business APPLIED for a stabilization grant in the last 12 months?" at bounding box center [628, 499] width 509 height 23
click at [387, 468] on label "No" at bounding box center [677, 461] width 606 height 23
click at [405, 593] on span "No" at bounding box center [408, 600] width 22 height 23
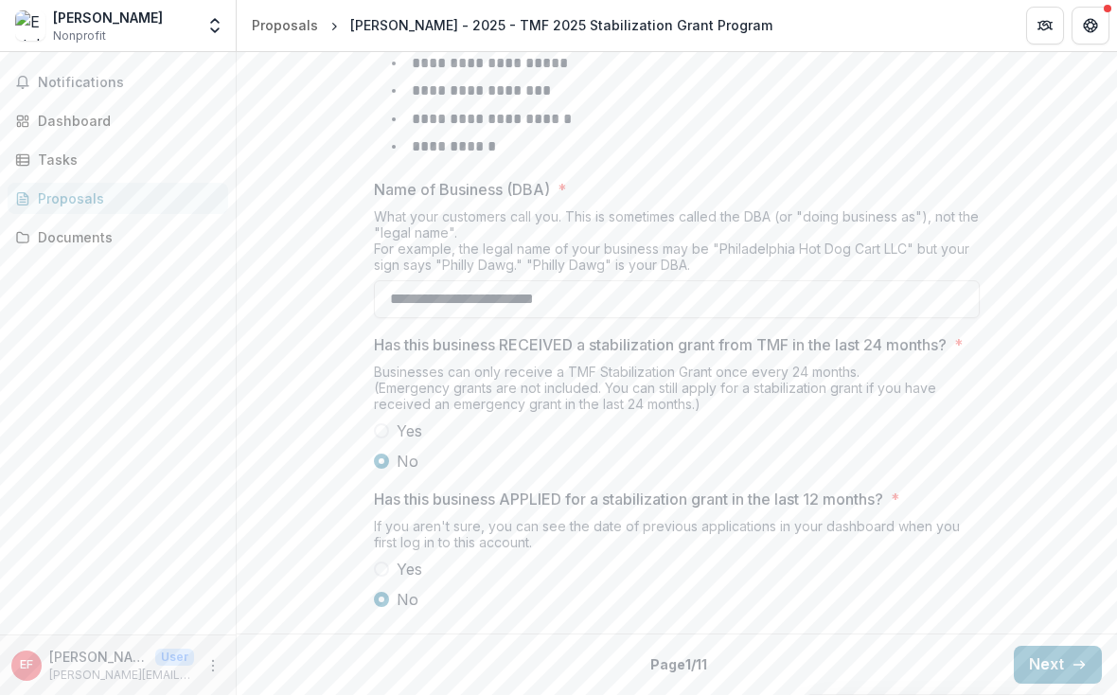
click at [1060, 654] on button "Next" at bounding box center [1058, 665] width 88 height 38
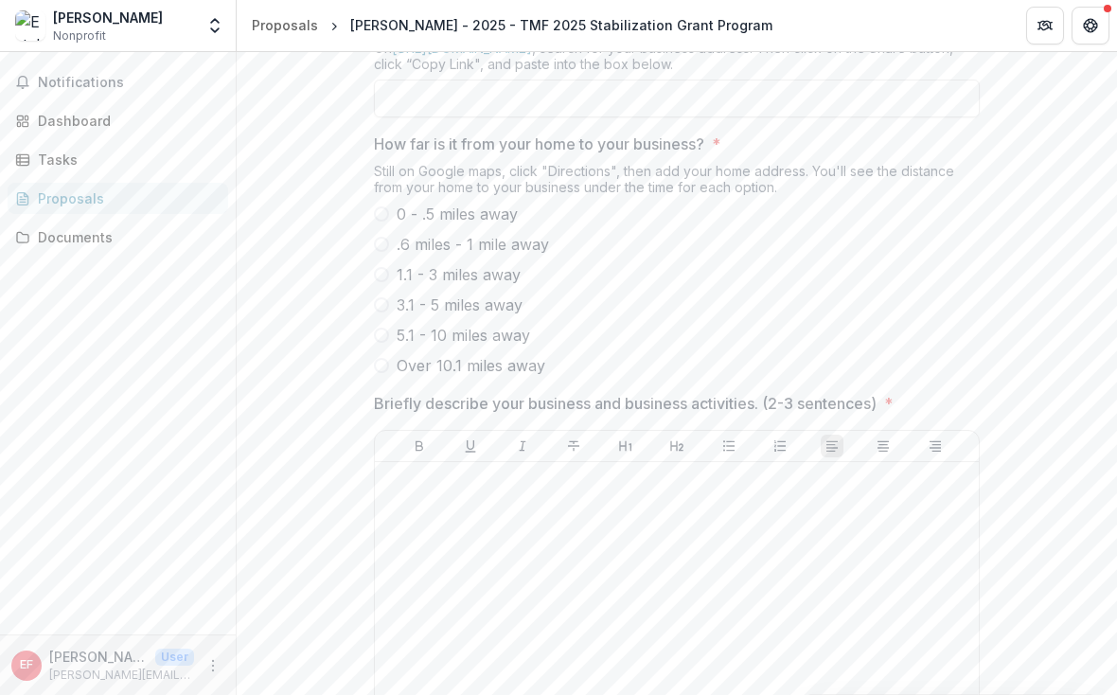
scroll to position [742, 0]
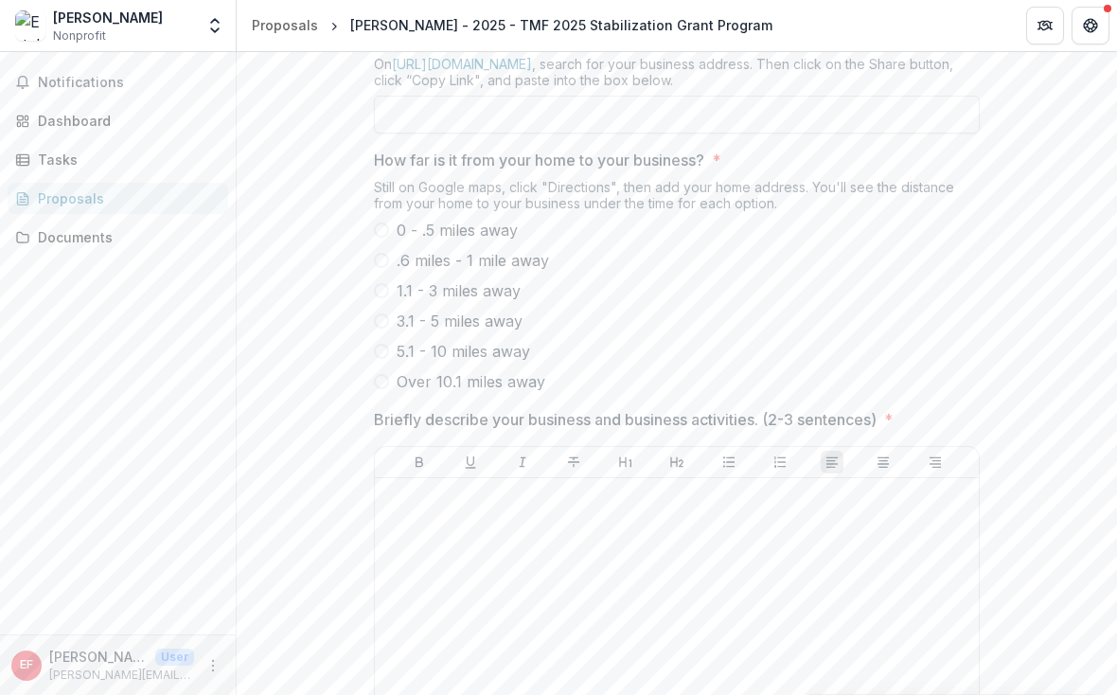
click at [487, 242] on span "0 - .5 miles away" at bounding box center [457, 231] width 121 height 23
click at [547, 134] on input "Google Maps link to your business" at bounding box center [677, 116] width 606 height 38
click at [494, 134] on input "Google Maps link to your business" at bounding box center [677, 116] width 606 height 38
paste input "**********"
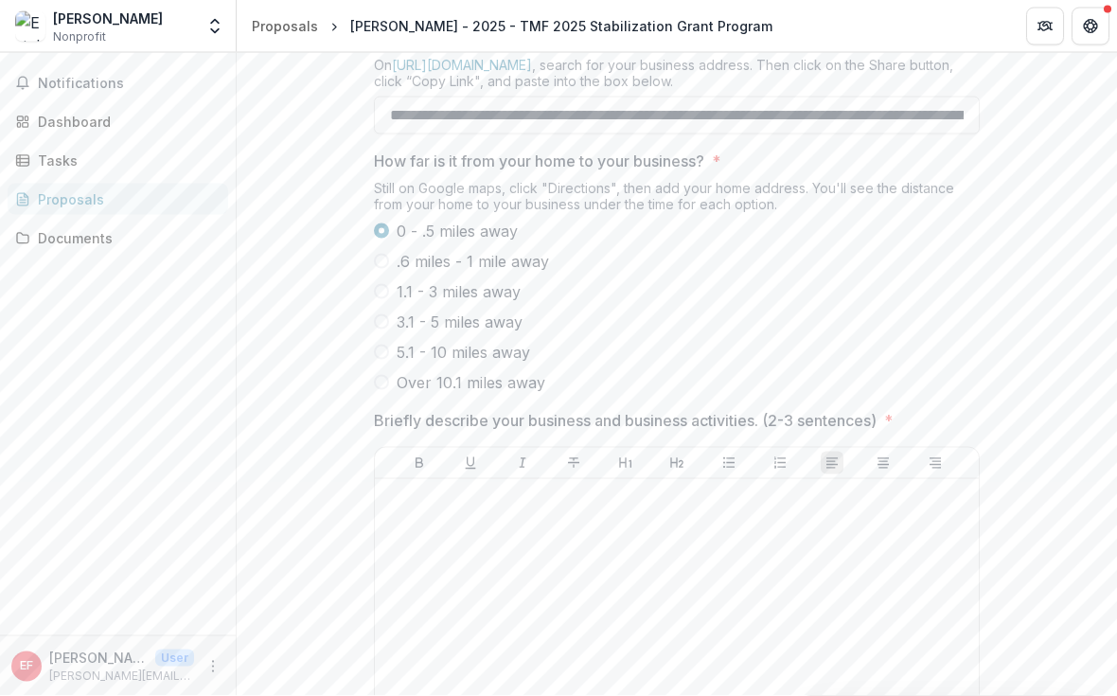
type input "**********"
click at [328, 221] on div "**********" at bounding box center [677, 311] width 880 height 1304
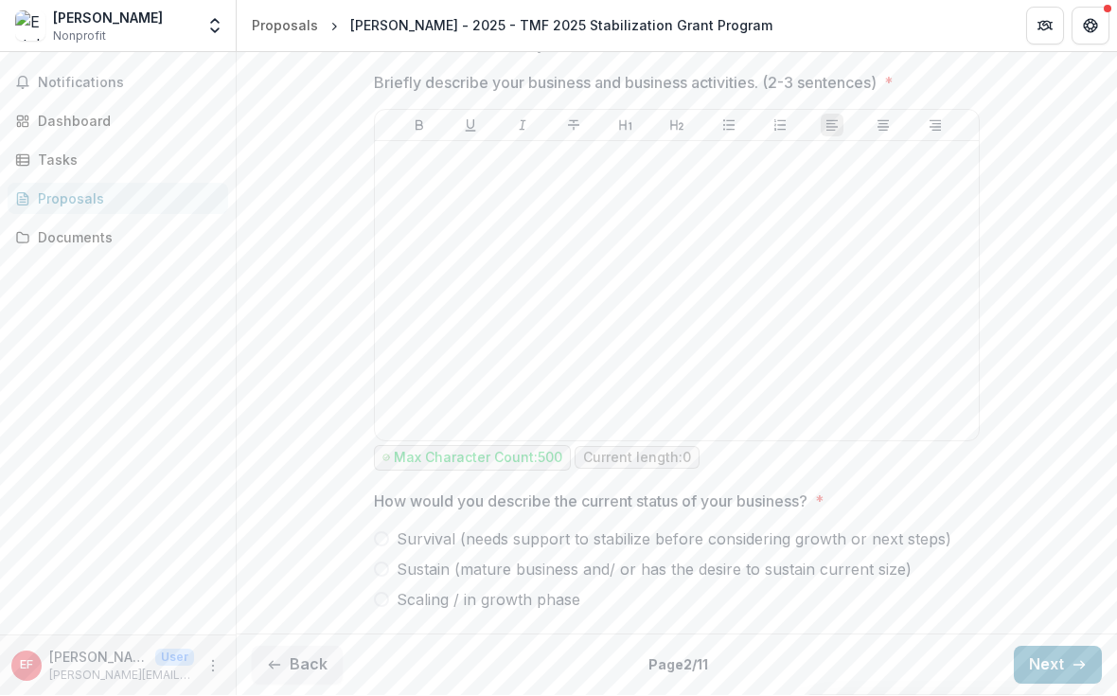
scroll to position [1151, 0]
click at [475, 558] on span "Sustain (mature business and/ or has the desire to sustain current size)" at bounding box center [654, 569] width 515 height 23
click at [445, 604] on span "Scaling / in growth phase" at bounding box center [489, 600] width 184 height 23
click at [444, 561] on span "Sustain (mature business and/ or has the desire to sustain current size)" at bounding box center [654, 569] width 515 height 23
click at [468, 606] on span "Scaling / in growth phase" at bounding box center [489, 600] width 184 height 23
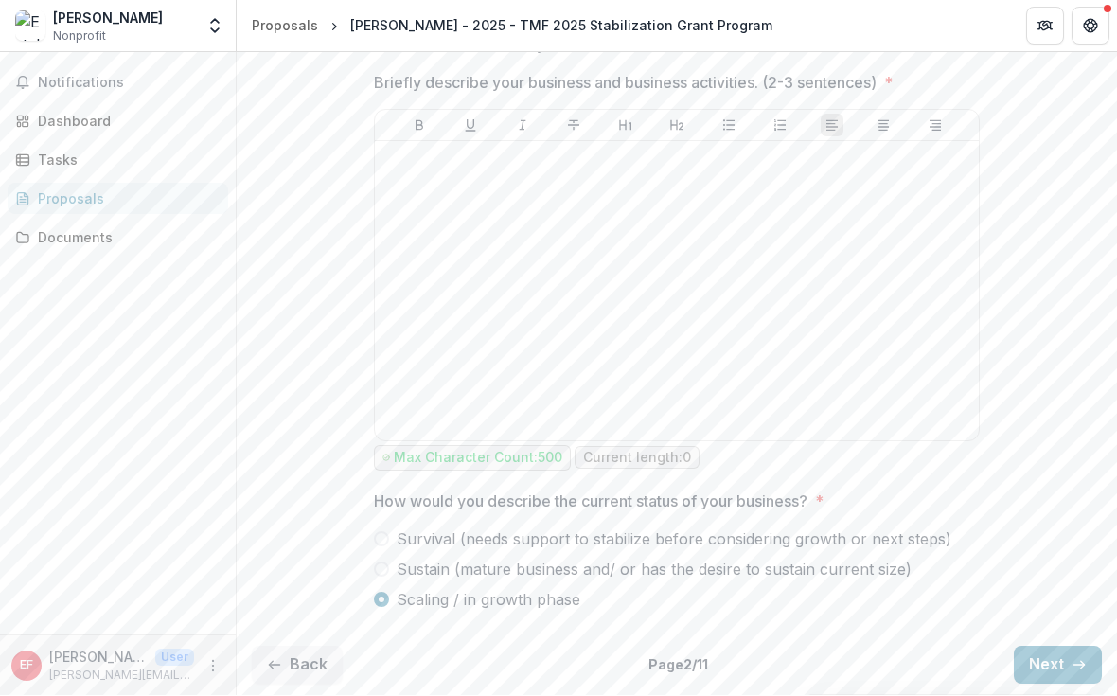
click at [481, 579] on span "Sustain (mature business and/ or has the desire to sustain current size)" at bounding box center [654, 569] width 515 height 23
click at [1071, 669] on icon "button" at bounding box center [1078, 665] width 15 height 15
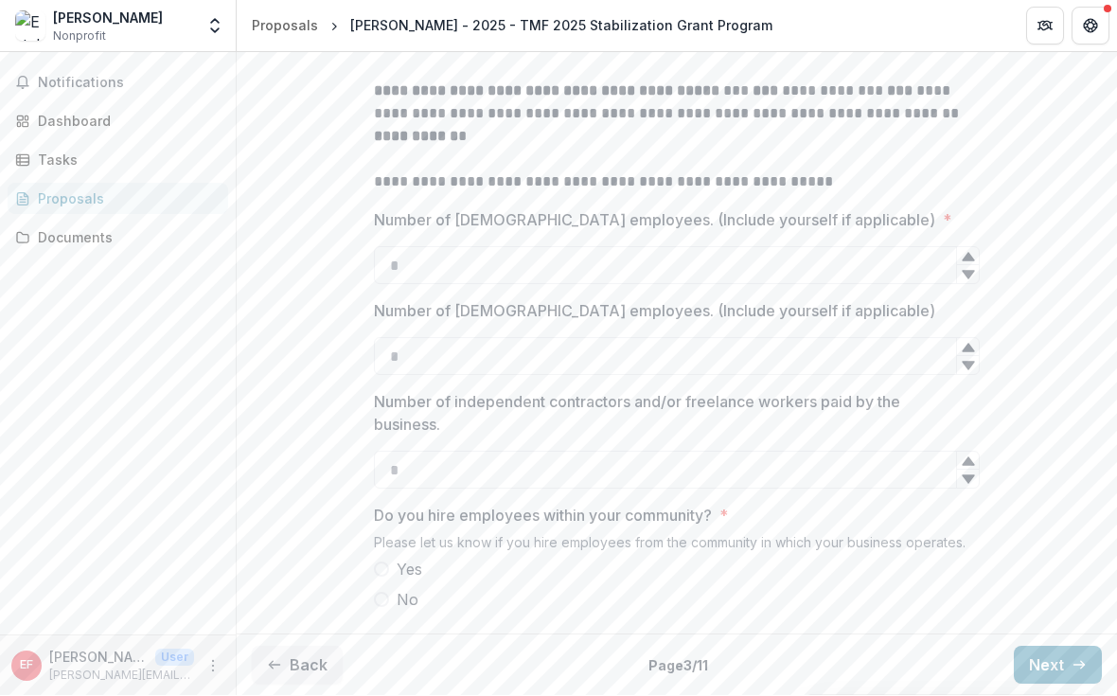
scroll to position [698, 0]
click at [1058, 150] on div "**********" at bounding box center [677, 201] width 880 height 851
click at [173, 231] on div "Documents" at bounding box center [125, 238] width 175 height 20
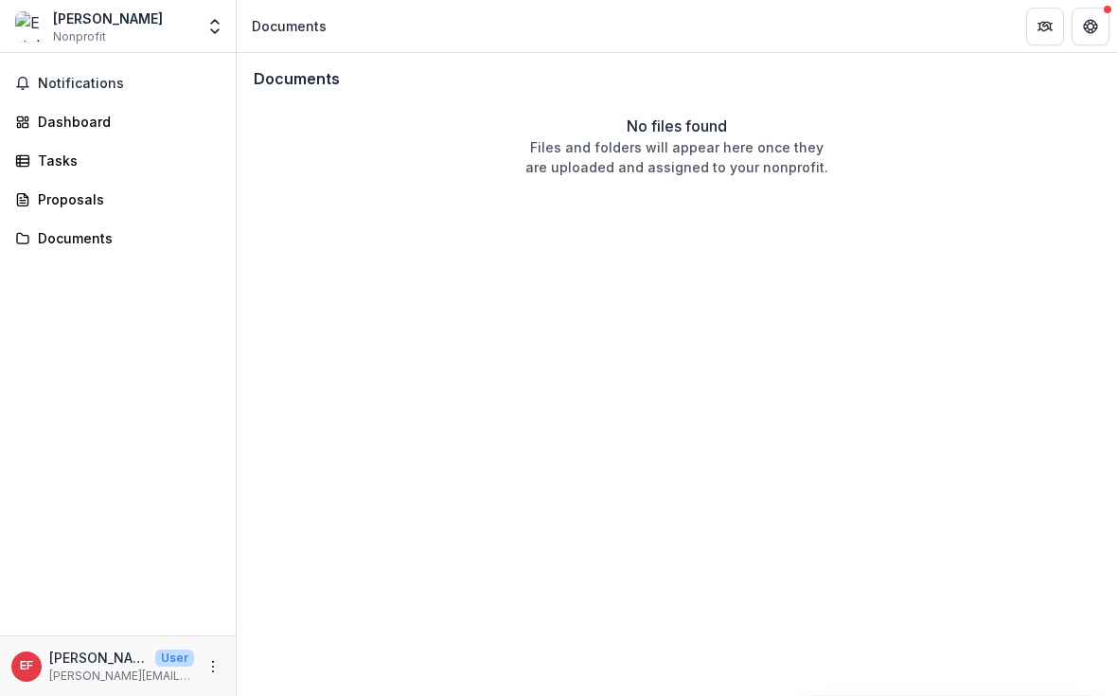
click at [199, 680] on div "EF [PERSON_NAME] User [PERSON_NAME][EMAIL_ADDRESS][PERSON_NAME][DOMAIN_NAME]" at bounding box center [117, 665] width 213 height 37
click at [215, 676] on button "More" at bounding box center [213, 666] width 23 height 23
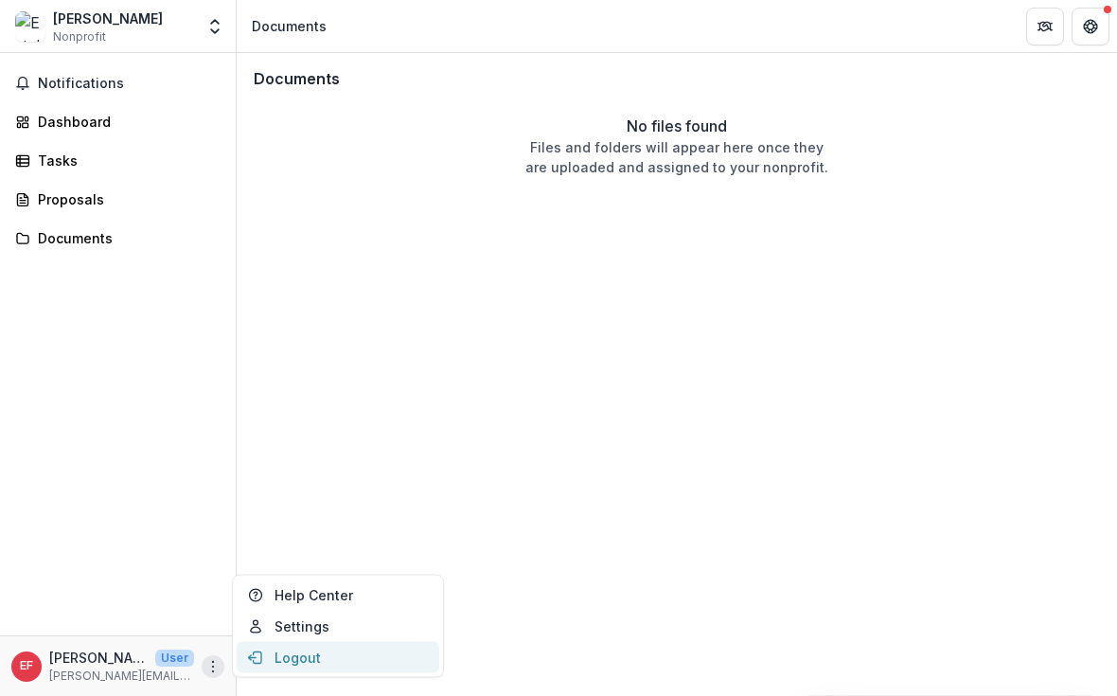
click at [337, 666] on button "Logout" at bounding box center [338, 657] width 203 height 31
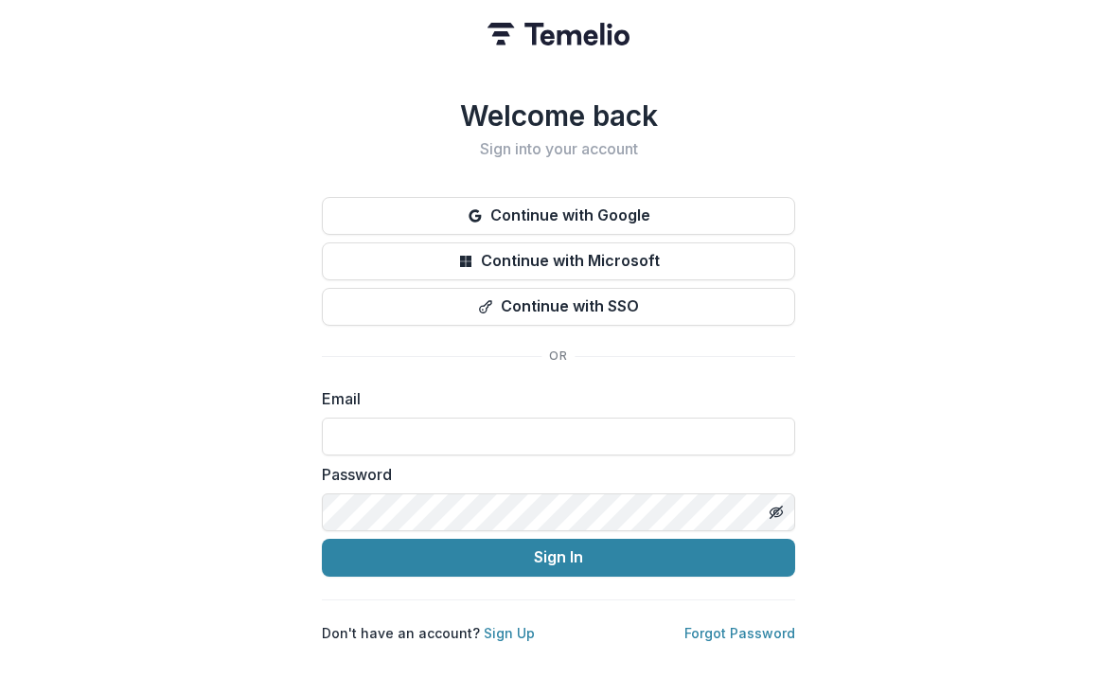
click at [437, 412] on div "Email" at bounding box center [558, 421] width 473 height 68
click at [446, 443] on input at bounding box center [558, 436] width 473 height 38
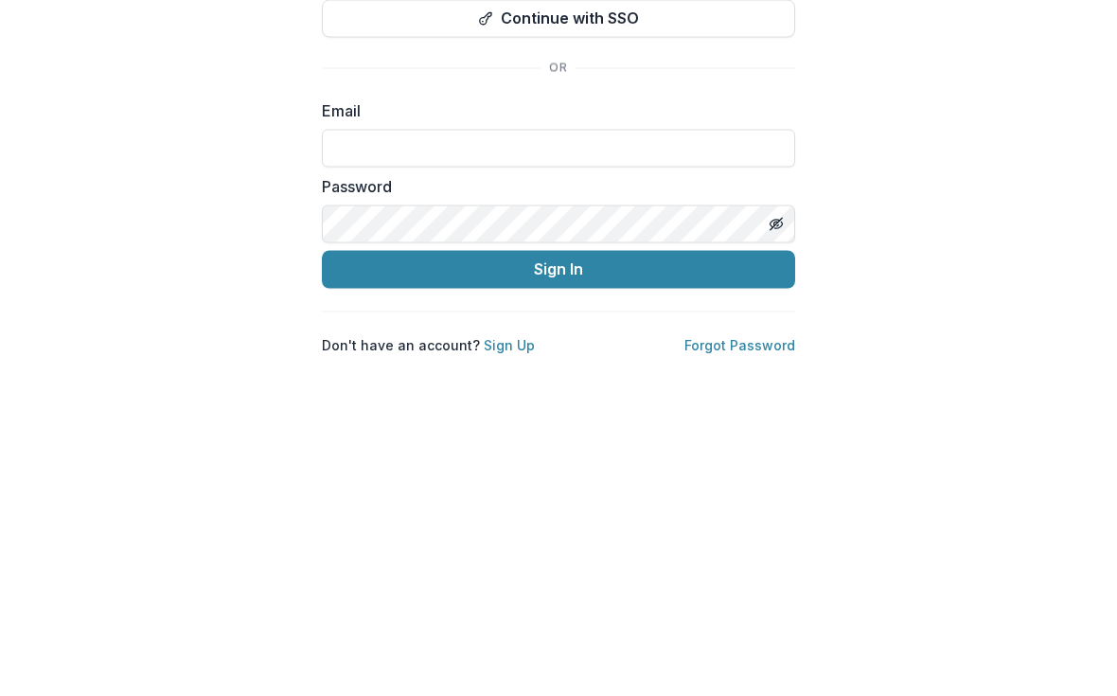
click at [774, 497] on button "Toggle password visibility" at bounding box center [776, 512] width 30 height 30
